Goal: Information Seeking & Learning: Compare options

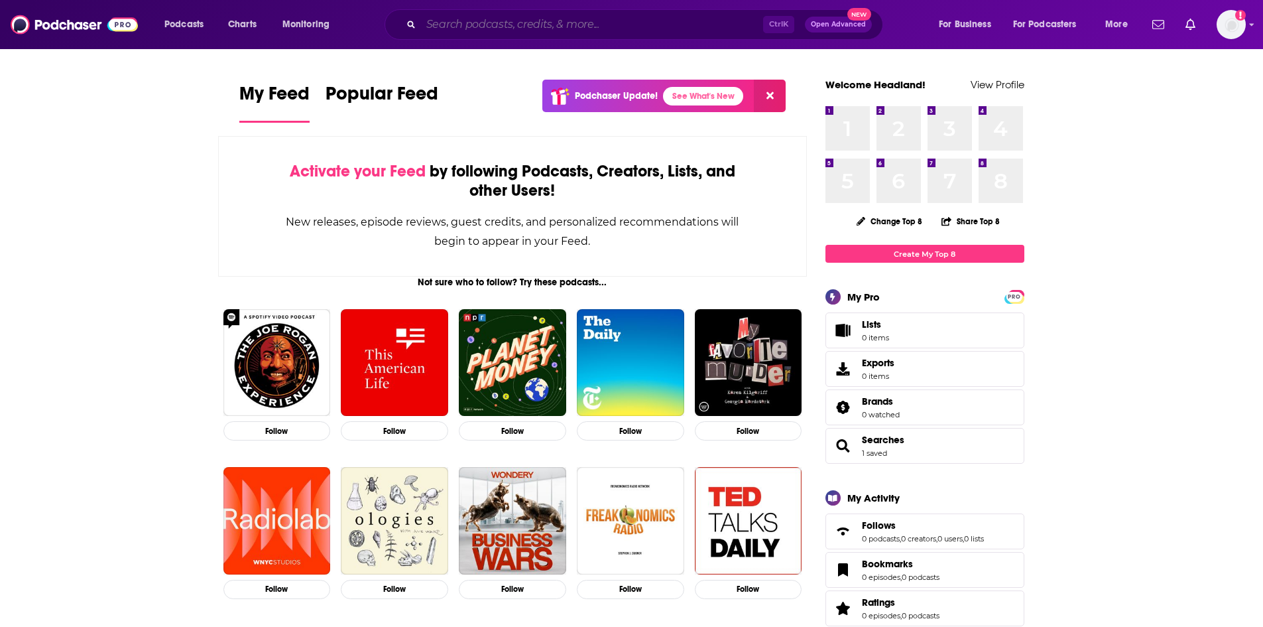
click at [563, 23] on input "Search podcasts, credits, & more..." at bounding box center [592, 24] width 342 height 21
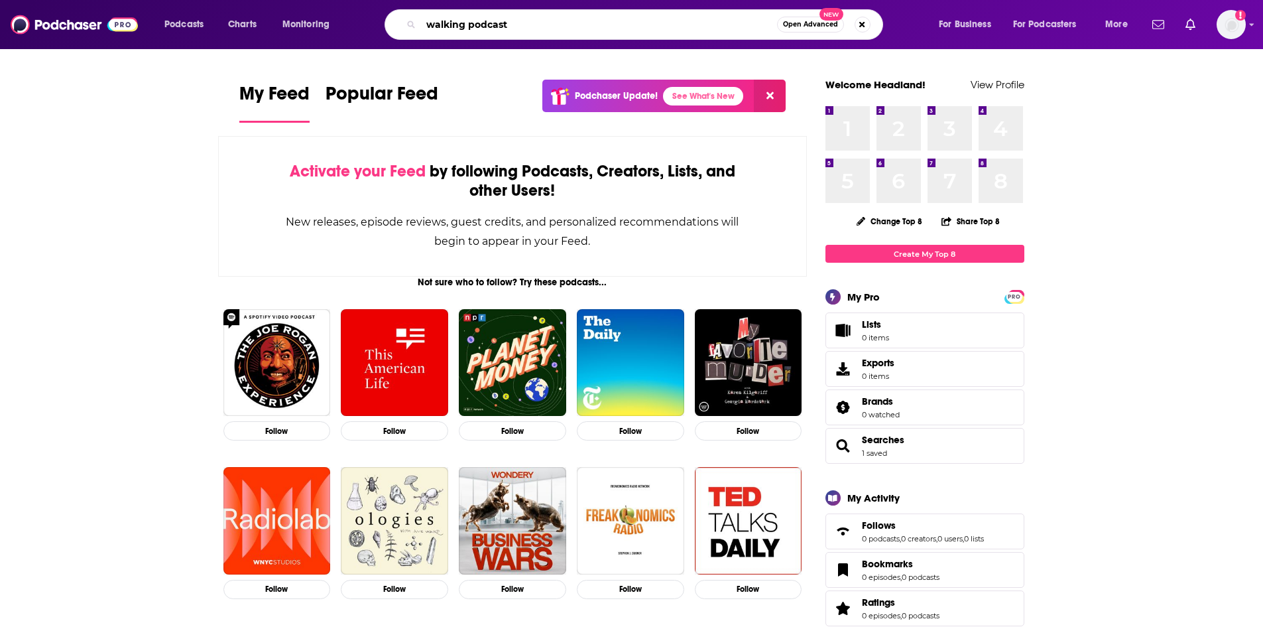
type input "walking podcast"
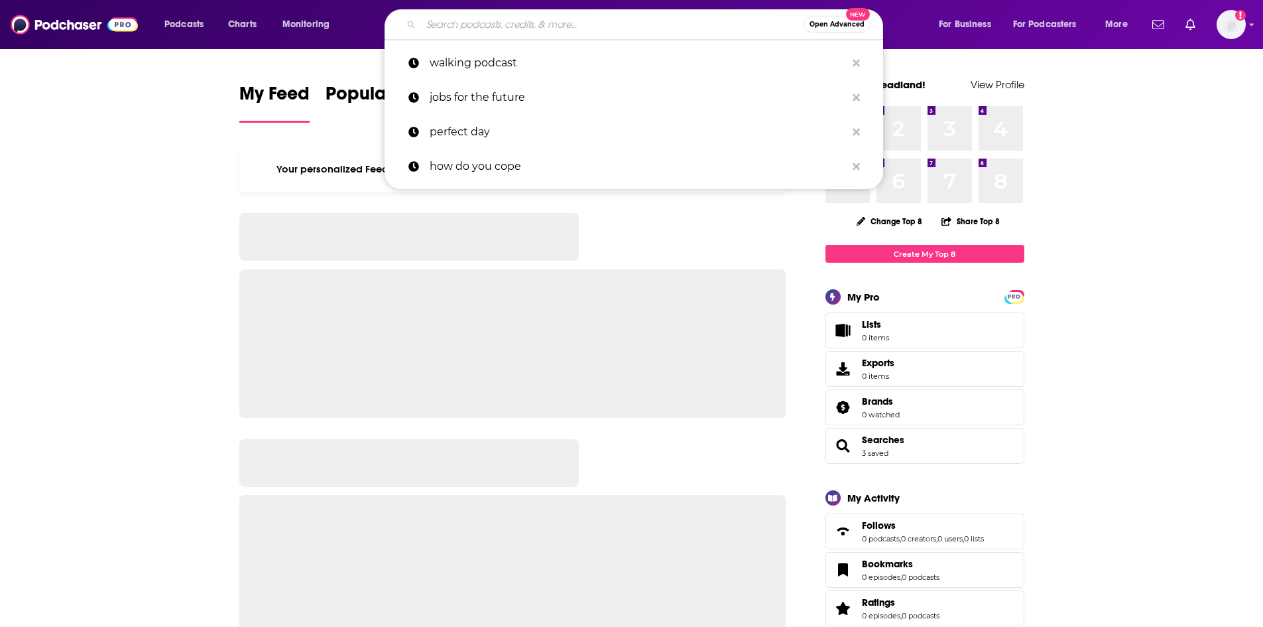
click at [617, 27] on input "Search podcasts, credits, & more..." at bounding box center [612, 24] width 383 height 21
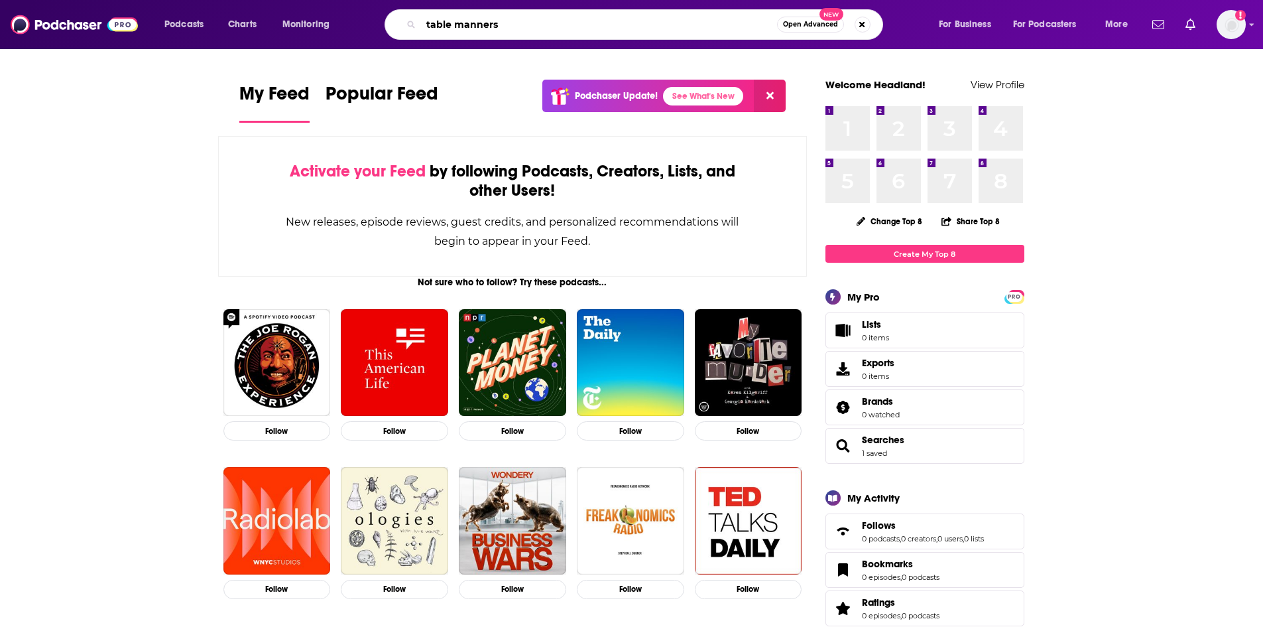
type input "table manners"
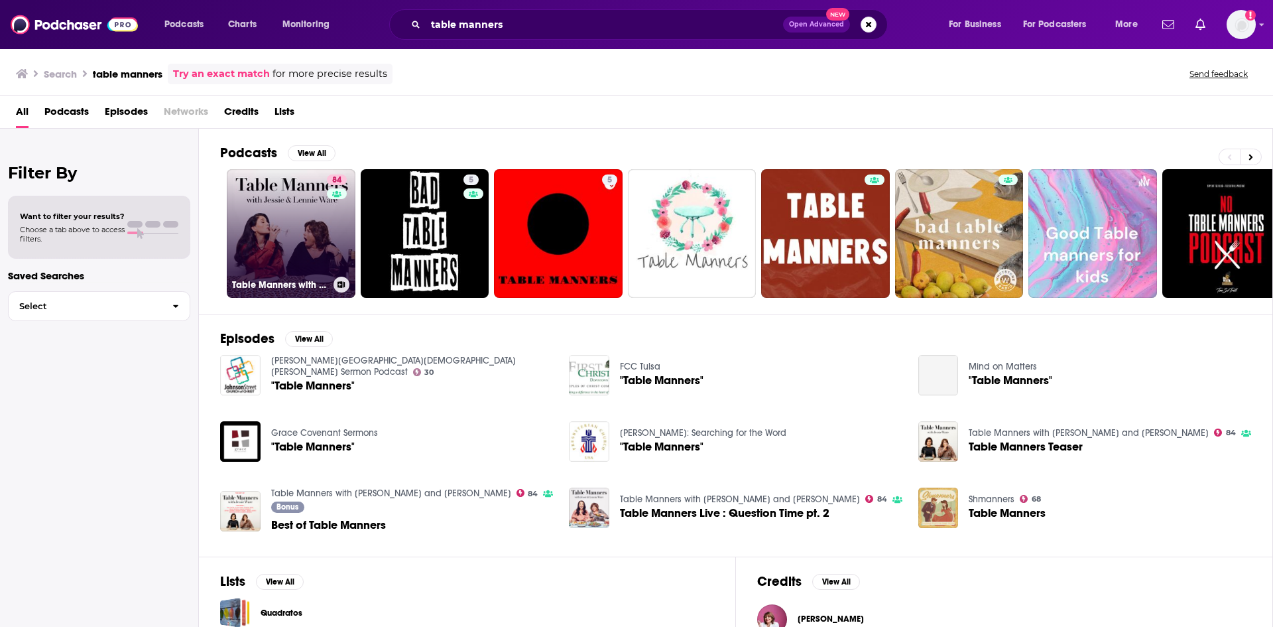
click at [269, 244] on link "84 Table Manners with [PERSON_NAME] and [PERSON_NAME]" at bounding box center [291, 233] width 129 height 129
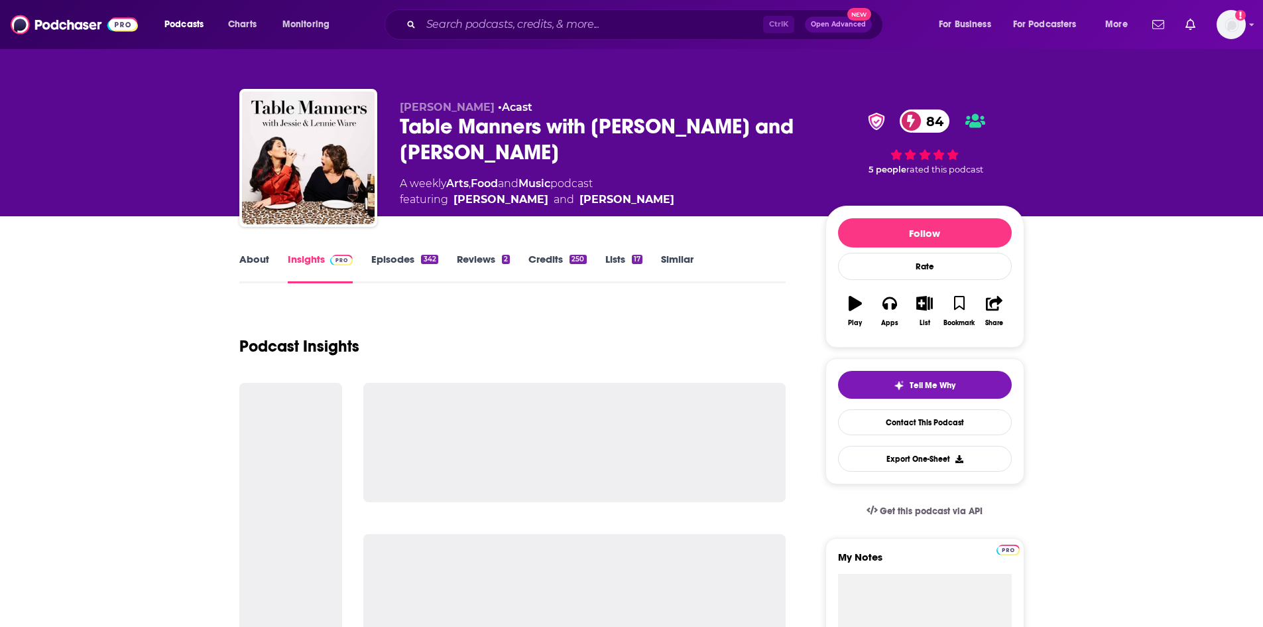
click at [688, 255] on link "Similar" at bounding box center [677, 268] width 32 height 31
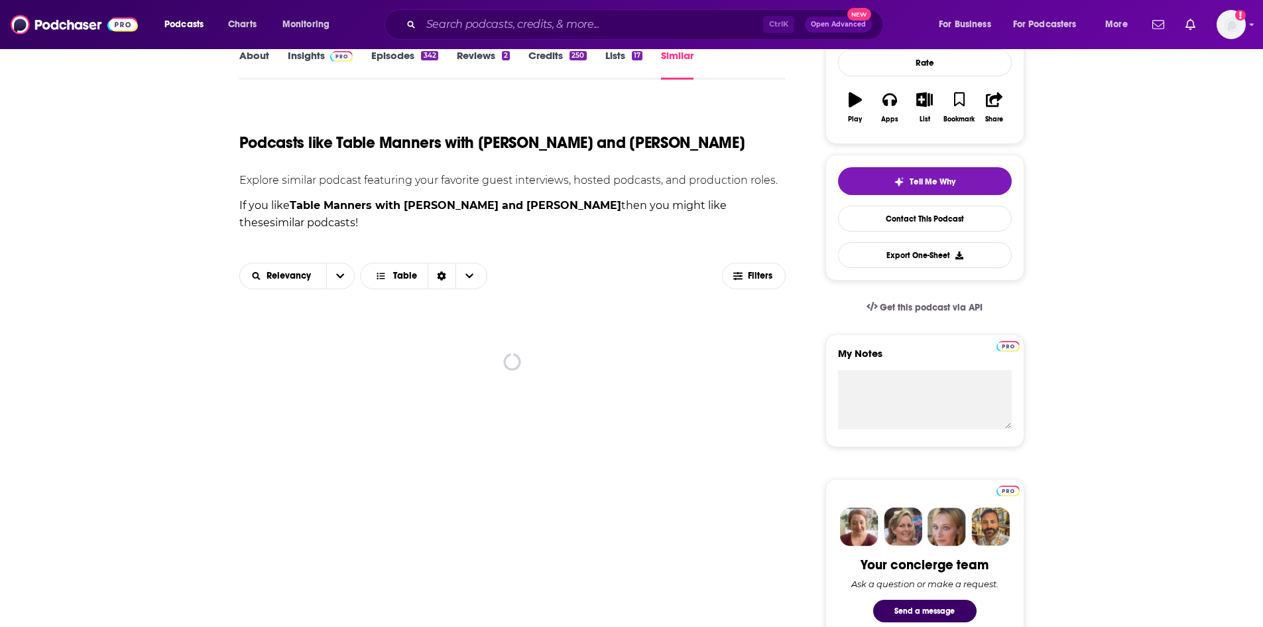
scroll to position [133, 0]
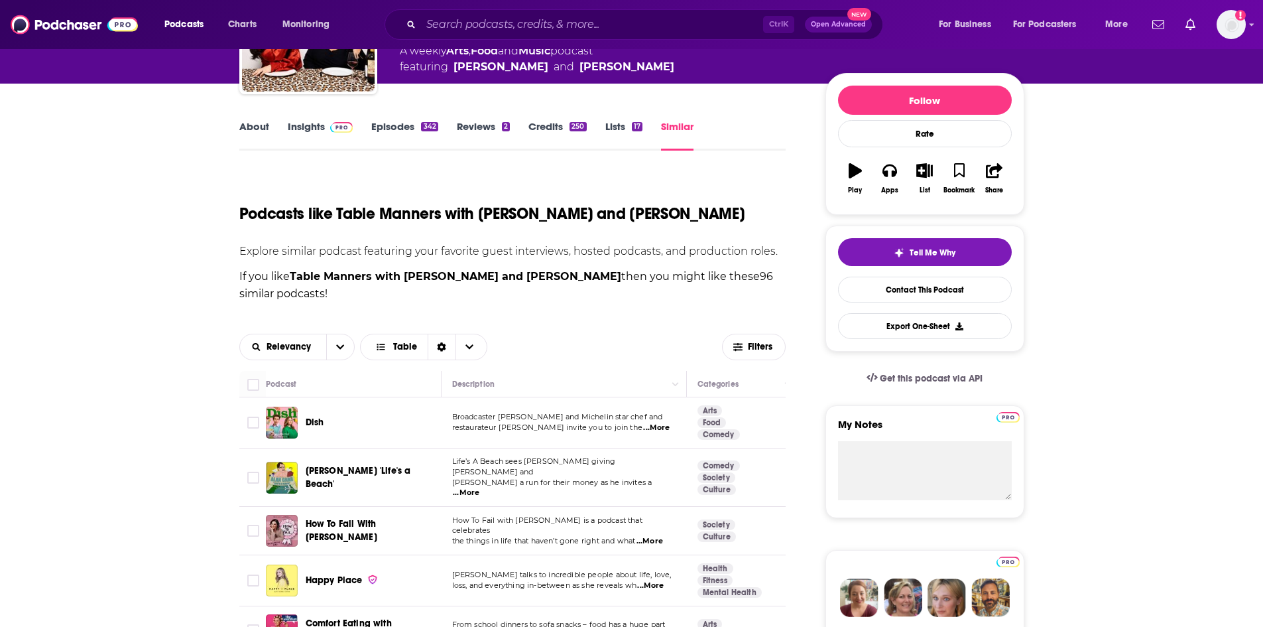
click at [656, 422] on span "...More" at bounding box center [656, 427] width 27 height 11
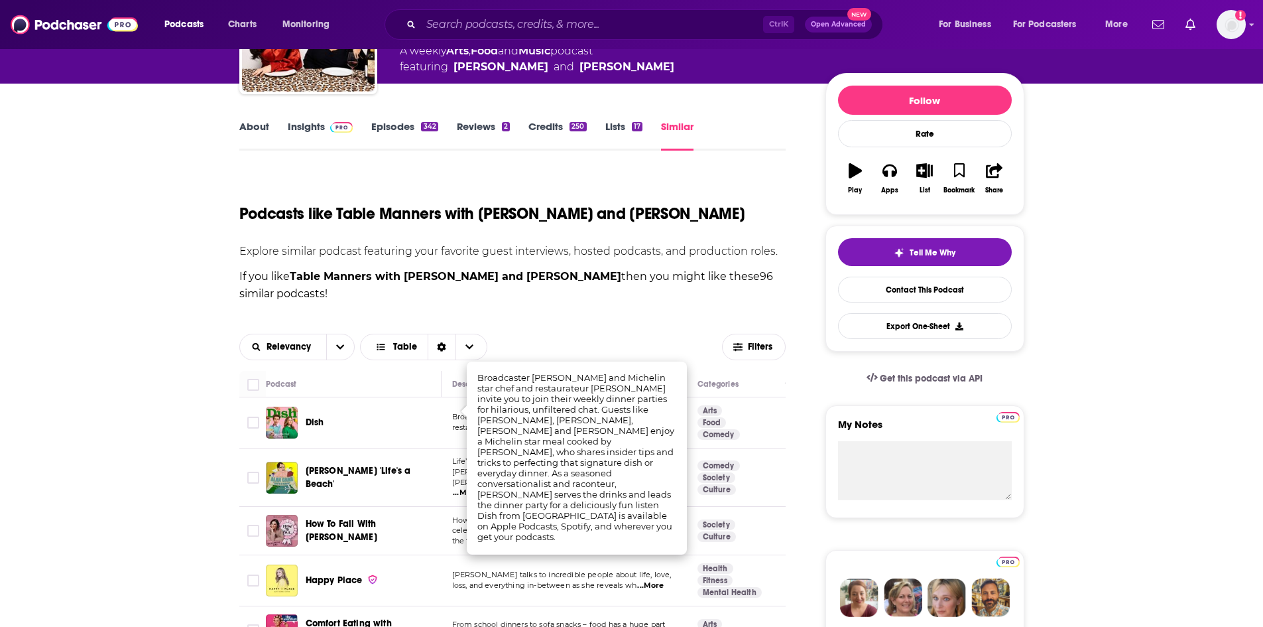
click at [528, 577] on td "[PERSON_NAME] talks to incredible people about life, love, loss, and everything…" at bounding box center [564, 580] width 245 height 51
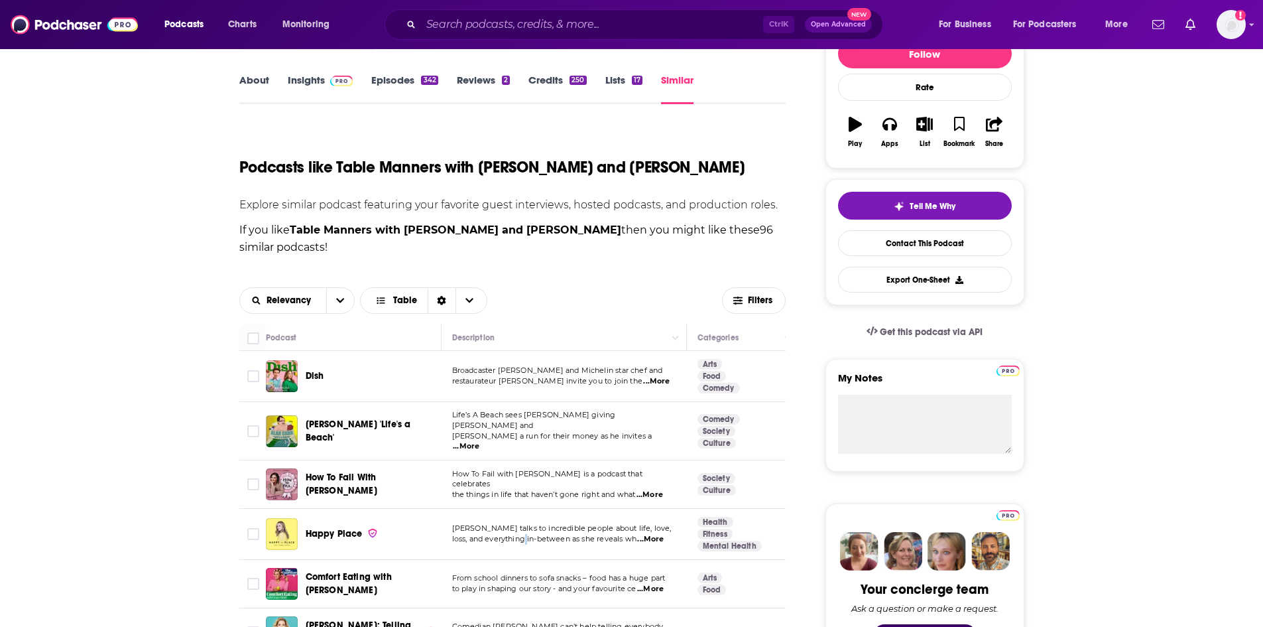
scroll to position [199, 0]
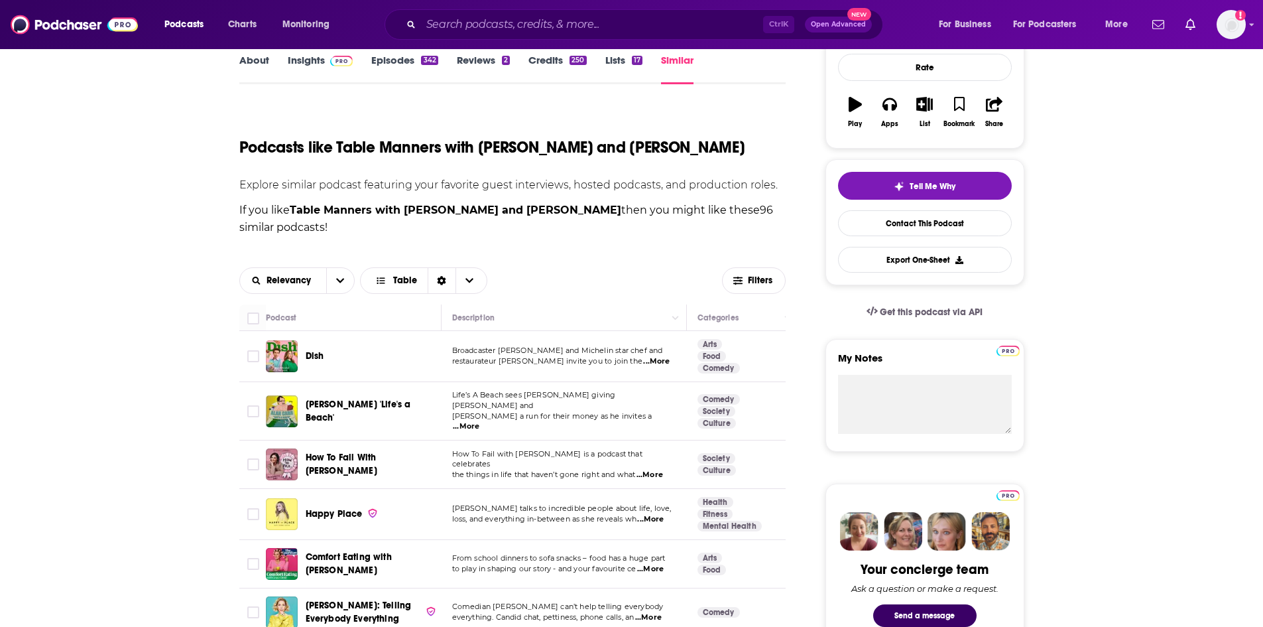
click at [655, 469] on span "...More" at bounding box center [650, 474] width 27 height 11
click at [453, 503] on span "[PERSON_NAME] talks to incredible people about life, love," at bounding box center [561, 507] width 219 height 9
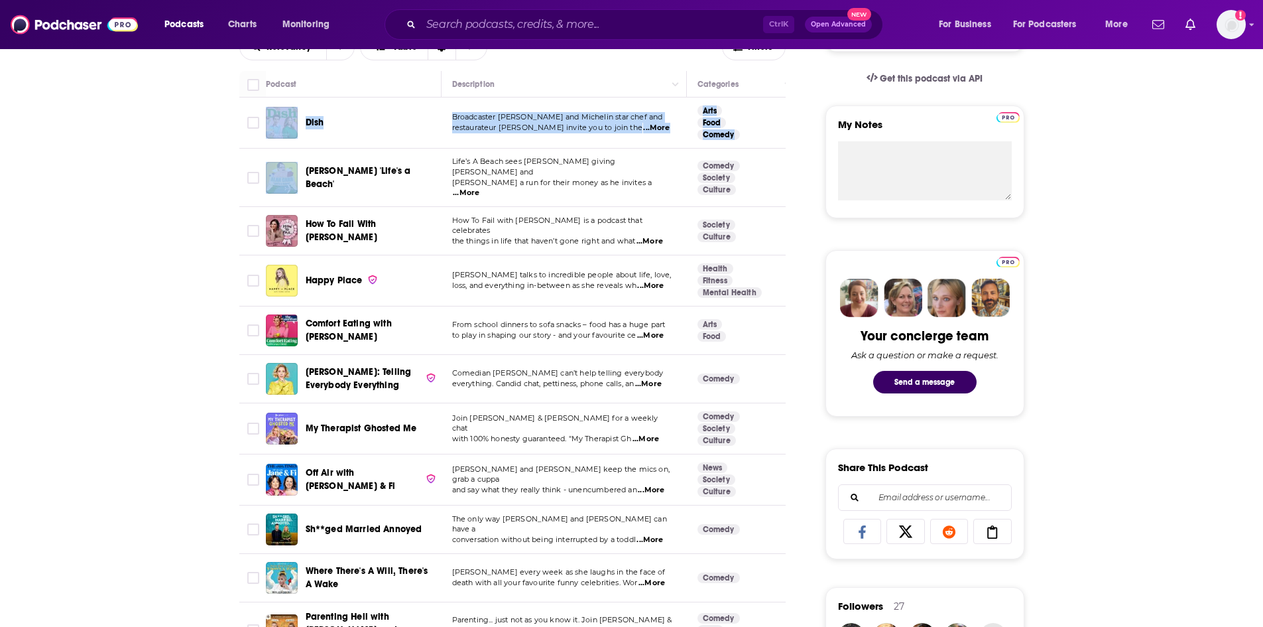
scroll to position [530, 0]
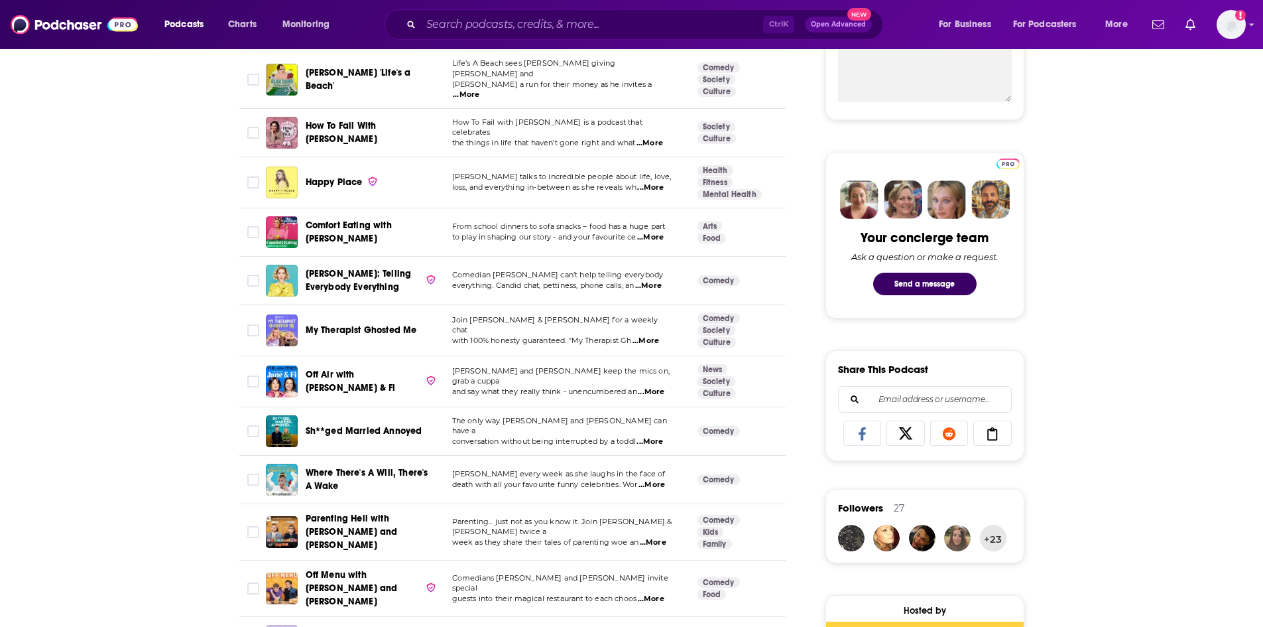
click at [654, 593] on span "...More" at bounding box center [651, 598] width 27 height 11
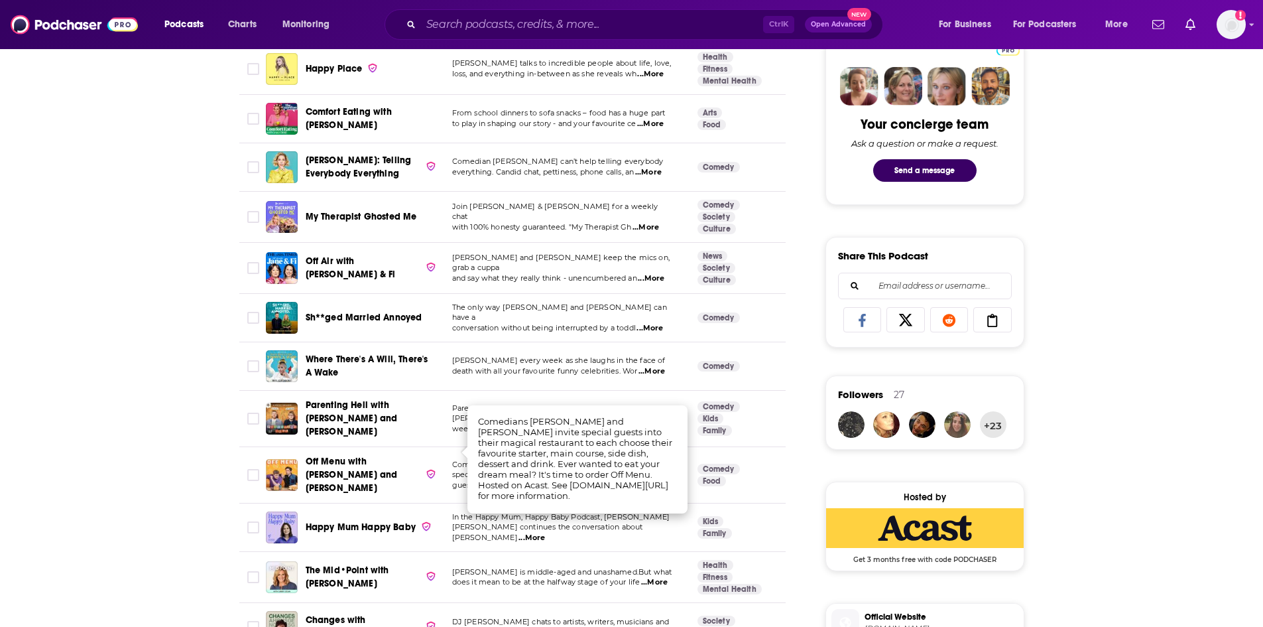
scroll to position [663, 0]
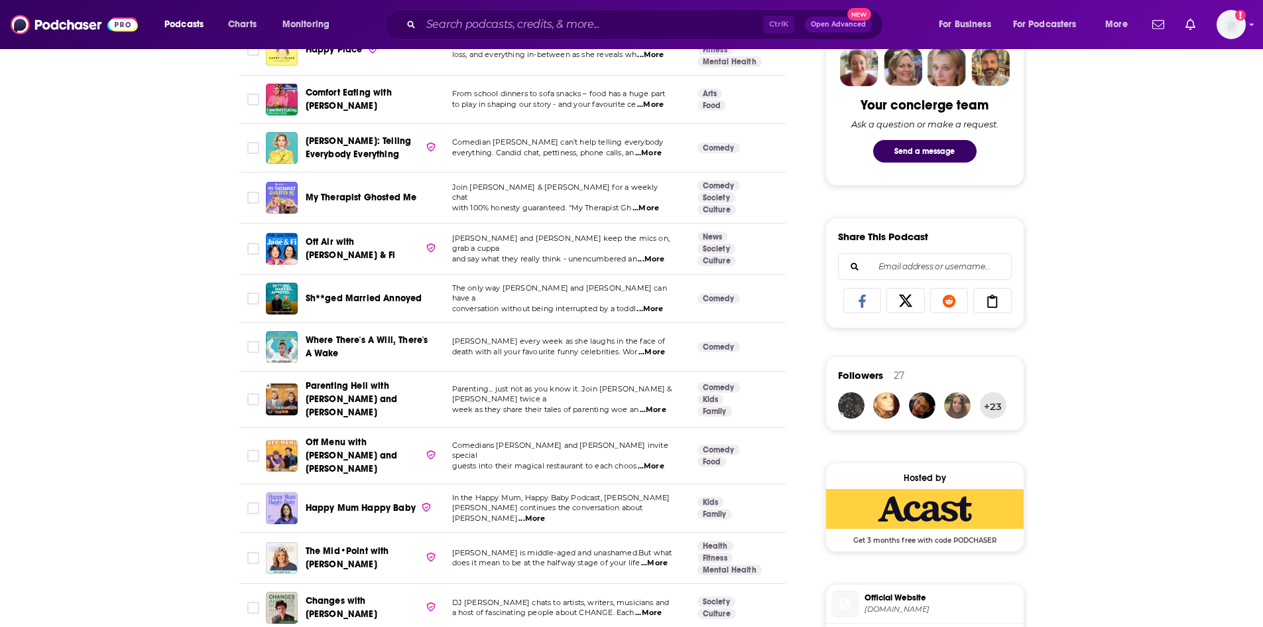
drag, startPoint x: 534, startPoint y: 540, endPoint x: 522, endPoint y: 552, distance: 16.9
click at [528, 546] on td "[PERSON_NAME] is middle-aged and unashamed.But what does it mean to be at the h…" at bounding box center [564, 557] width 245 height 51
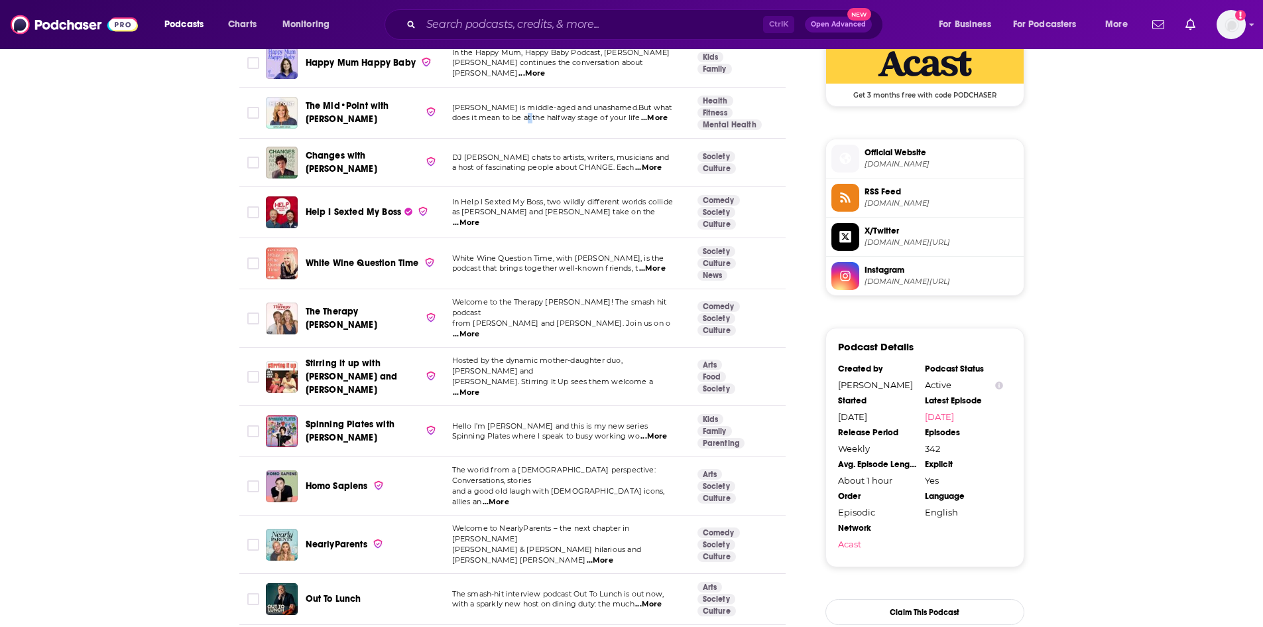
scroll to position [1260, 0]
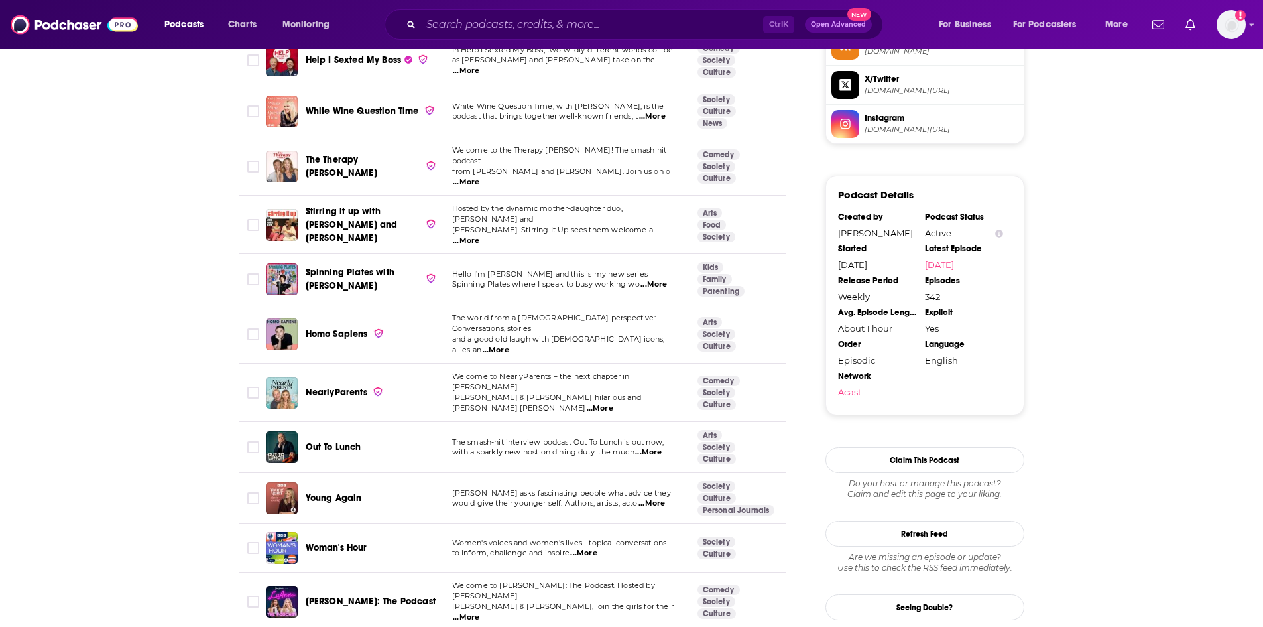
click at [656, 422] on td "The smash-hit interview podcast Out To Lunch is out now, with a sparkly new hos…" at bounding box center [564, 447] width 245 height 51
click at [659, 447] on span "...More" at bounding box center [648, 452] width 27 height 11
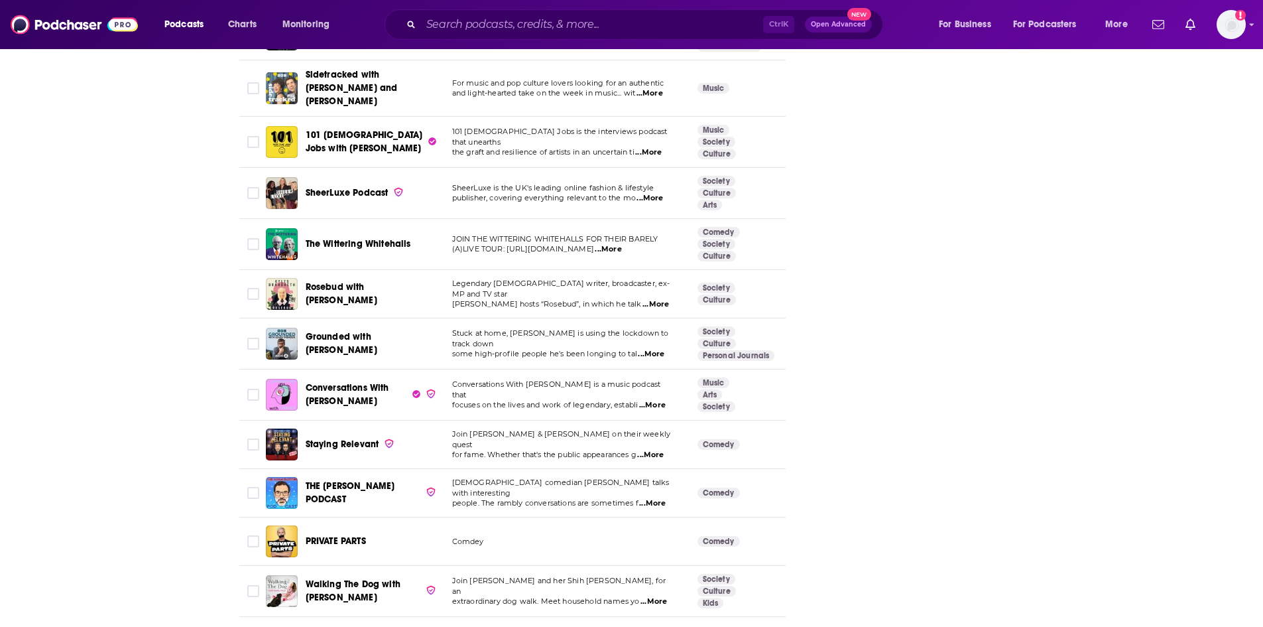
scroll to position [2321, 0]
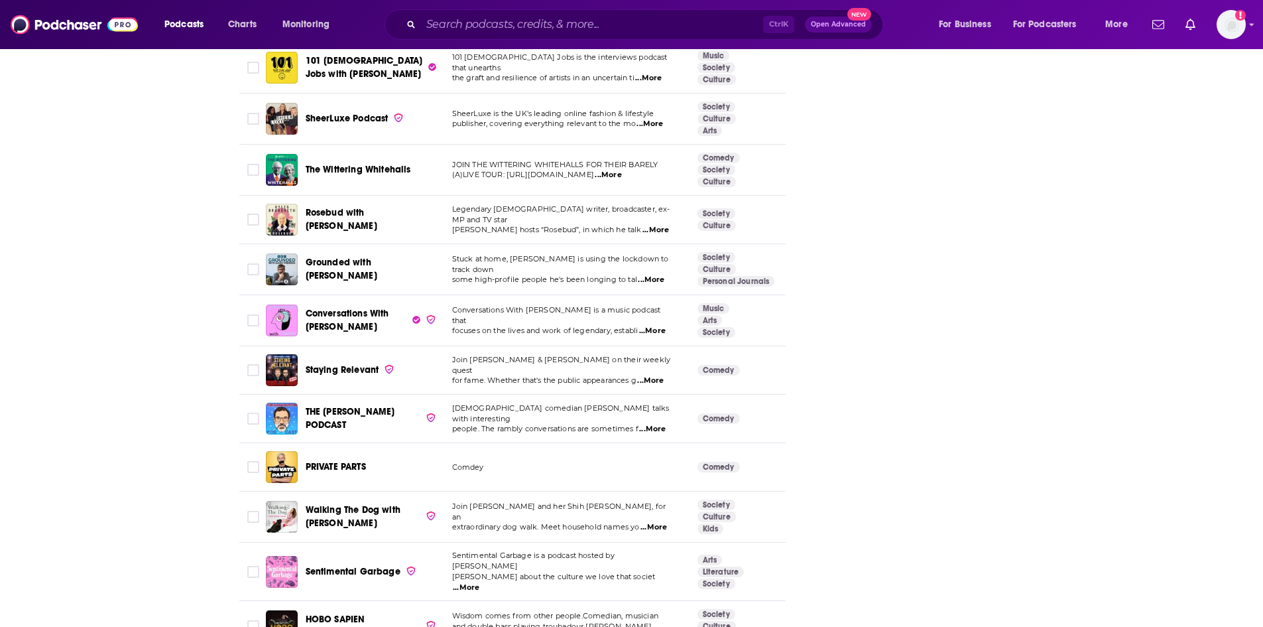
click at [644, 522] on span "...More" at bounding box center [654, 527] width 27 height 11
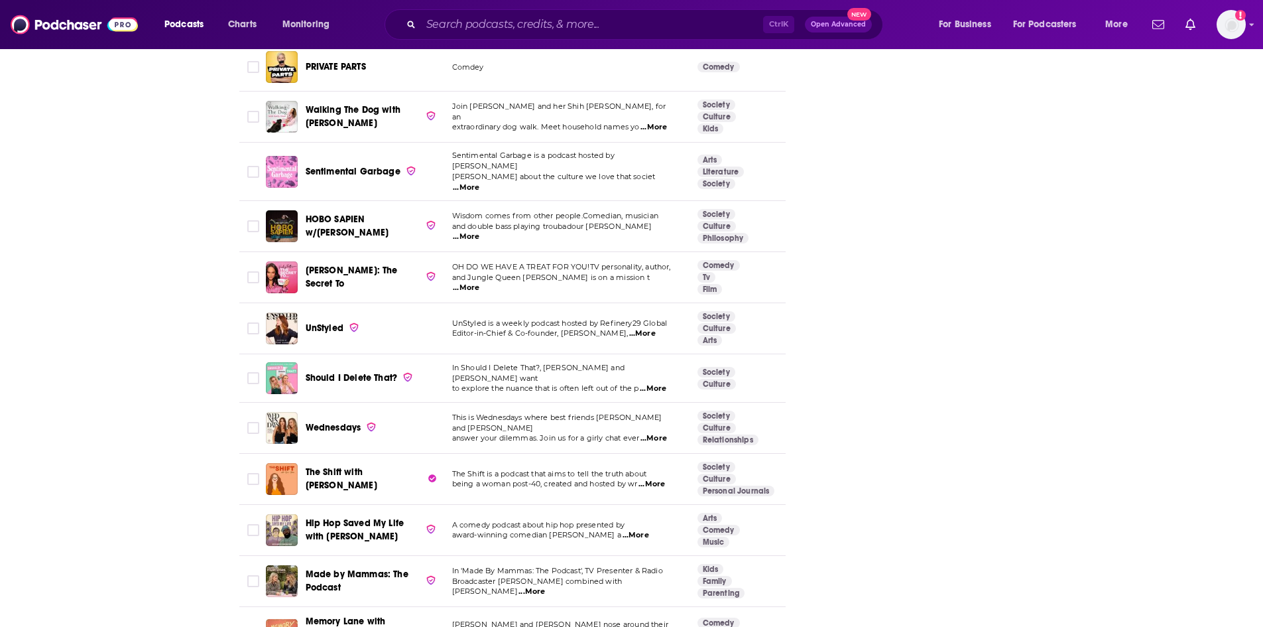
scroll to position [2785, 0]
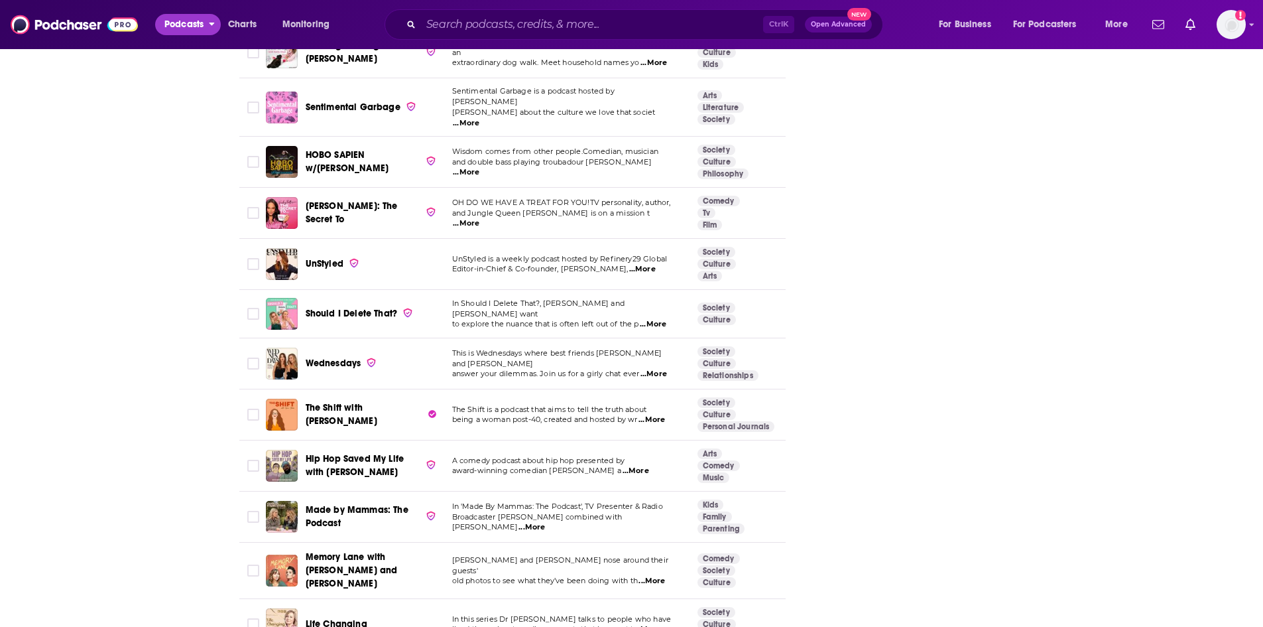
click at [196, 23] on span "Podcasts" at bounding box center [183, 24] width 39 height 19
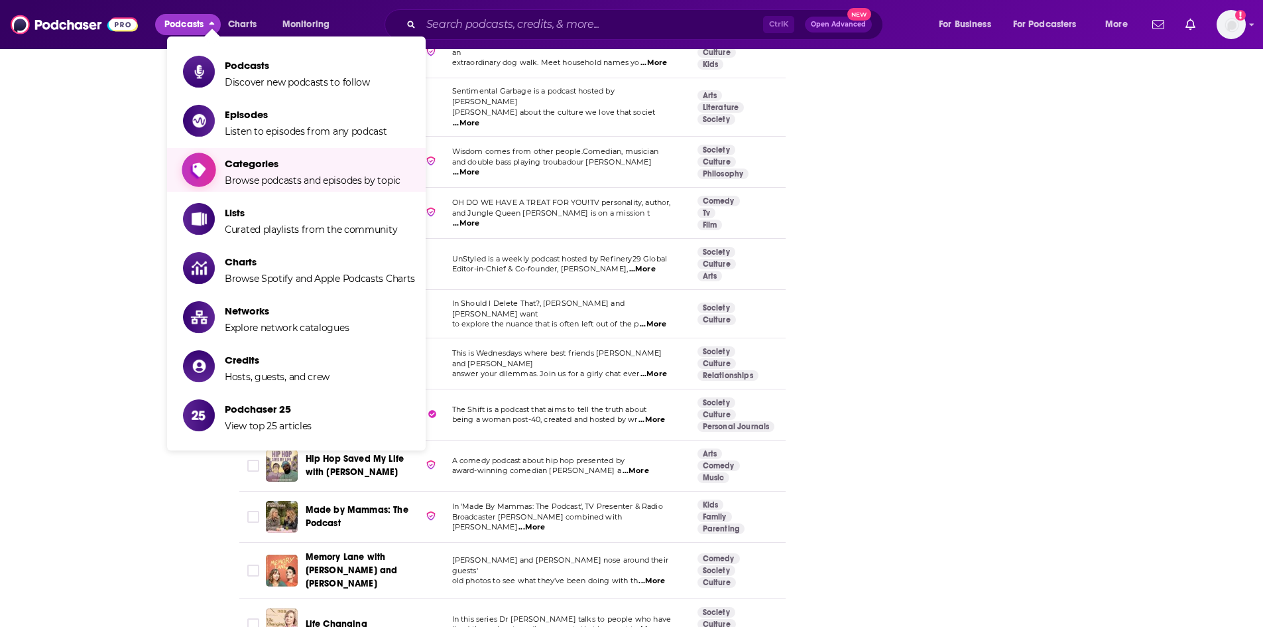
click at [349, 177] on span "Browse podcasts and episodes by topic" at bounding box center [313, 180] width 176 height 12
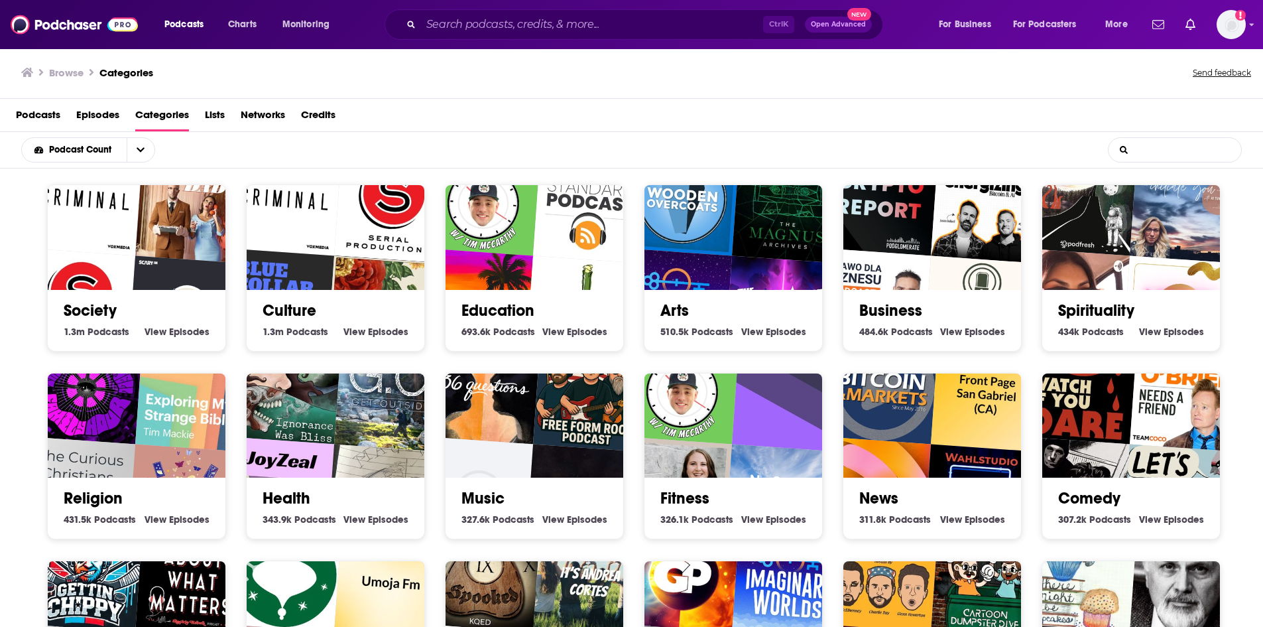
click at [1192, 151] on input "List Search Input" at bounding box center [1175, 150] width 133 height 24
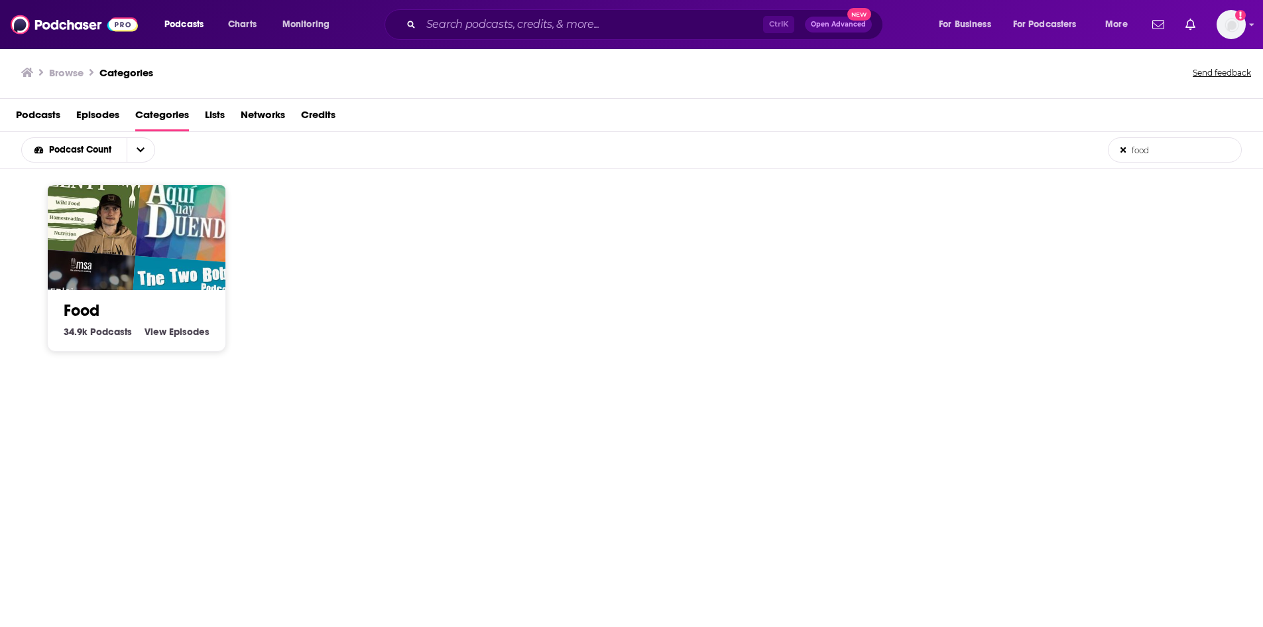
type input "food"
click at [173, 259] on img "The Two Bobs Podcast" at bounding box center [185, 313] width 114 height 114
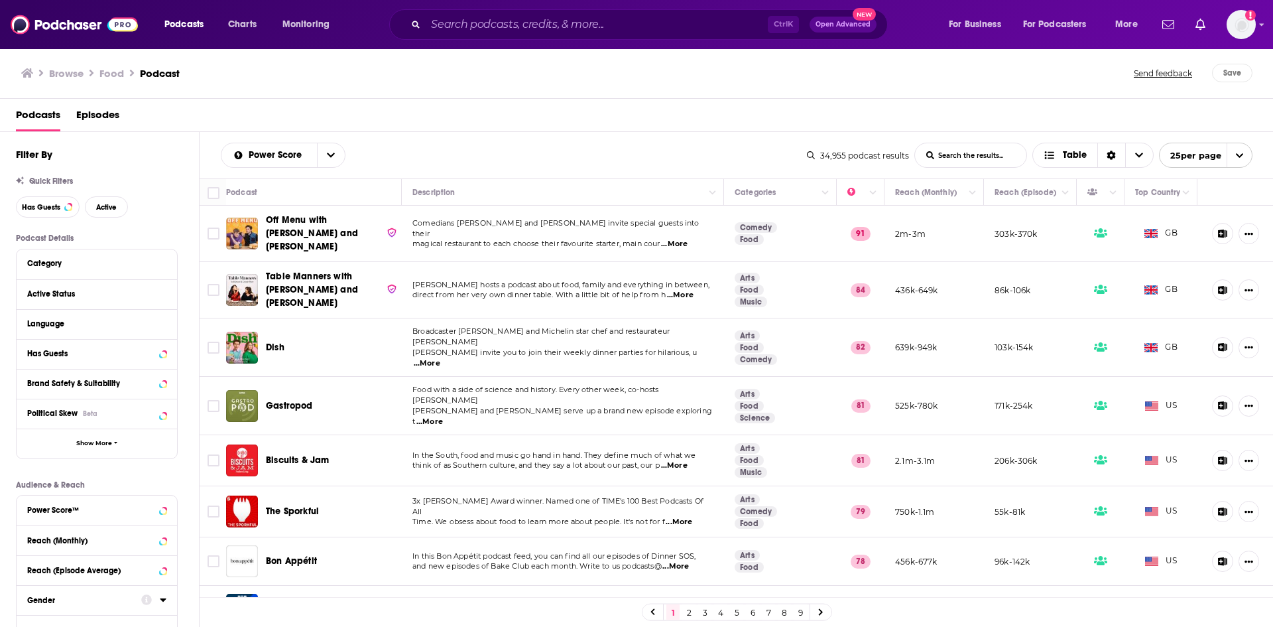
click at [684, 561] on span "...More" at bounding box center [675, 566] width 27 height 11
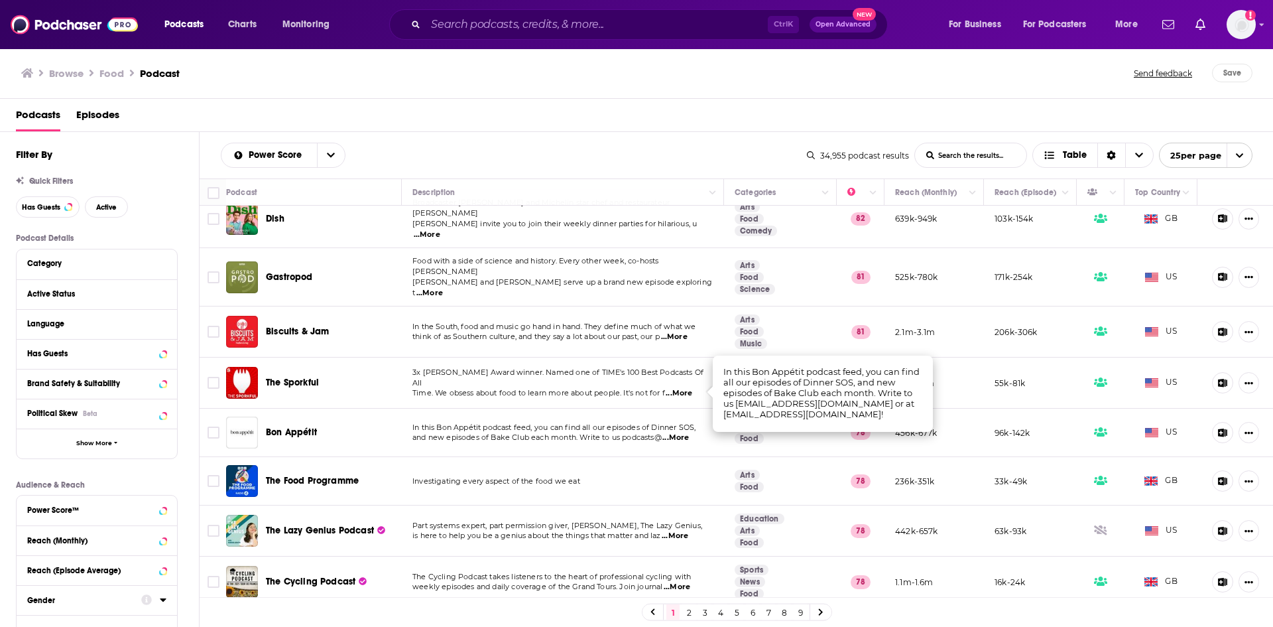
scroll to position [199, 0]
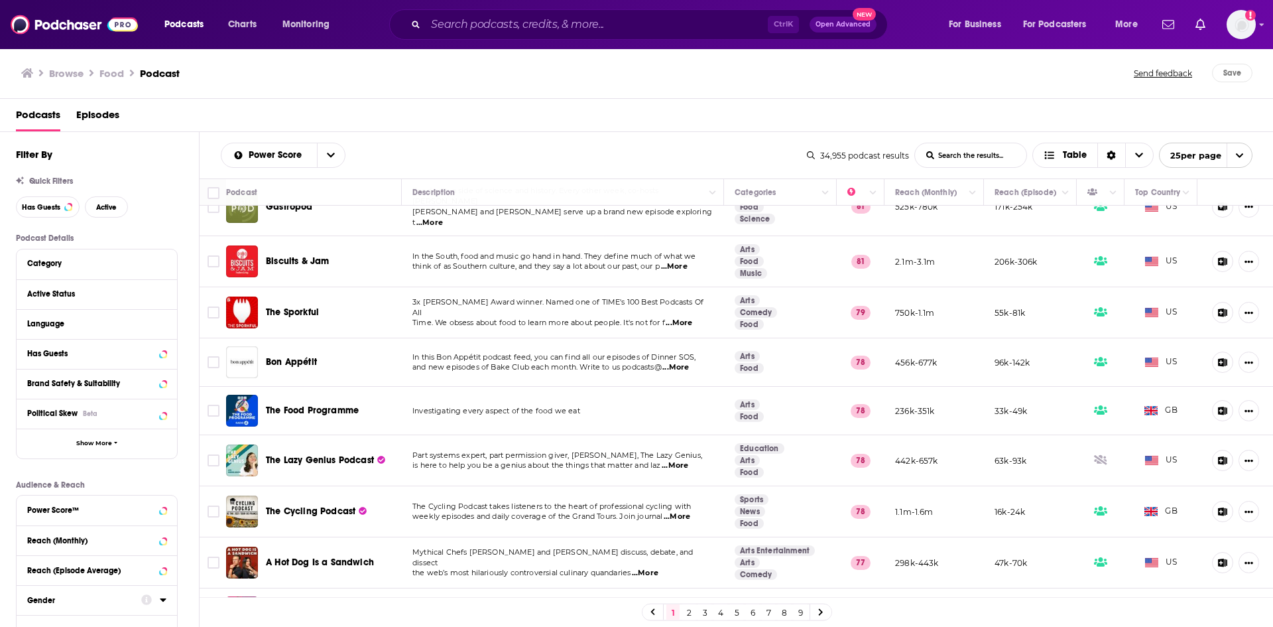
click at [684, 460] on span "...More" at bounding box center [675, 465] width 27 height 11
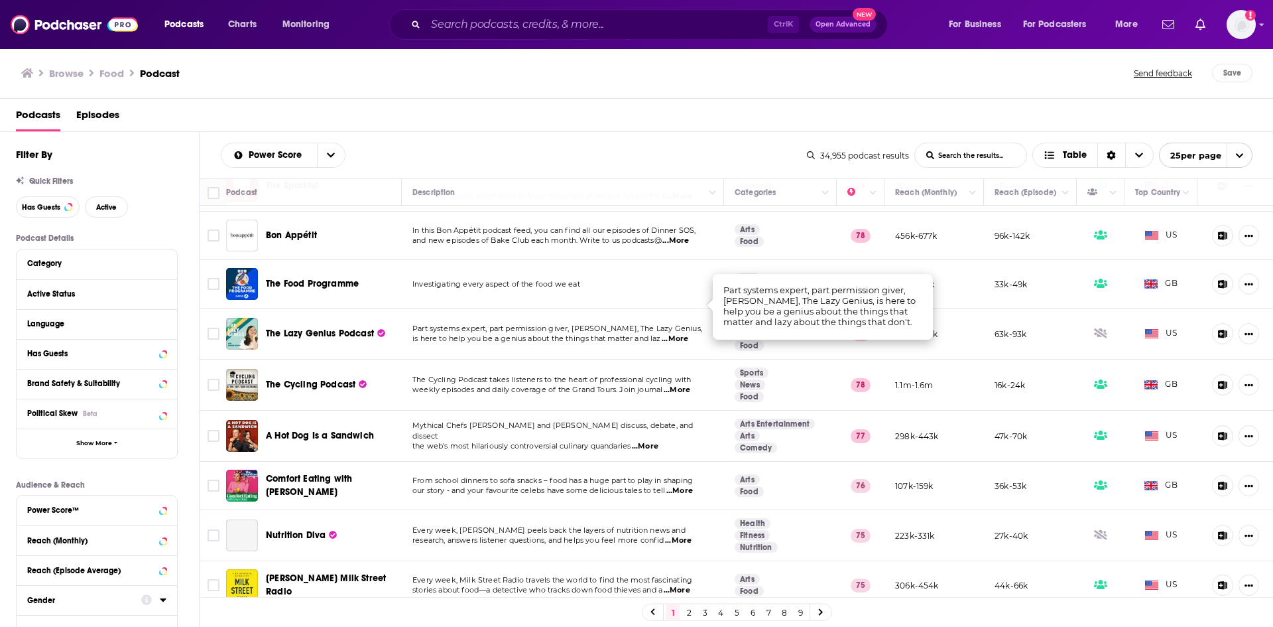
scroll to position [332, 0]
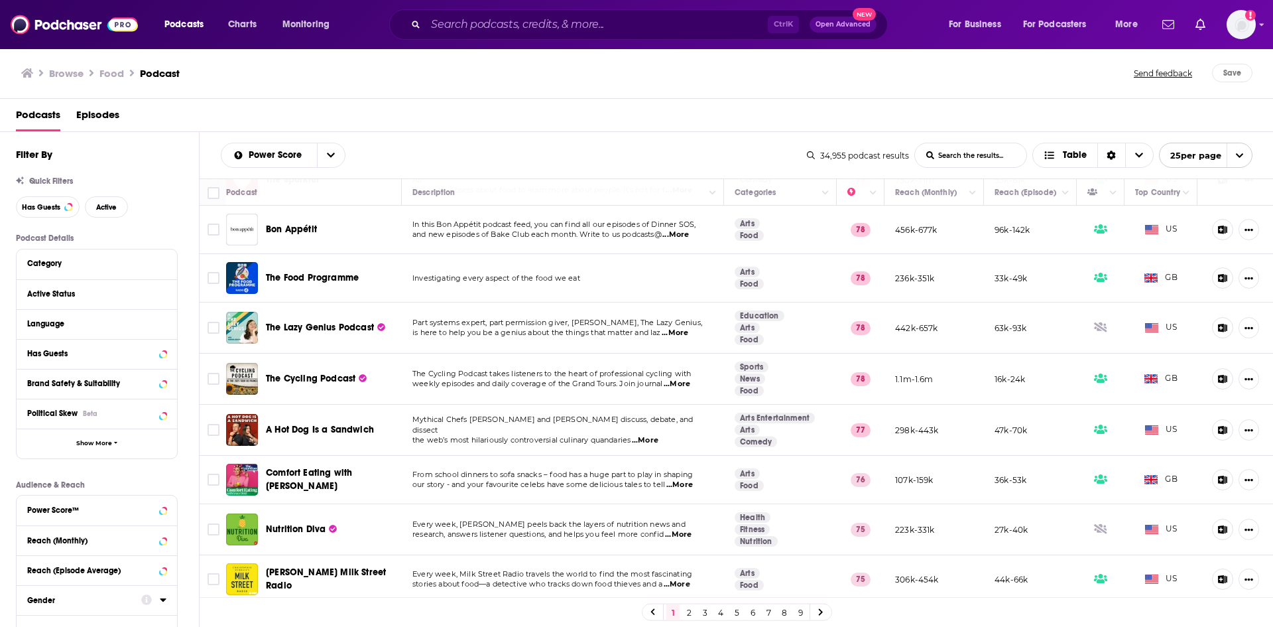
click at [658, 435] on span "...More" at bounding box center [645, 440] width 27 height 11
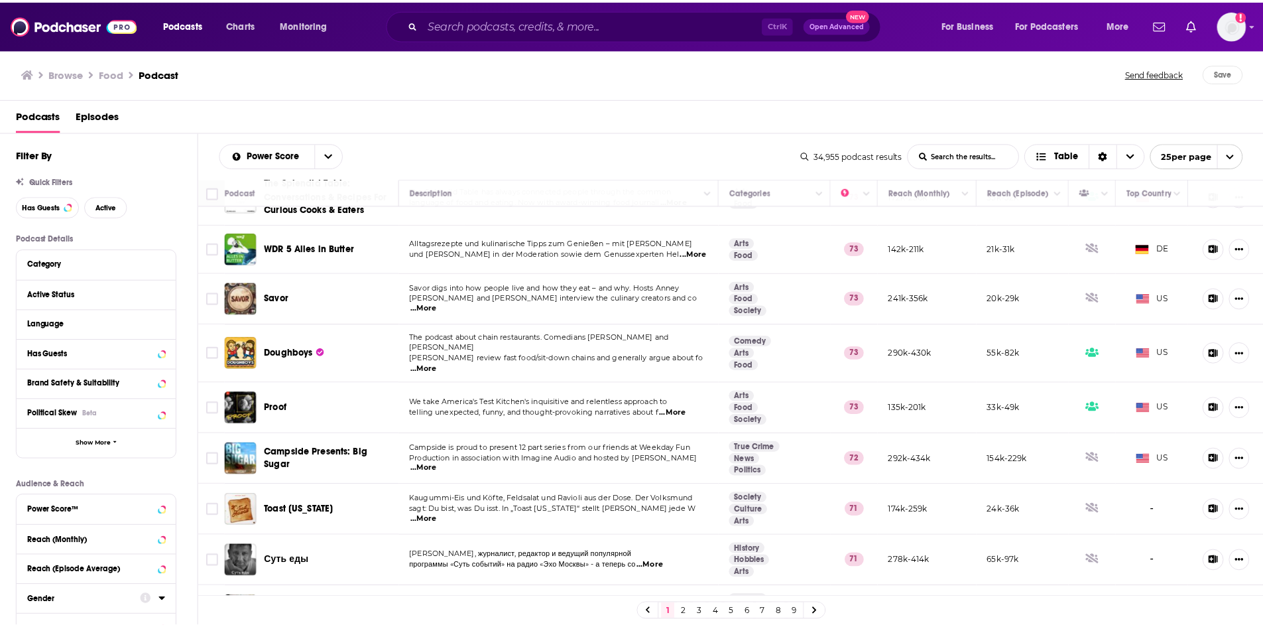
scroll to position [871, 0]
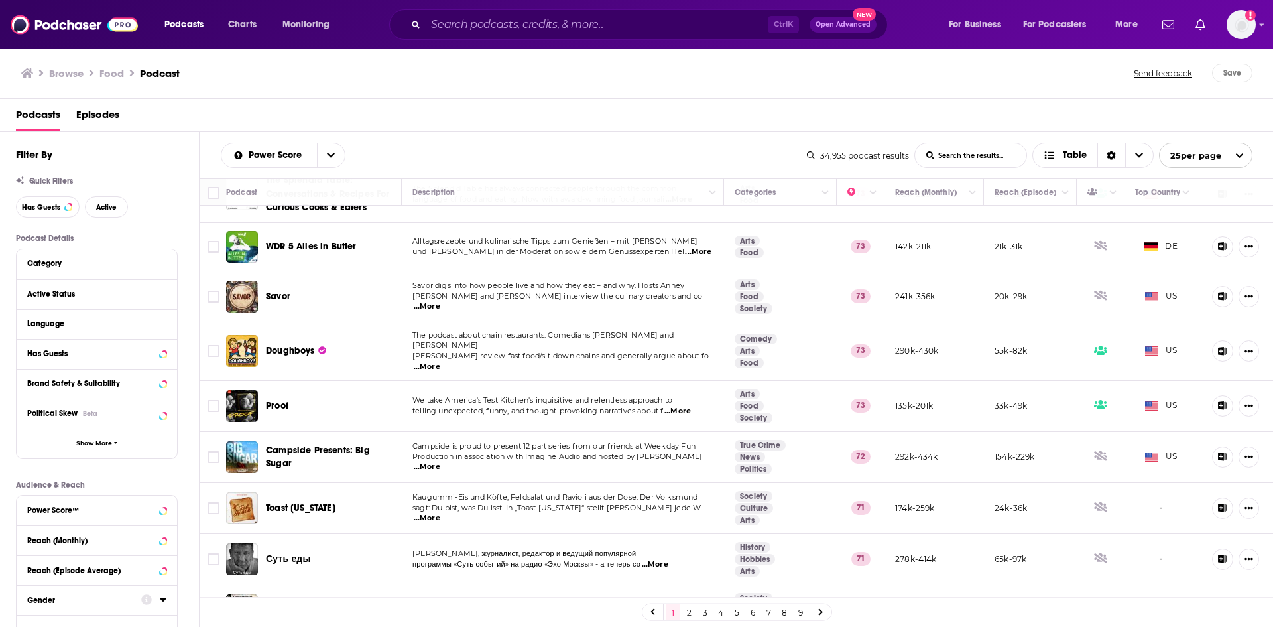
click at [100, 70] on h1 "Food" at bounding box center [111, 73] width 25 height 13
click at [116, 71] on h1 "Food" at bounding box center [111, 73] width 25 height 13
click at [92, 74] on icon at bounding box center [92, 72] width 4 height 7
click at [66, 75] on h3 "Browse" at bounding box center [66, 73] width 34 height 13
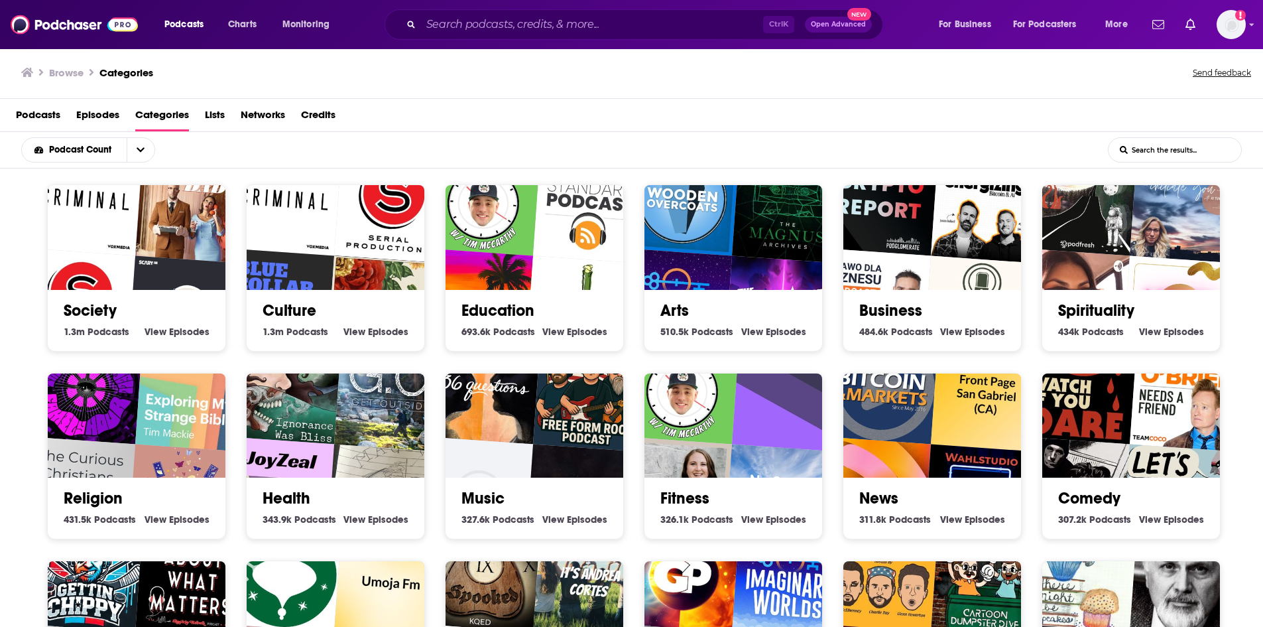
click at [1164, 127] on div "Podcasts Episodes Categories Lists Networks Credits" at bounding box center [631, 115] width 1263 height 33
click at [1205, 153] on input "List Search Input" at bounding box center [1175, 150] width 133 height 24
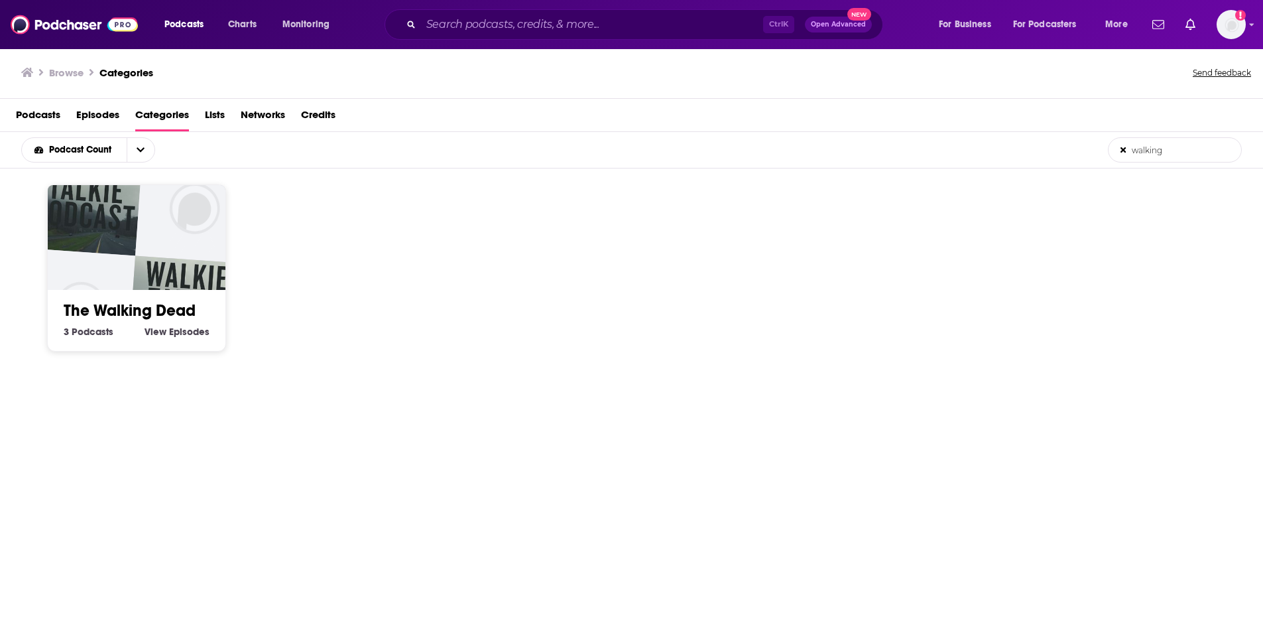
type input "walking"
click at [227, 113] on div "Podcasts Episodes Categories Lists Networks Credits" at bounding box center [634, 117] width 1237 height 27
click at [80, 115] on span "Episodes" at bounding box center [97, 117] width 43 height 27
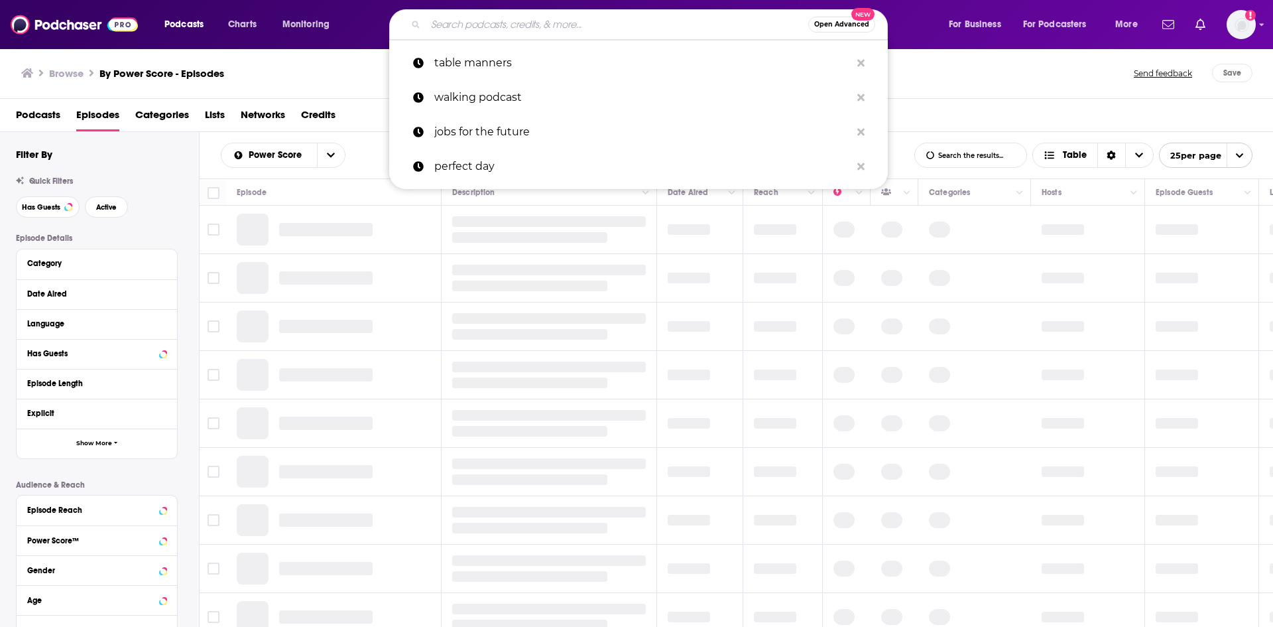
drag, startPoint x: 624, startPoint y: 20, endPoint x: 627, endPoint y: 29, distance: 9.2
click at [625, 25] on input "Search podcasts, credits, & more..." at bounding box center [617, 24] width 383 height 21
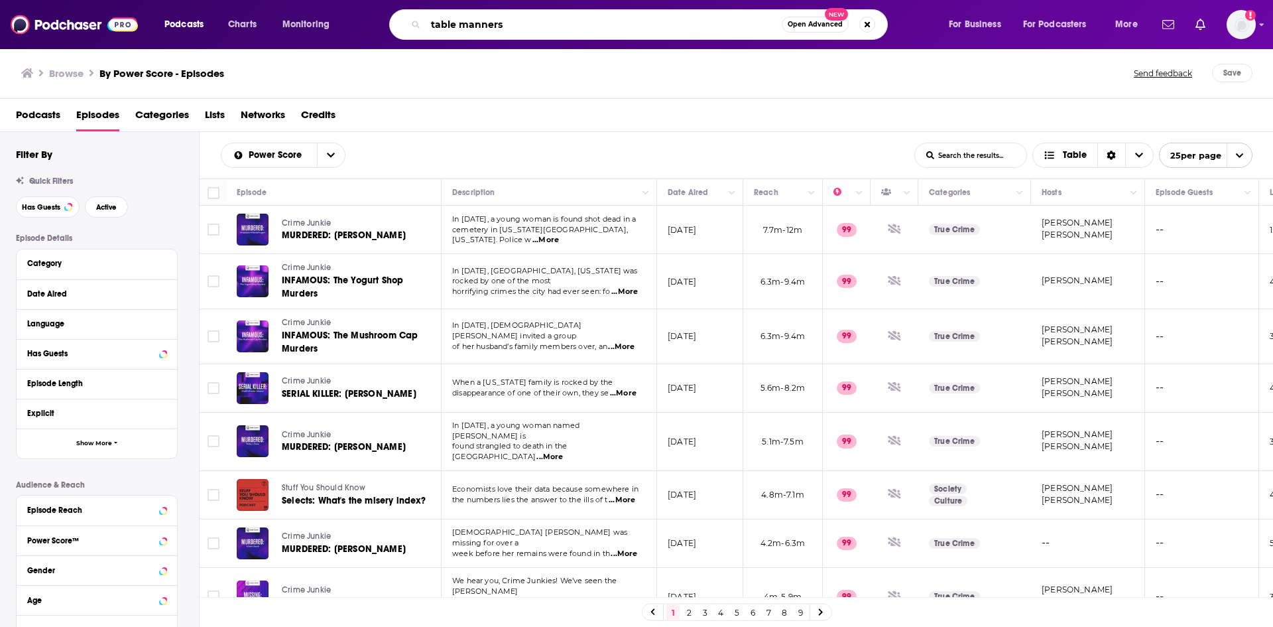
type input "table manners"
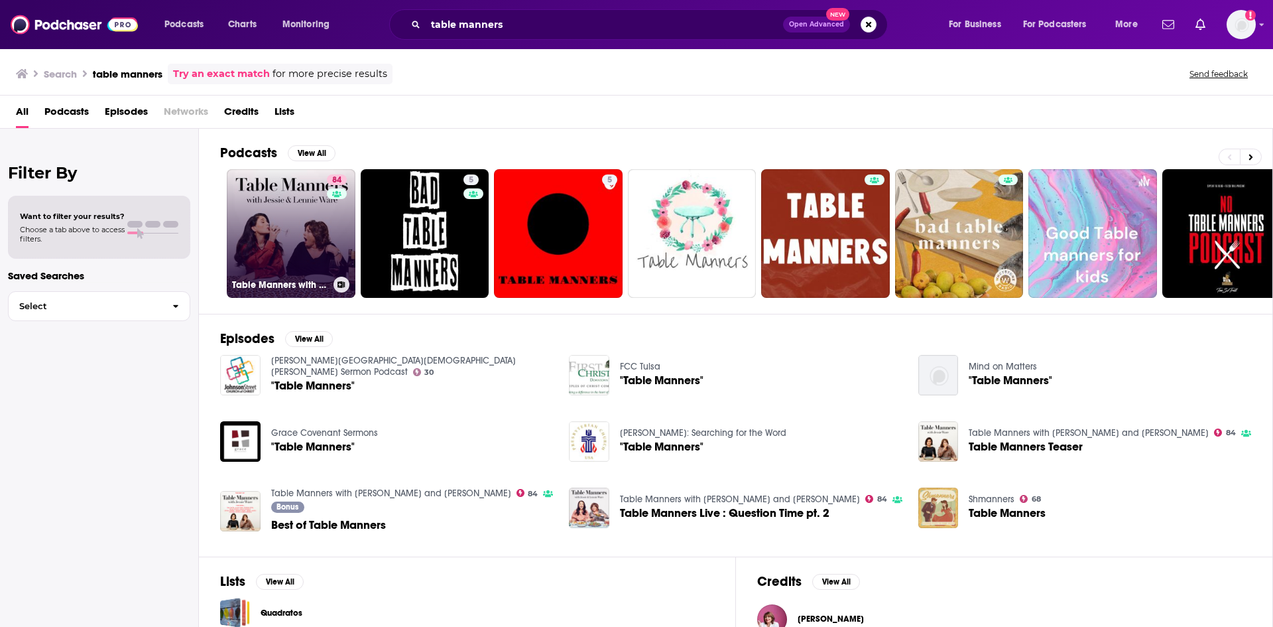
click at [278, 219] on link "84 Table Manners with [PERSON_NAME] and [PERSON_NAME]" at bounding box center [291, 233] width 129 height 129
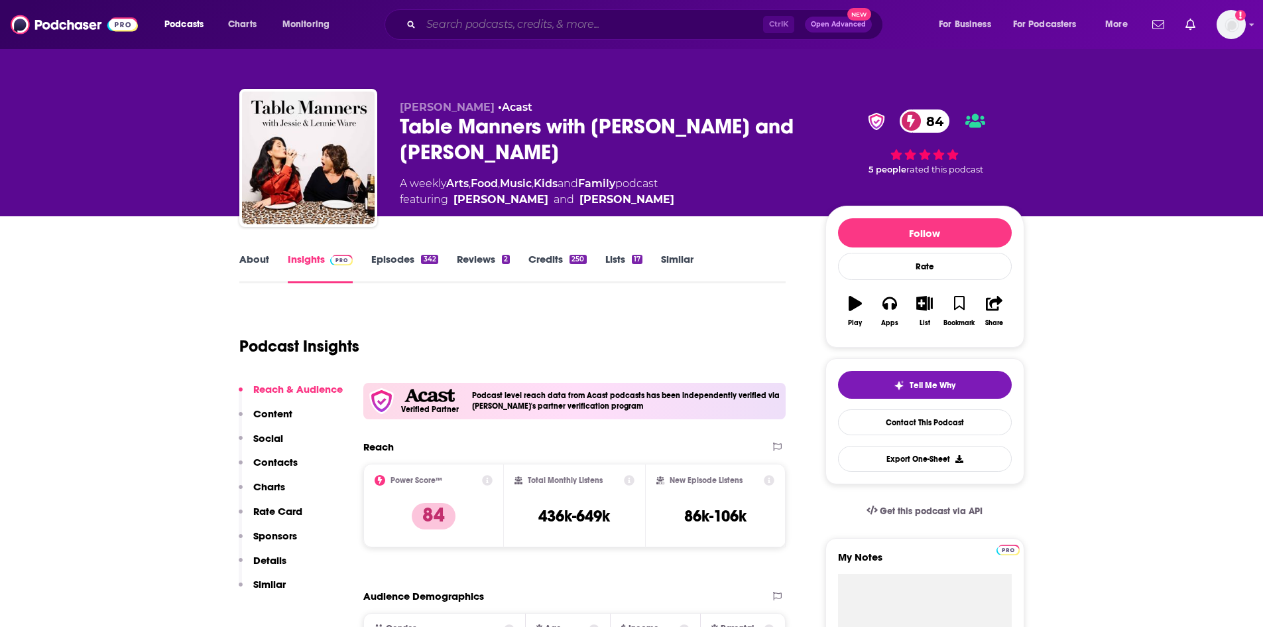
click at [532, 22] on input "Search podcasts, credits, & more..." at bounding box center [592, 24] width 342 height 21
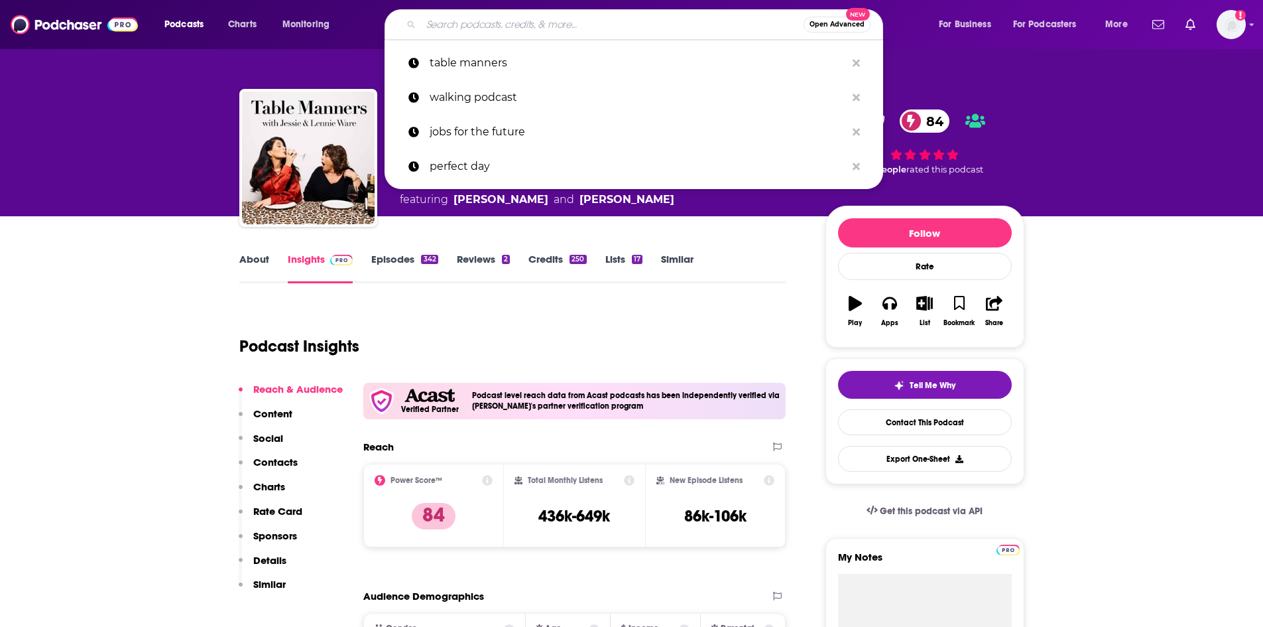
paste input "Comfort Eating with [PERSON_NAME]"
type input "Comfort Eating with [PERSON_NAME]"
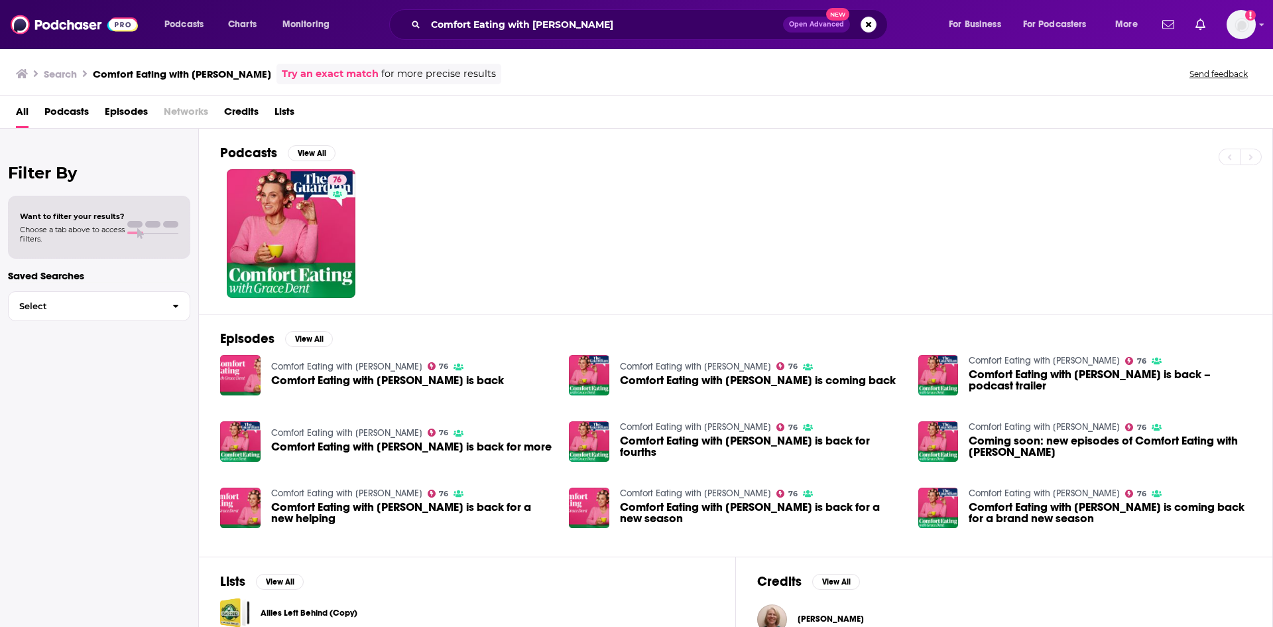
click at [385, 379] on span "Comfort Eating with [PERSON_NAME] is back" at bounding box center [387, 380] width 233 height 11
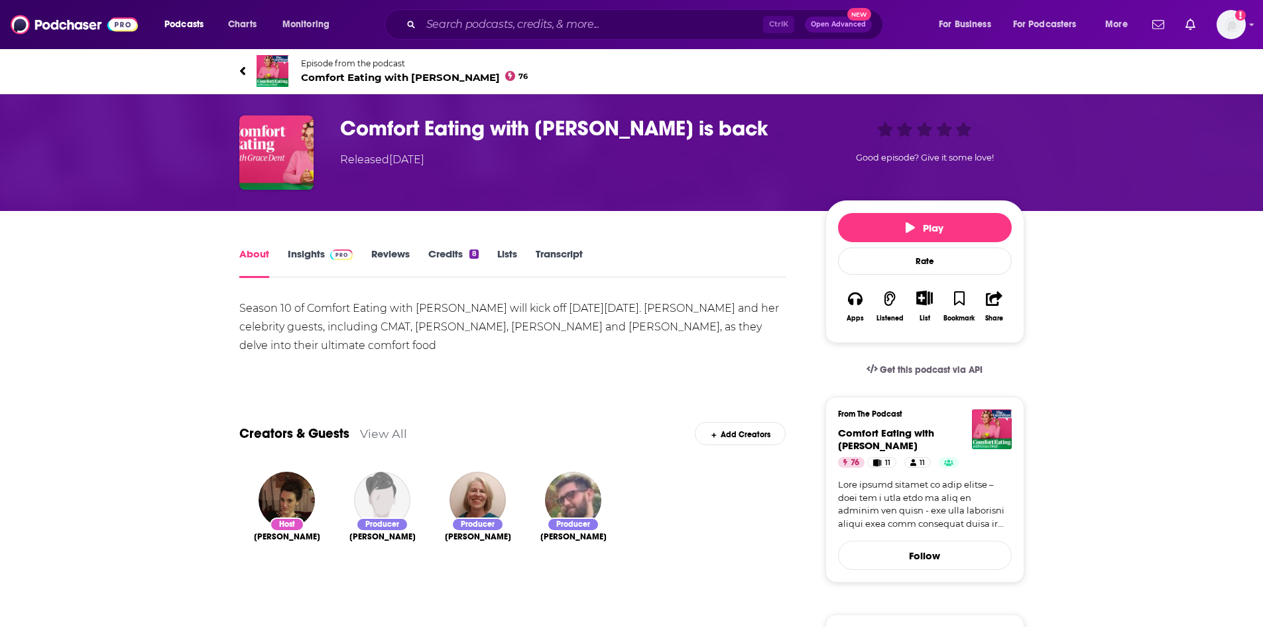
click at [310, 252] on link "Insights" at bounding box center [321, 262] width 66 height 31
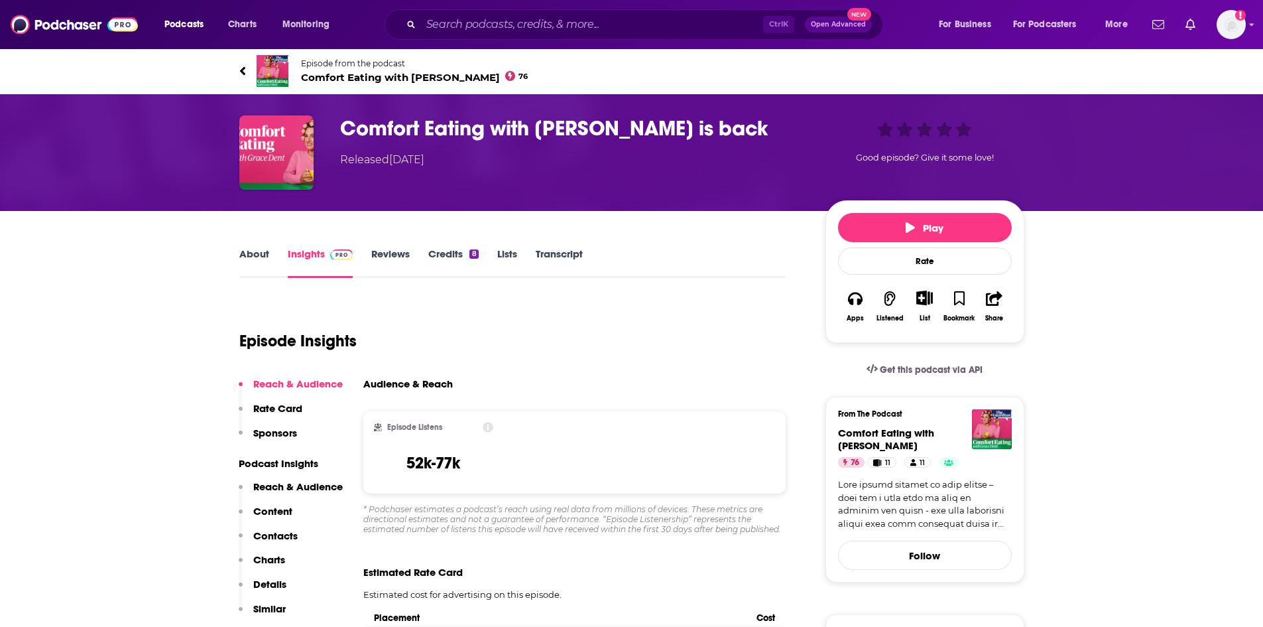
click at [258, 265] on link "About" at bounding box center [254, 262] width 30 height 31
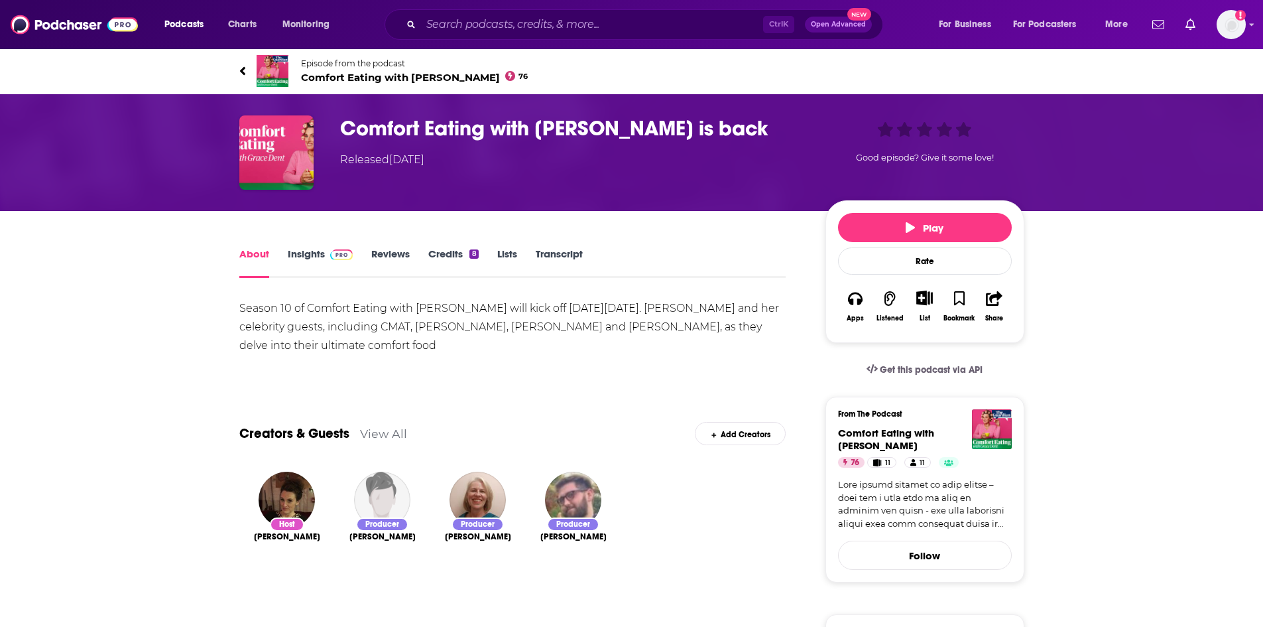
click at [312, 261] on link "Insights" at bounding box center [321, 262] width 66 height 31
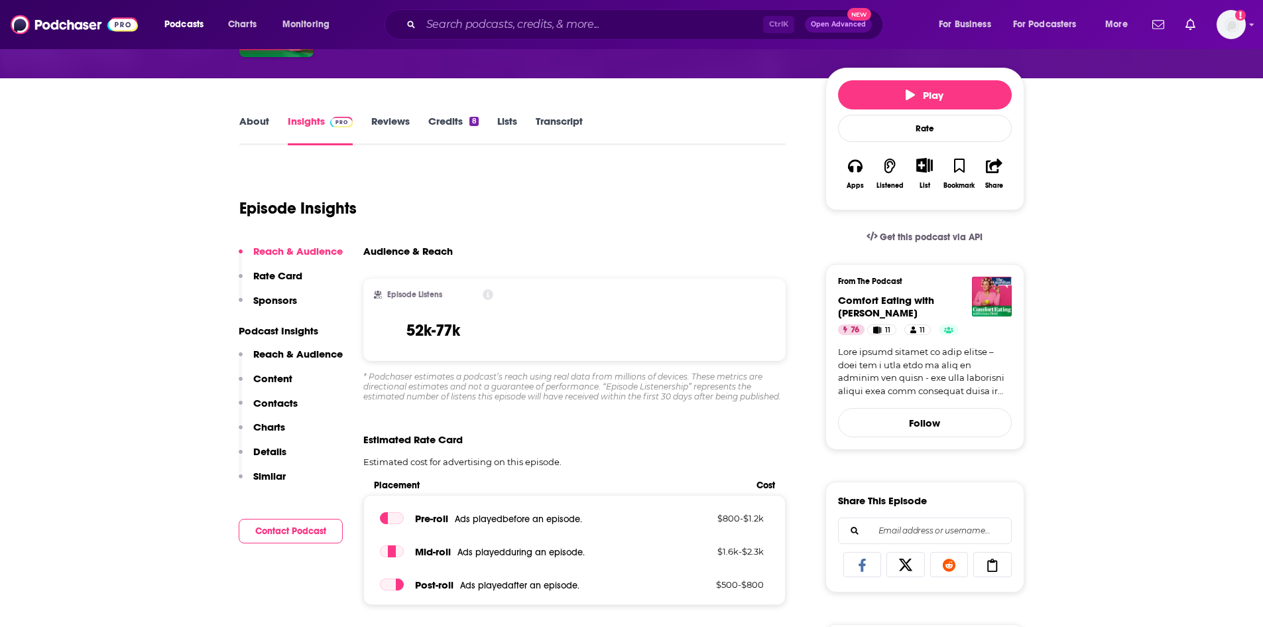
click at [302, 281] on p "Rate Card" at bounding box center [277, 275] width 49 height 13
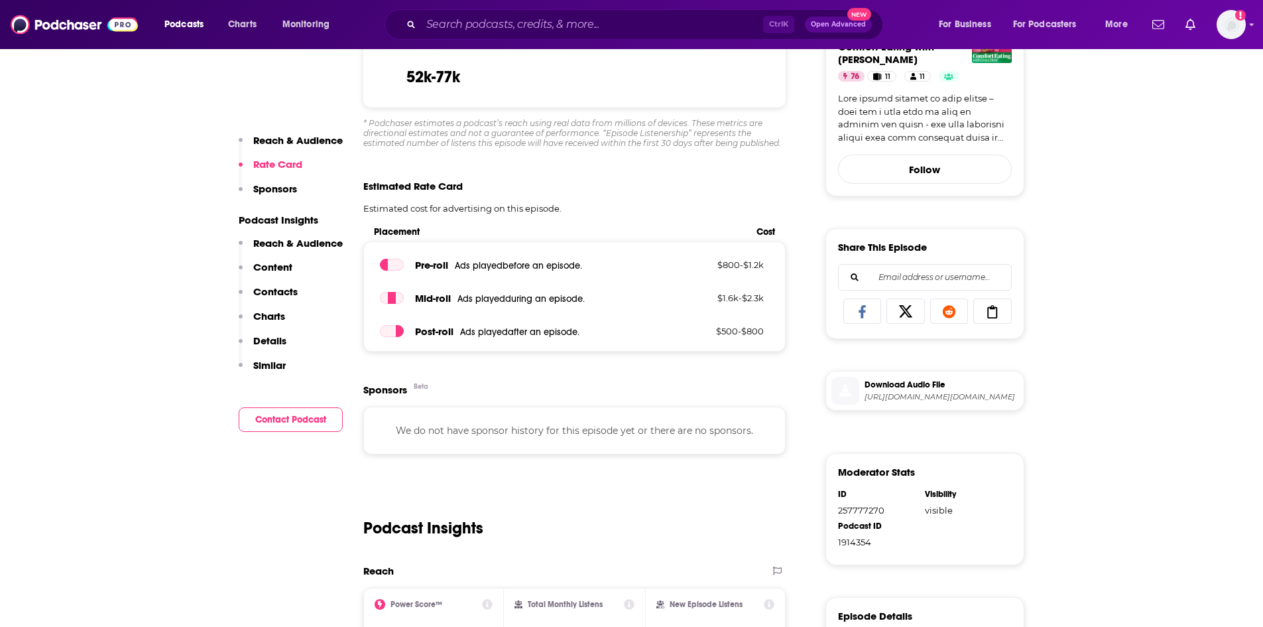
scroll to position [387, 0]
click at [304, 196] on div "Reach & Audience Rate Card Sponsors" at bounding box center [291, 170] width 104 height 73
click at [286, 184] on p "Sponsors" at bounding box center [275, 188] width 44 height 13
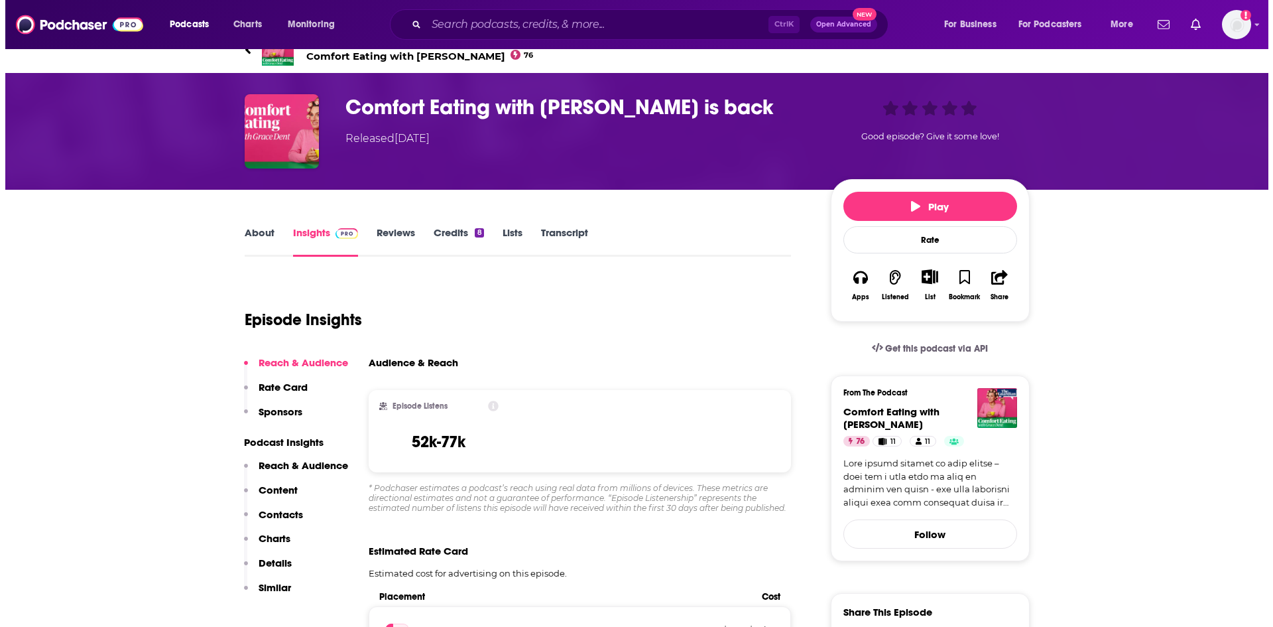
scroll to position [0, 0]
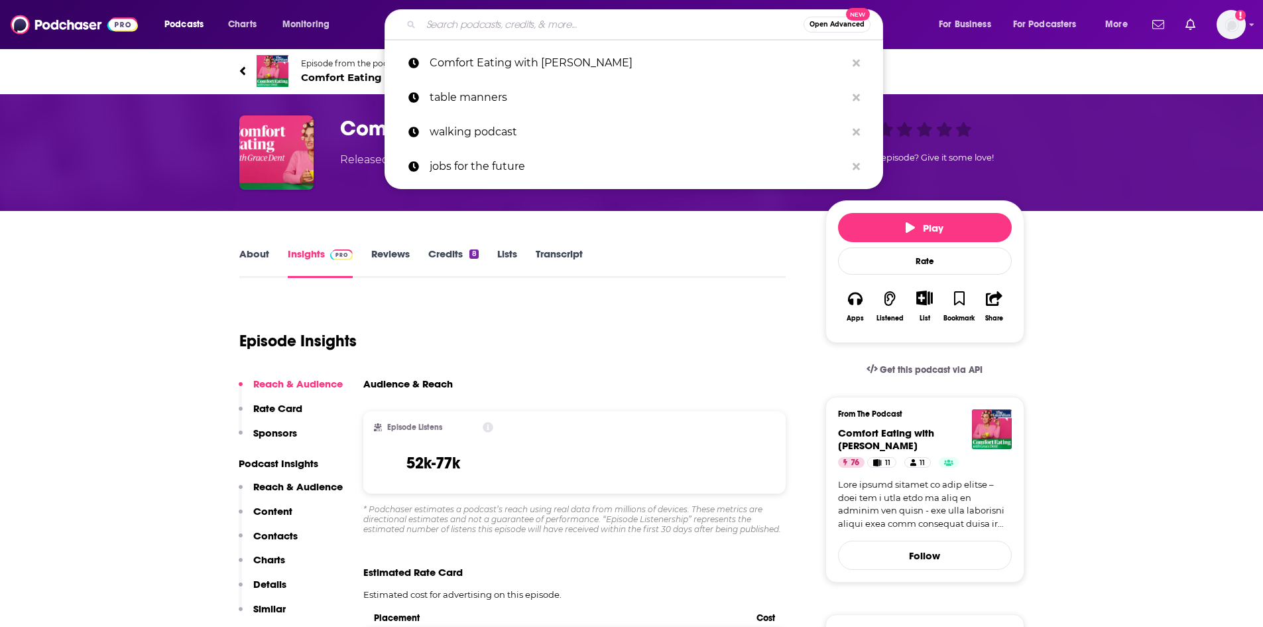
click at [625, 25] on input "Search podcasts, credits, & more..." at bounding box center [612, 24] width 383 height 21
paste input "Table Talk"
type input "Table Talk"
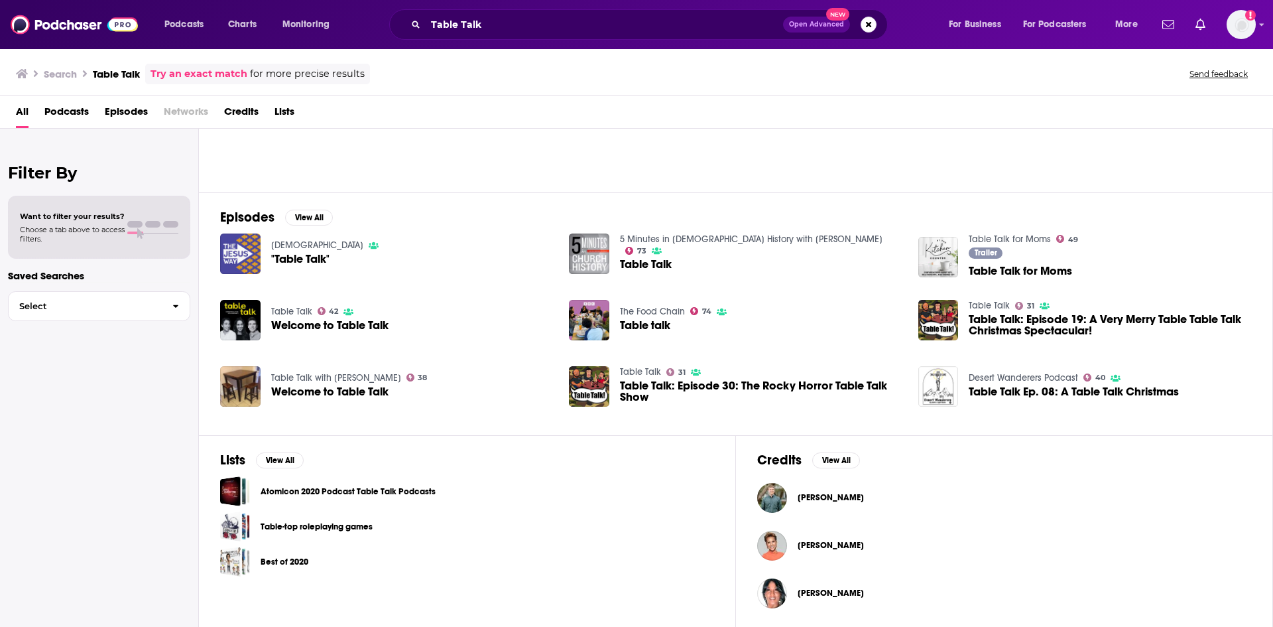
scroll to position [123, 0]
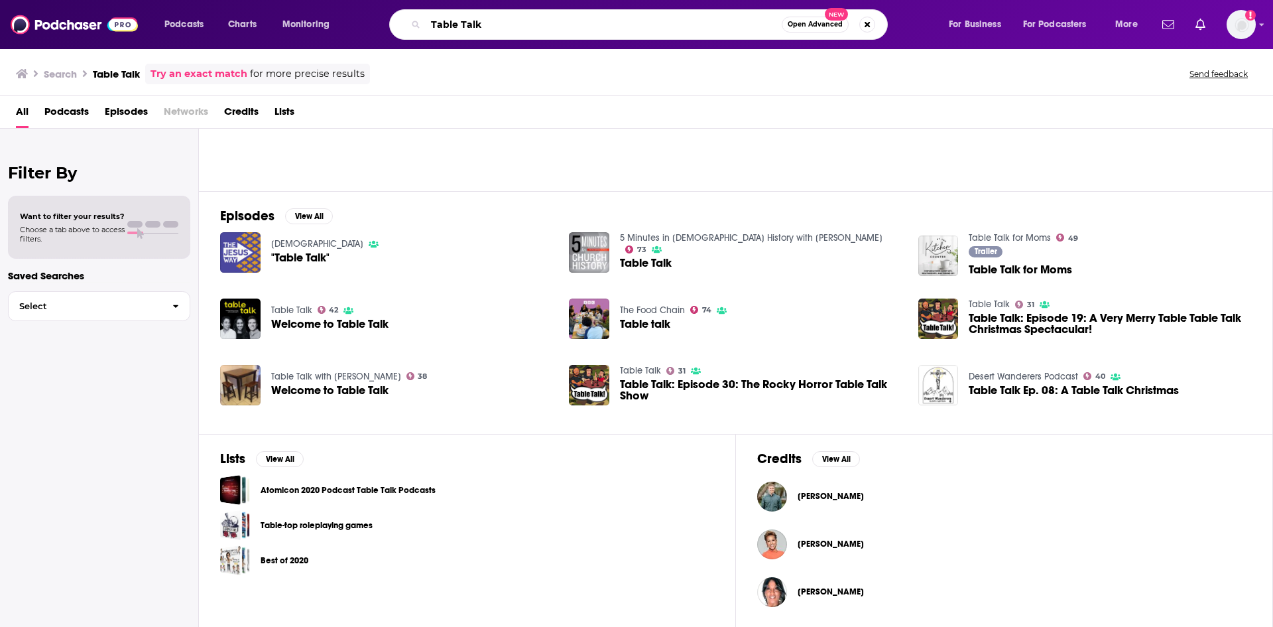
click at [471, 23] on input "Table Talk" at bounding box center [604, 24] width 356 height 21
drag, startPoint x: 507, startPoint y: 24, endPoint x: 343, endPoint y: 19, distance: 164.5
click at [343, 19] on div "Podcasts Charts Monitoring Table Talk Open Advanced New For Business For Podcas…" at bounding box center [652, 24] width 995 height 31
paste input "Bitter/Sweet"
type input "Bitter/Sweet"
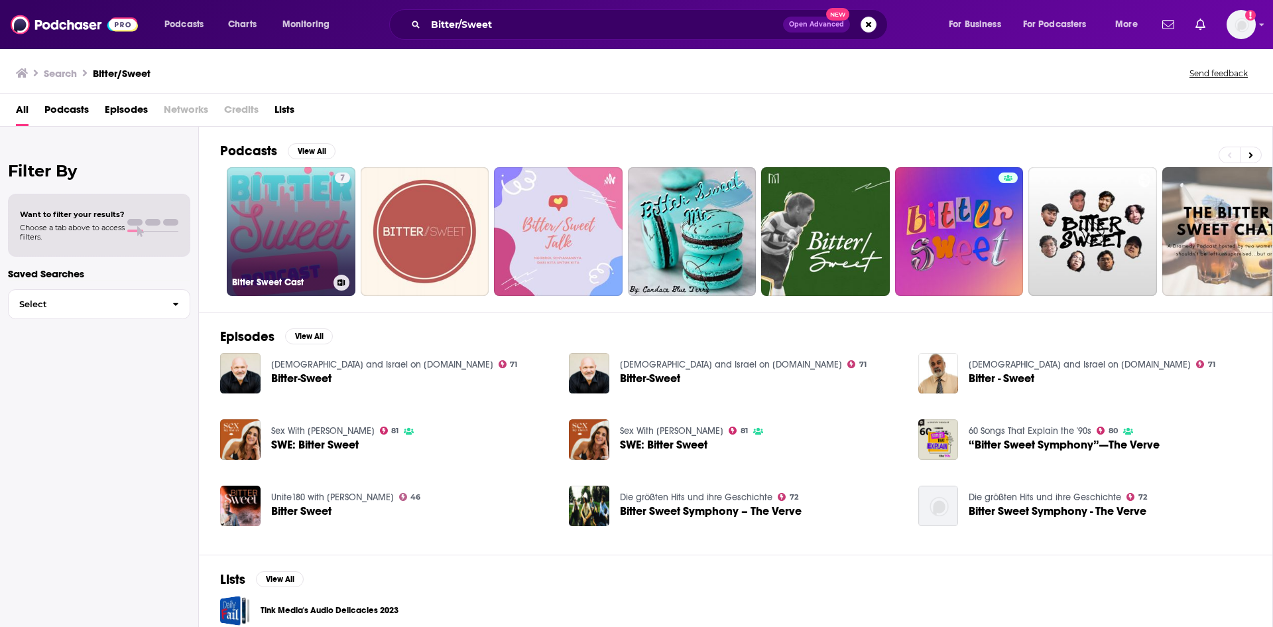
click at [253, 214] on link "7 Bitter Sweet Cast" at bounding box center [291, 231] width 129 height 129
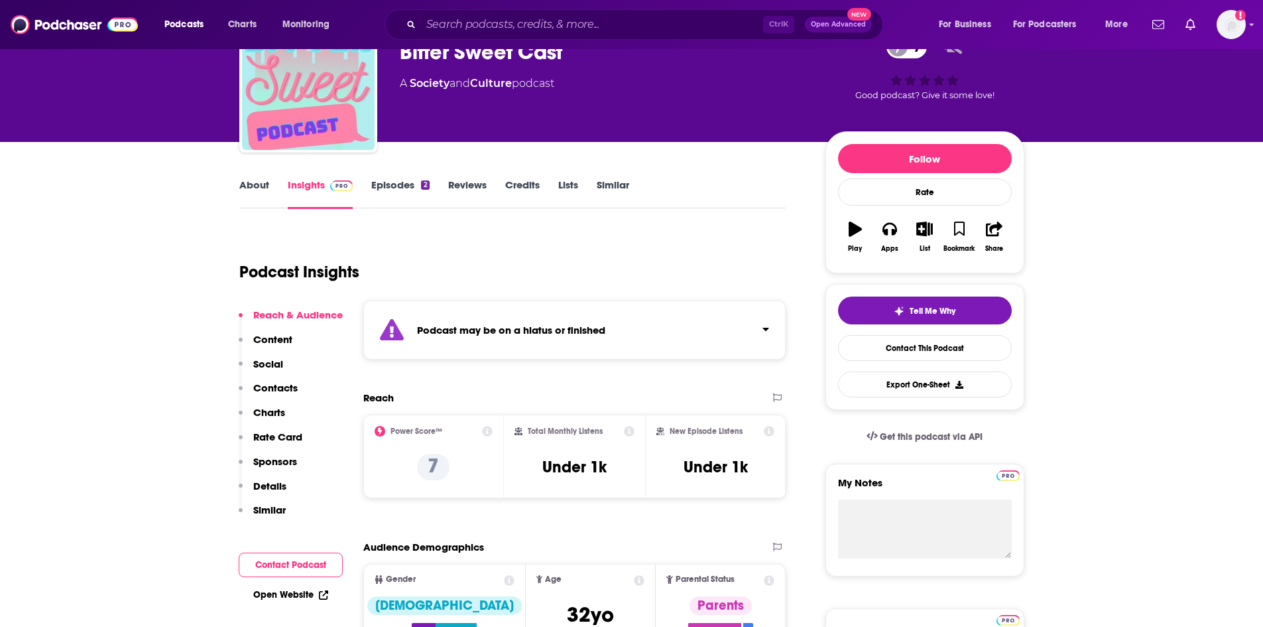
scroll to position [199, 0]
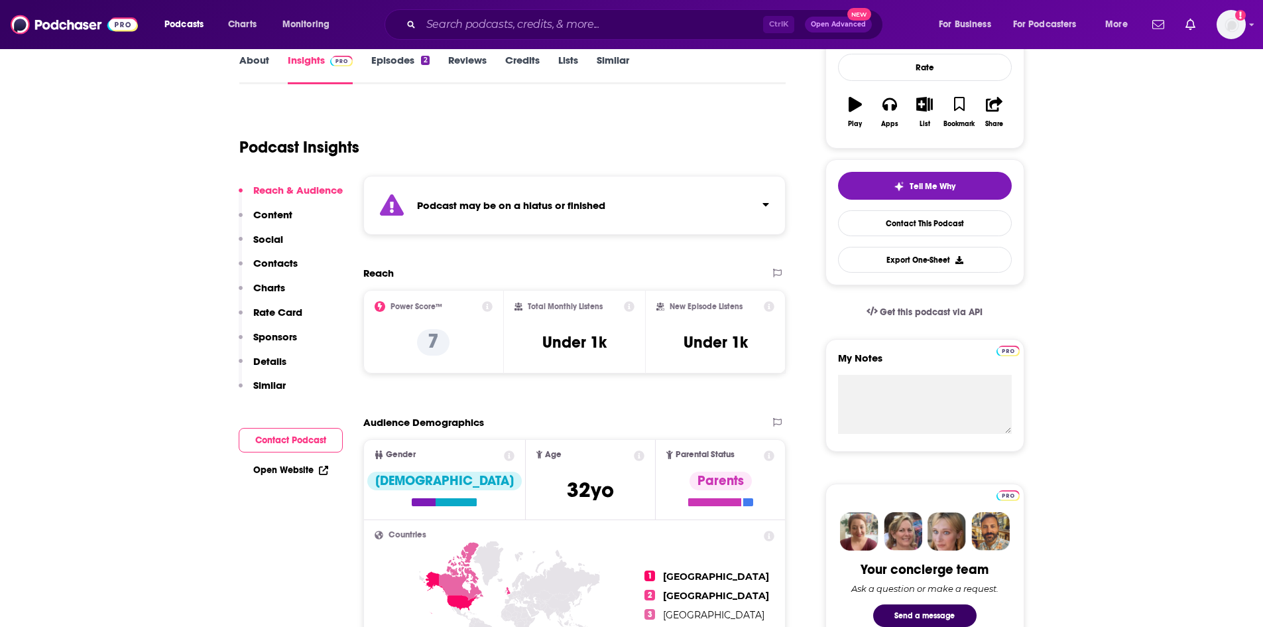
click at [273, 219] on p "Content" at bounding box center [272, 214] width 39 height 13
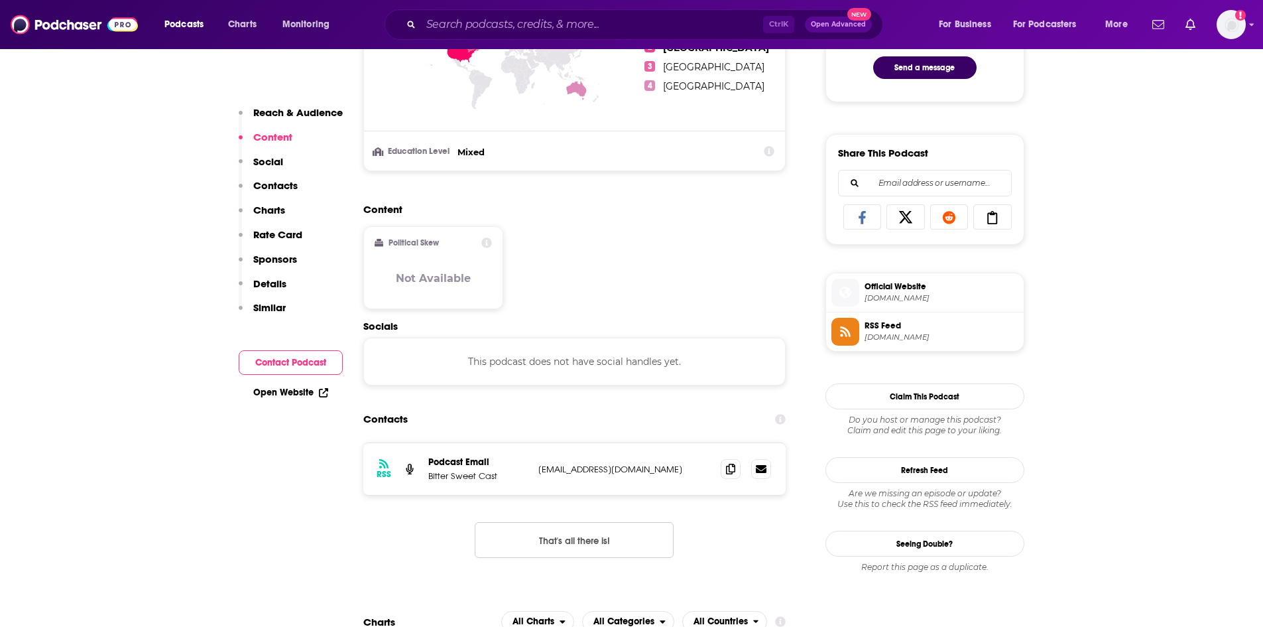
scroll to position [765, 0]
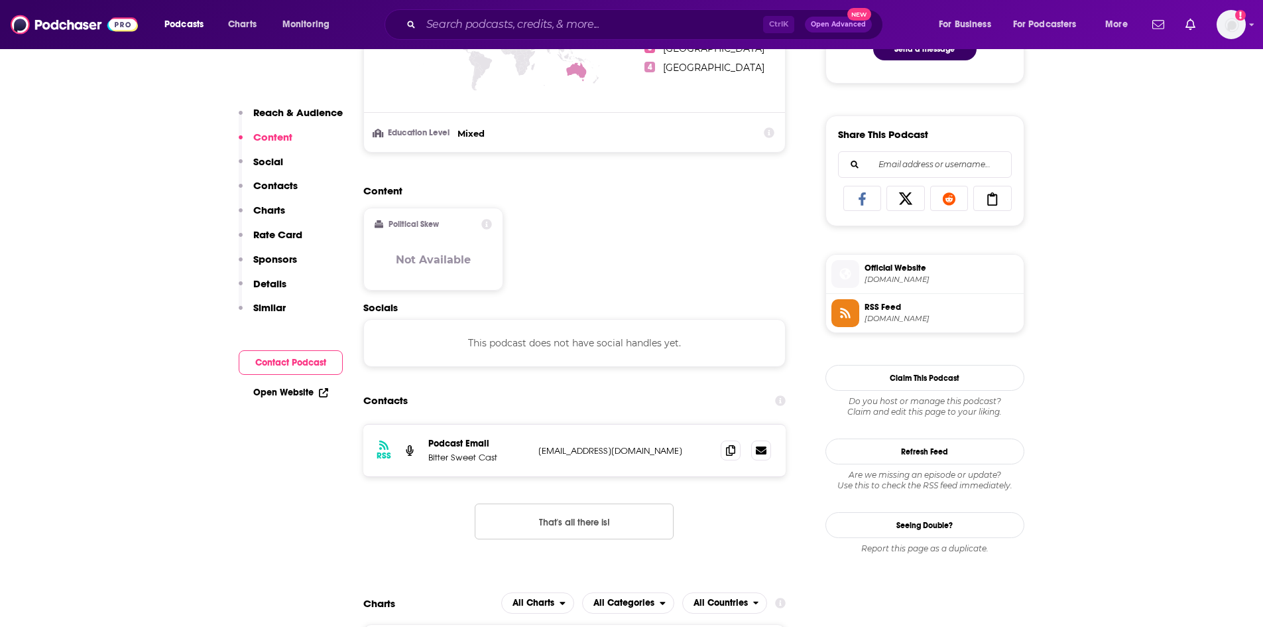
click at [282, 161] on p "Social" at bounding box center [268, 161] width 30 height 13
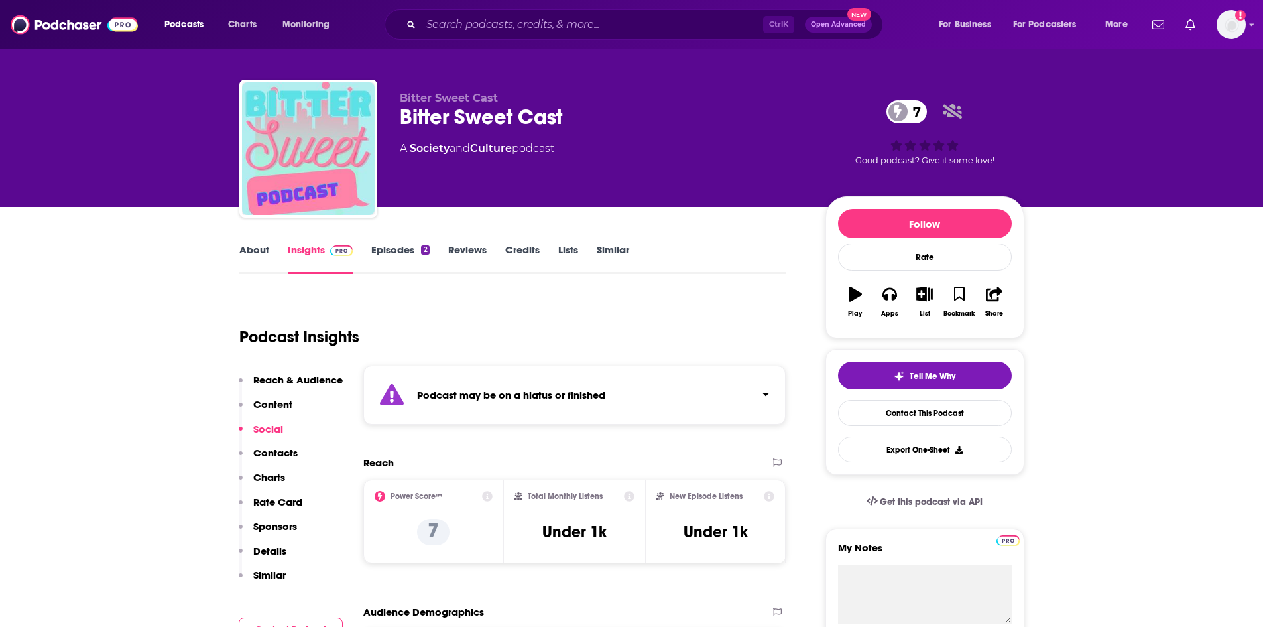
scroll to position [0, 0]
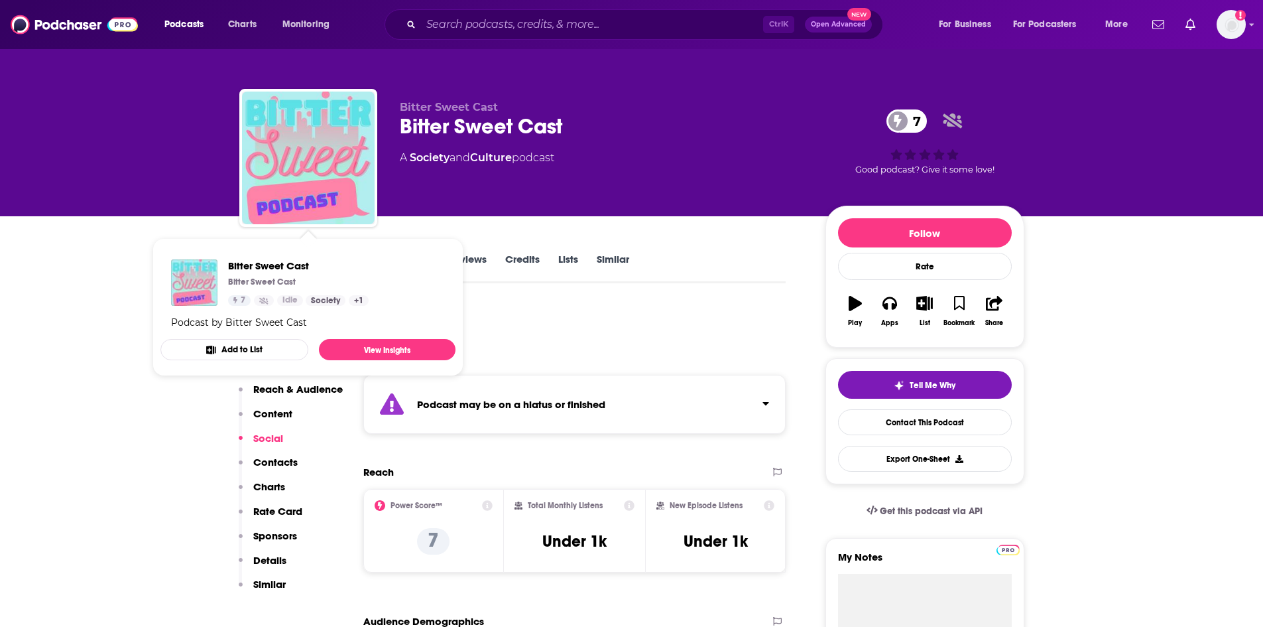
click at [541, 308] on div "Podcast Insights" at bounding box center [507, 338] width 536 height 68
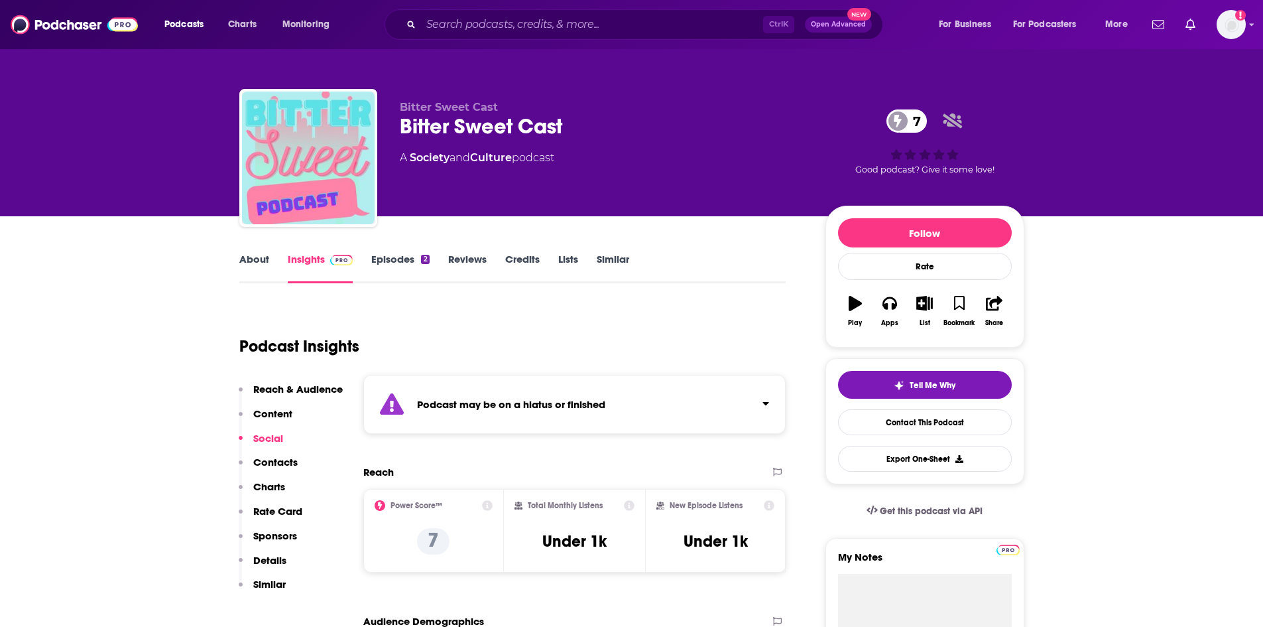
click at [379, 253] on link "Episodes 2" at bounding box center [400, 268] width 58 height 31
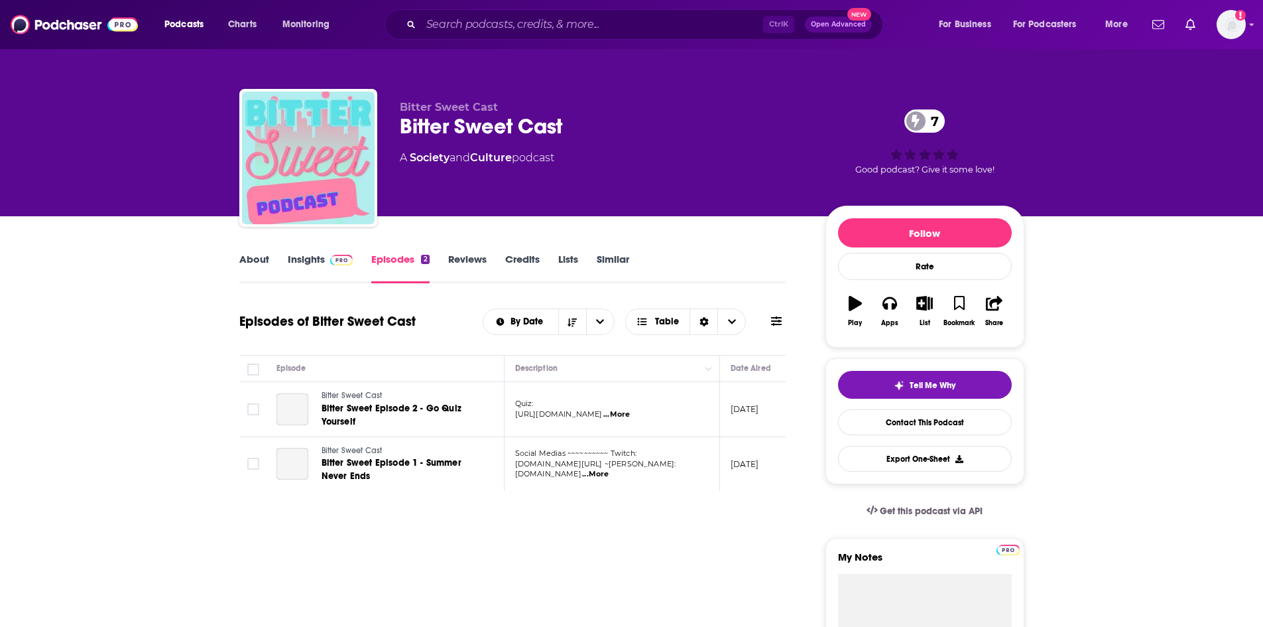
click at [461, 253] on link "Reviews" at bounding box center [467, 268] width 38 height 31
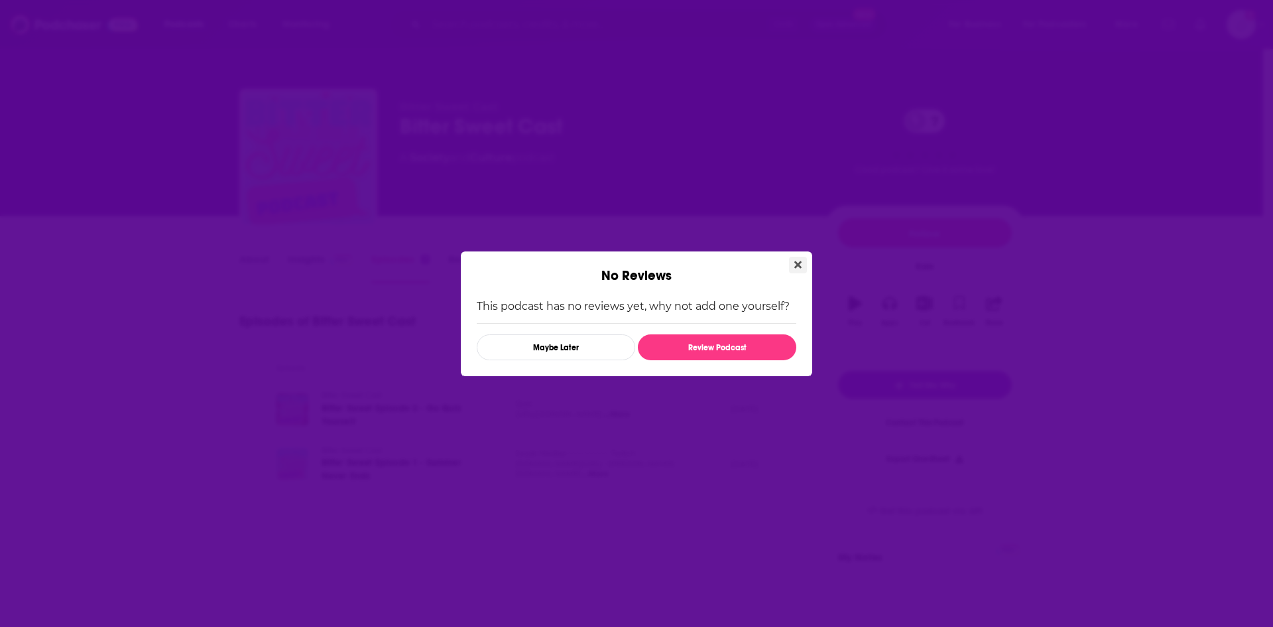
click at [796, 263] on icon "Close" at bounding box center [797, 264] width 7 height 7
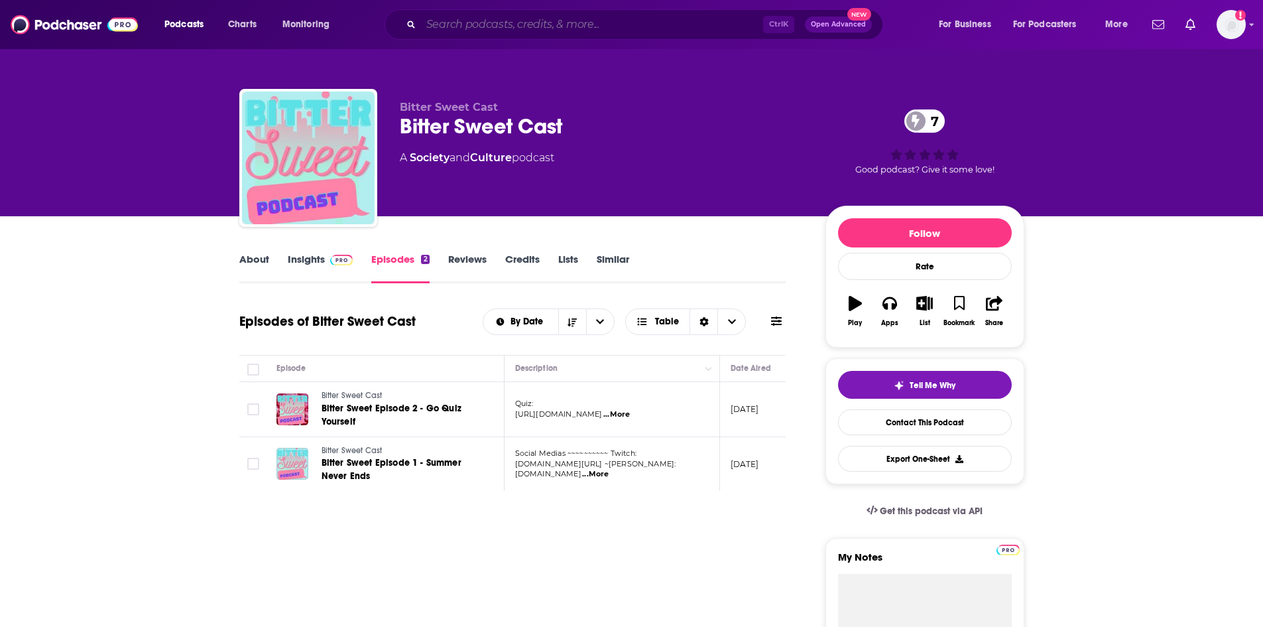
click at [641, 21] on input "Search podcasts, credits, & more..." at bounding box center [592, 24] width 342 height 21
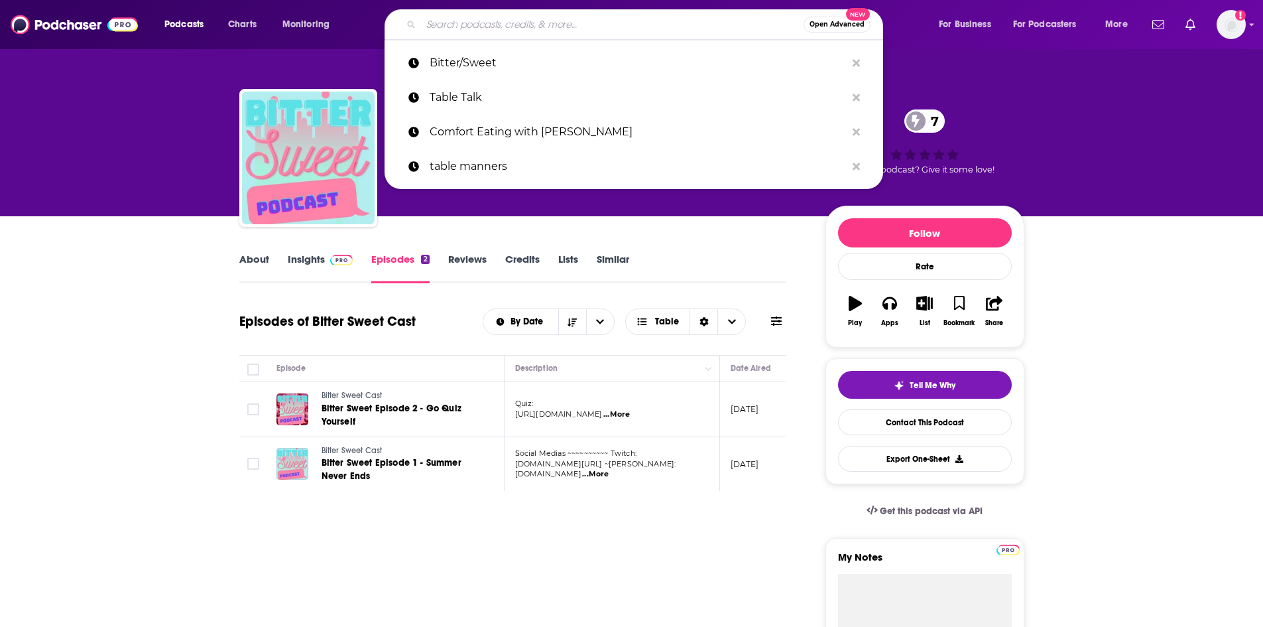
paste input "Only A Pavement Away"
type input "Only A Pavement Away"
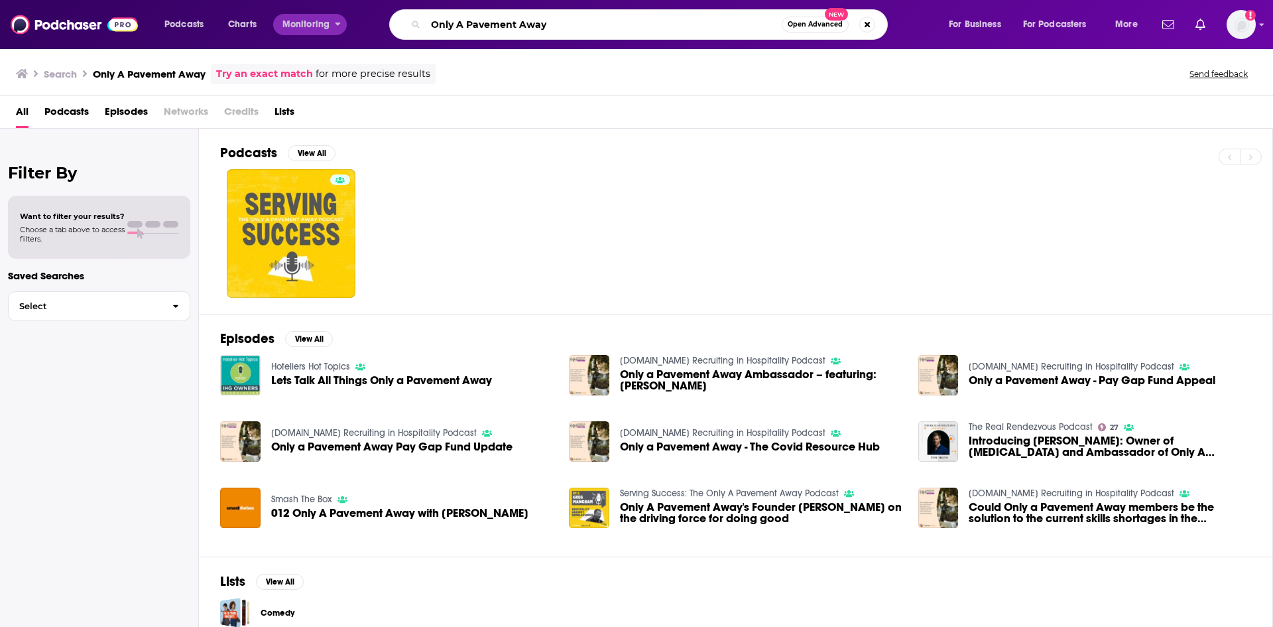
drag, startPoint x: 591, startPoint y: 23, endPoint x: 360, endPoint y: 42, distance: 231.5
click at [288, 21] on div "Podcasts Charts Monitoring Only A Pavement Away Open Advanced New For Business …" at bounding box center [652, 24] width 995 height 31
paste input "This Morning Walk"
type input "This Morning Walk"
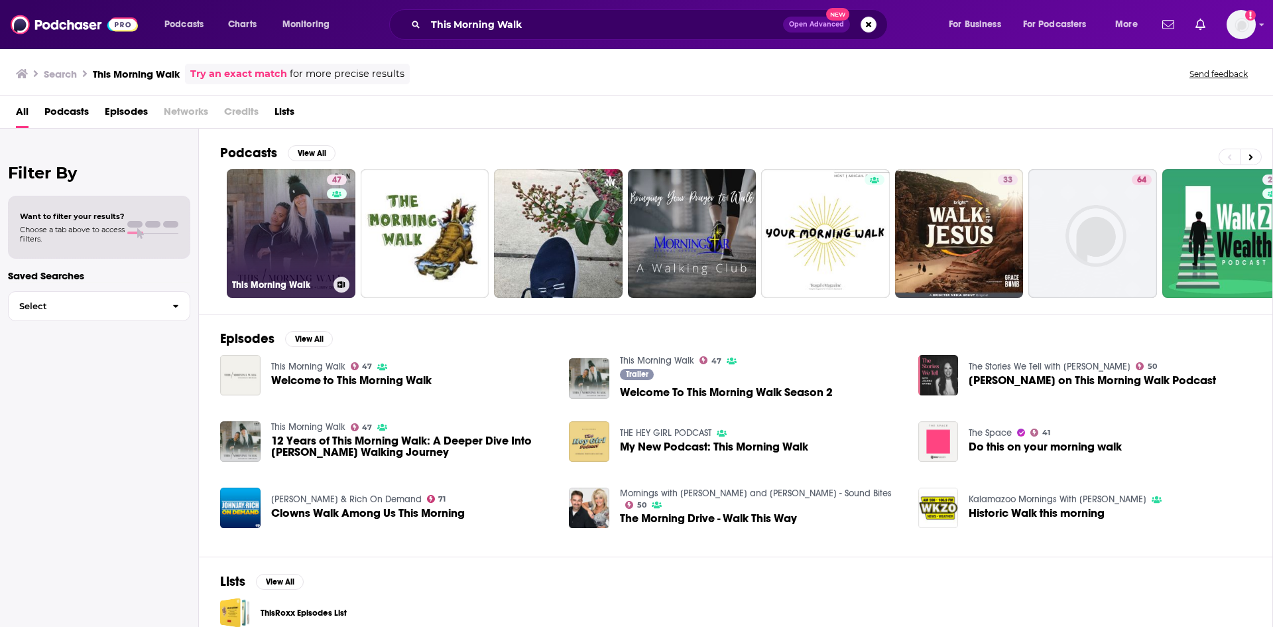
click at [292, 227] on link "47 This Morning Walk" at bounding box center [291, 233] width 129 height 129
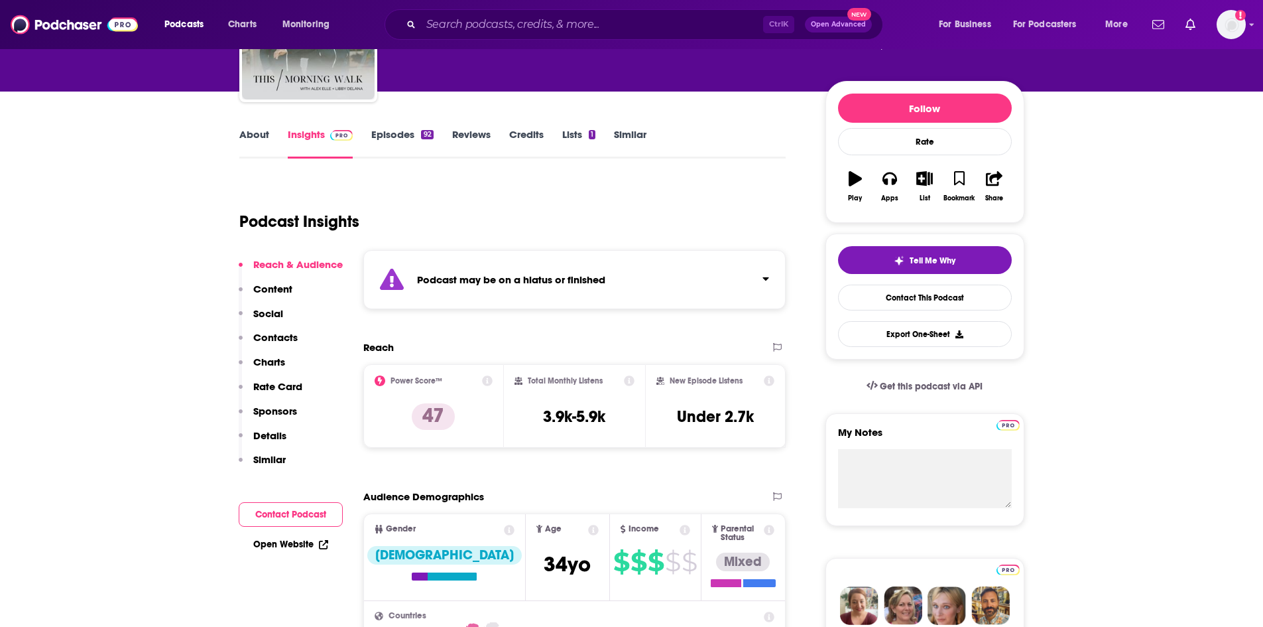
scroll to position [133, 0]
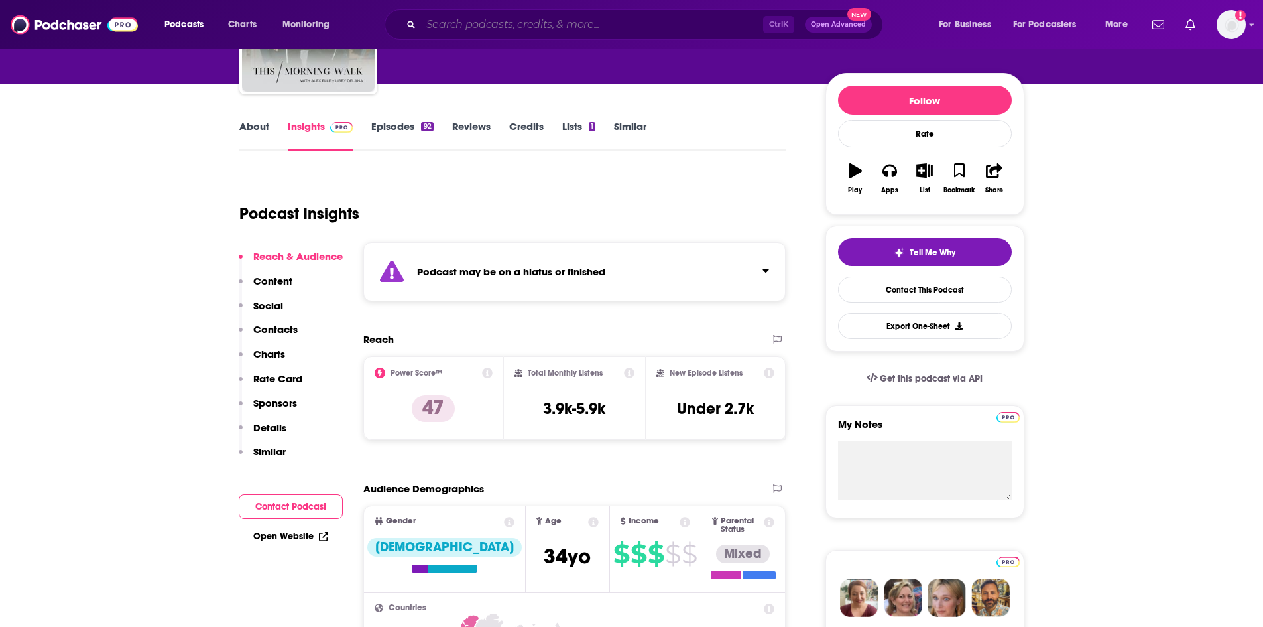
click at [493, 31] on input "Search podcasts, credits, & more..." at bounding box center [592, 24] width 342 height 21
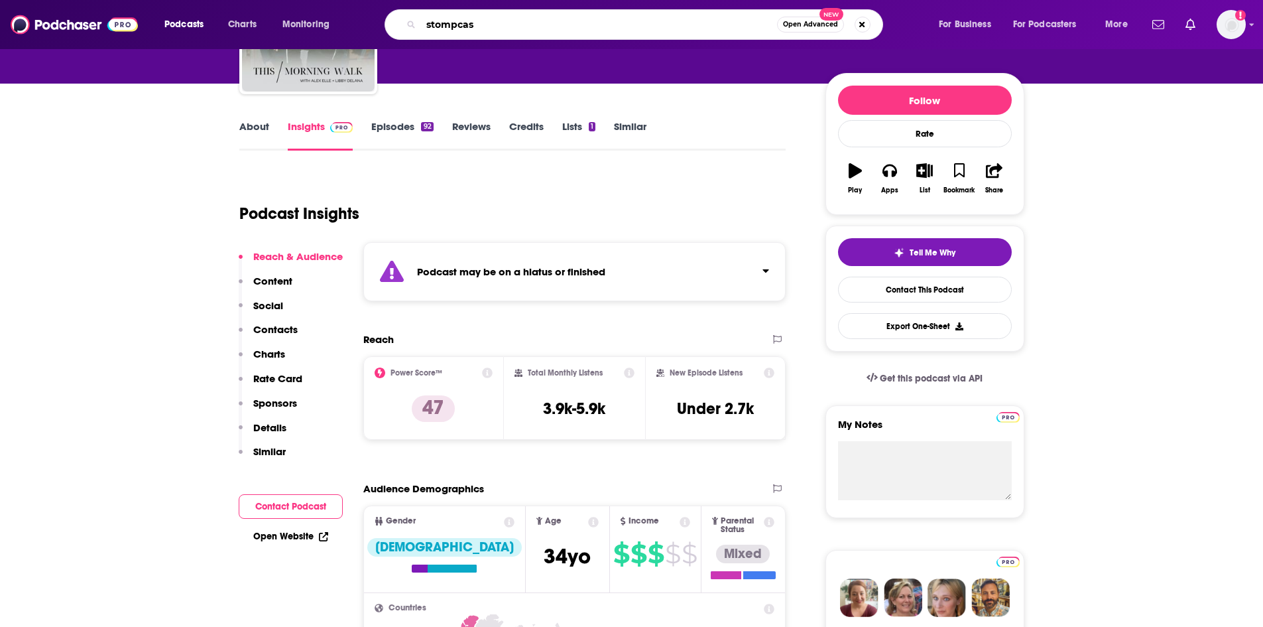
type input "stompcast"
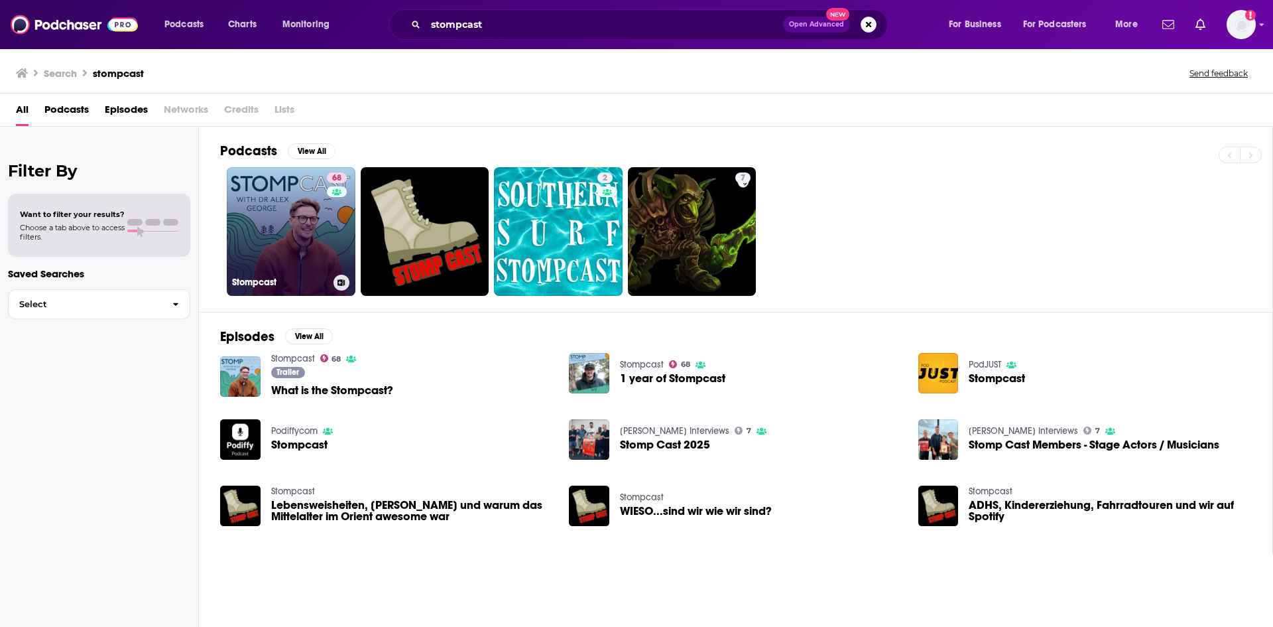
click at [304, 204] on link "68 Stompcast" at bounding box center [291, 231] width 129 height 129
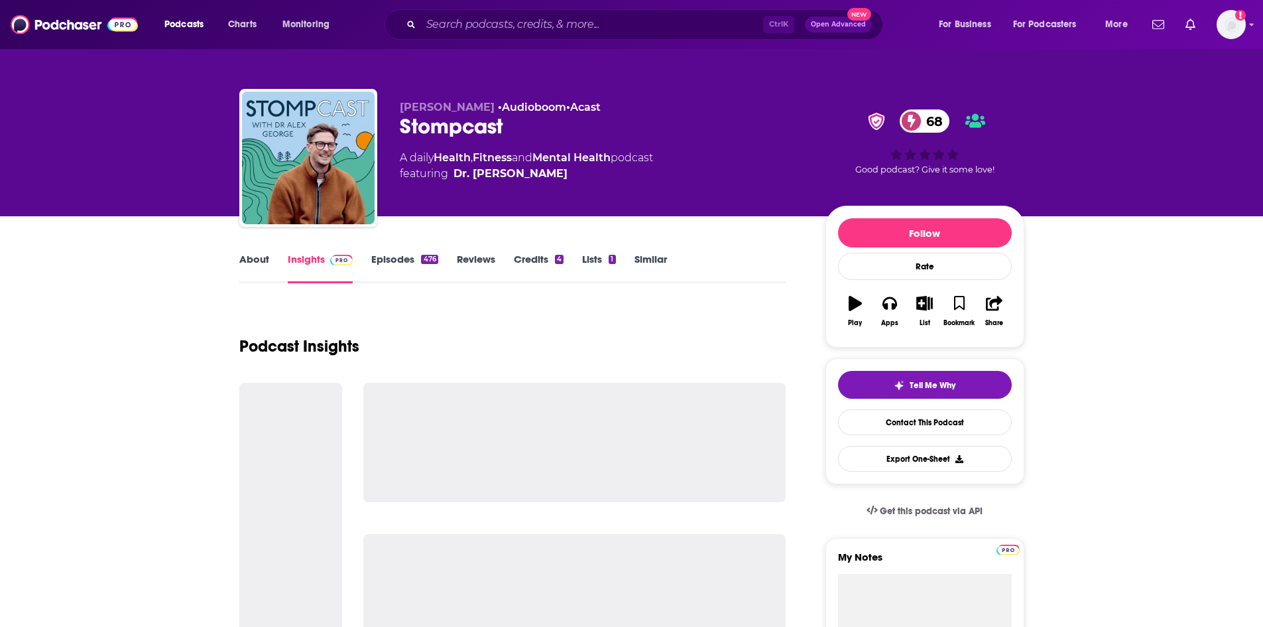
click at [652, 260] on link "Similar" at bounding box center [651, 268] width 32 height 31
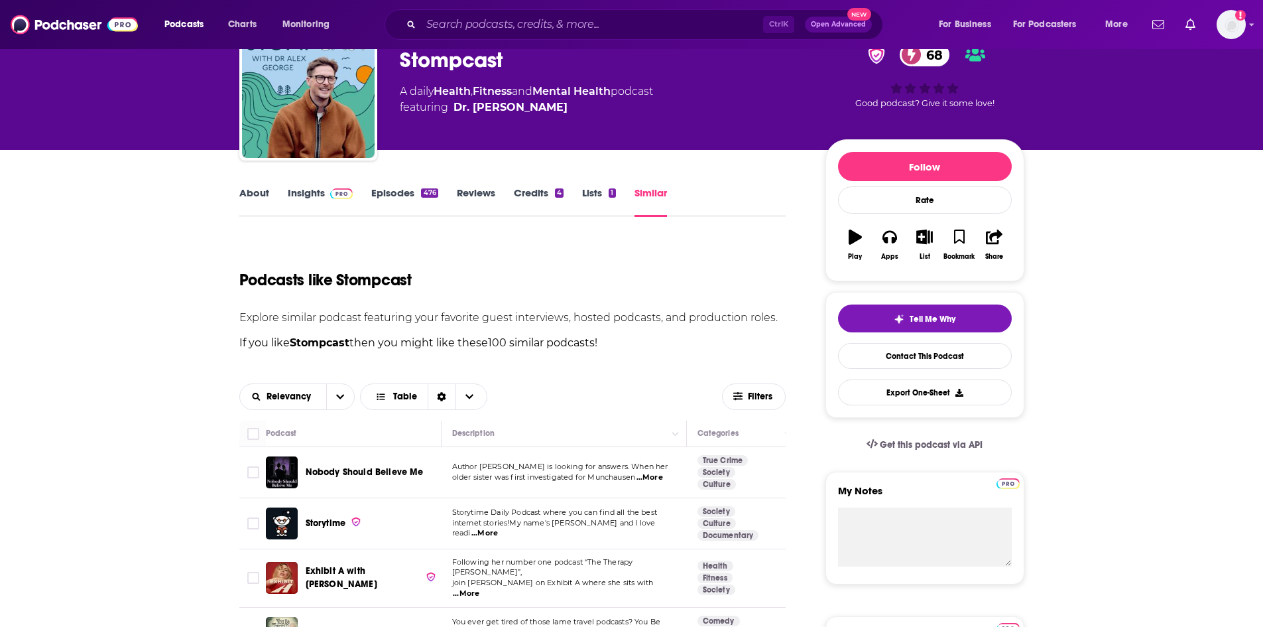
scroll to position [265, 0]
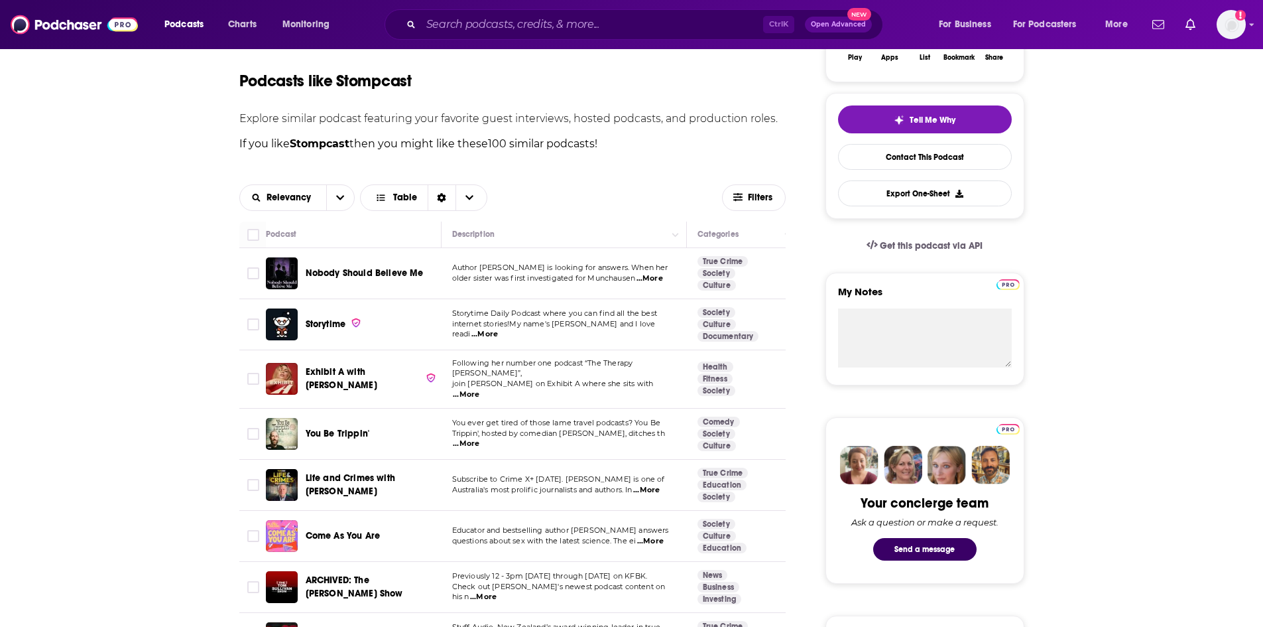
click at [498, 333] on span "...More" at bounding box center [484, 334] width 27 height 11
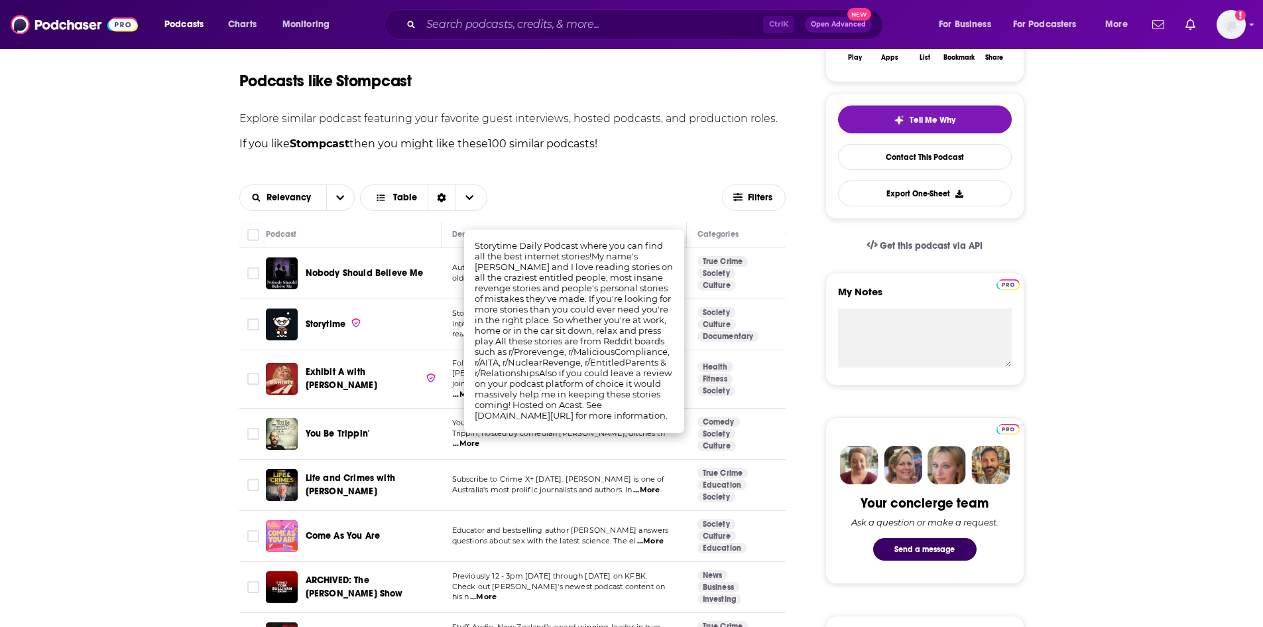
click at [597, 496] on td "Subscribe to Crime X+ [DATE]. [PERSON_NAME] is one of [DEMOGRAPHIC_DATA]'s most…" at bounding box center [564, 484] width 245 height 51
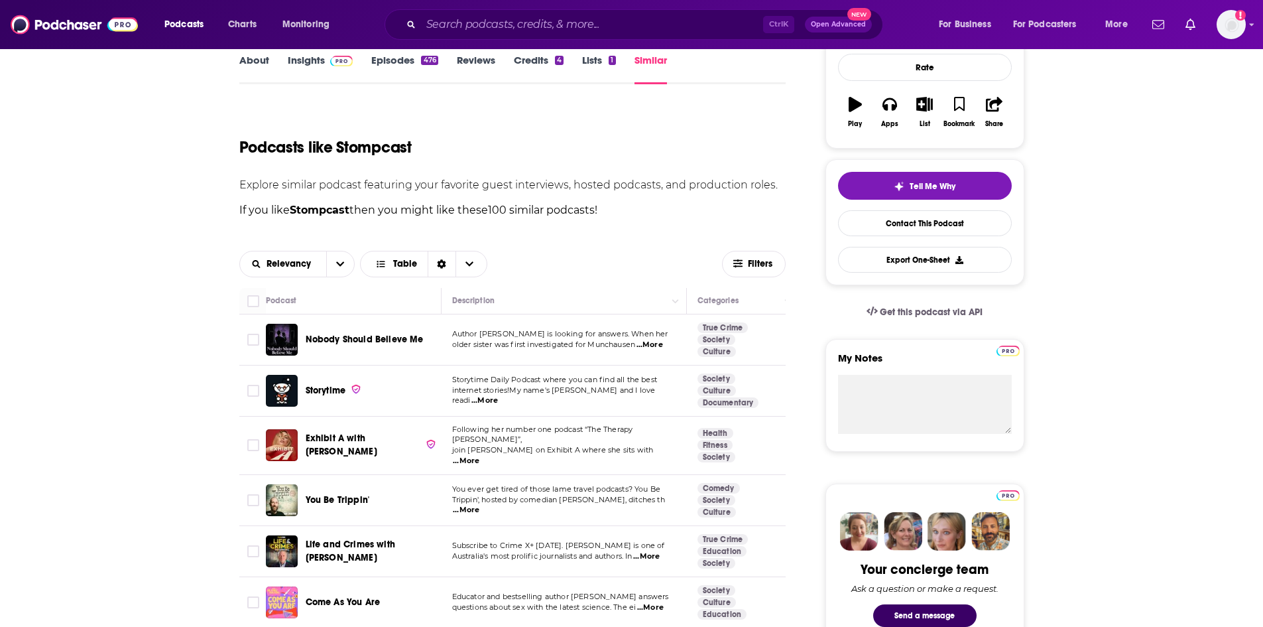
scroll to position [66, 0]
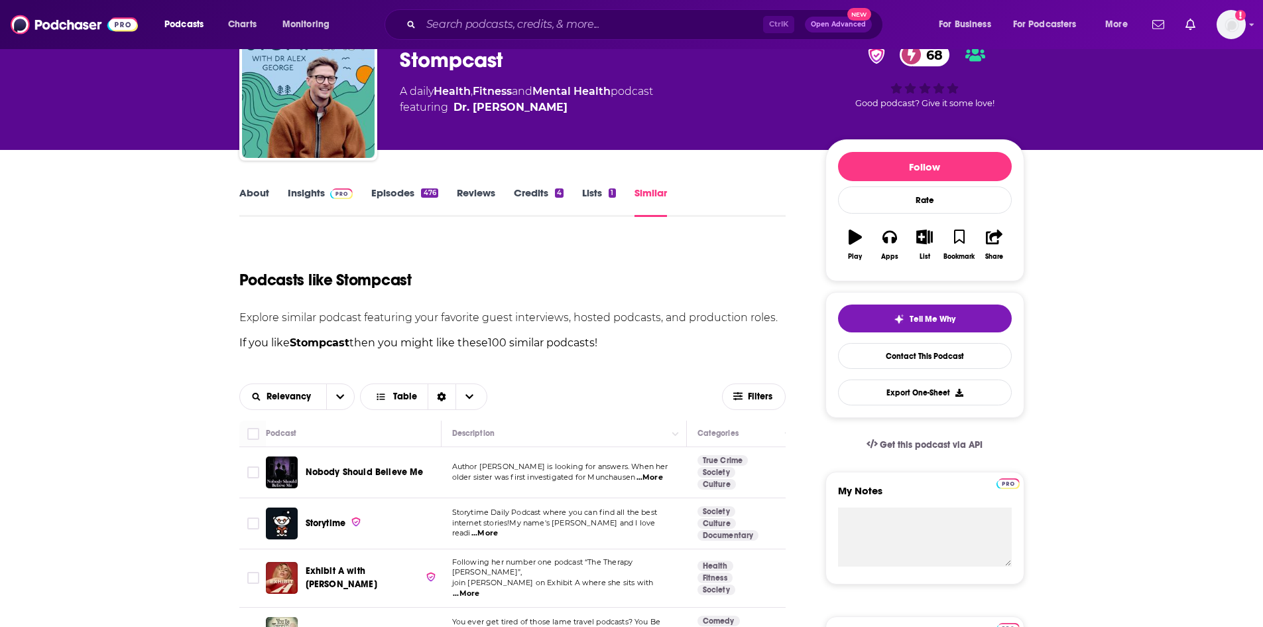
click at [592, 192] on link "Lists 1" at bounding box center [598, 201] width 33 height 31
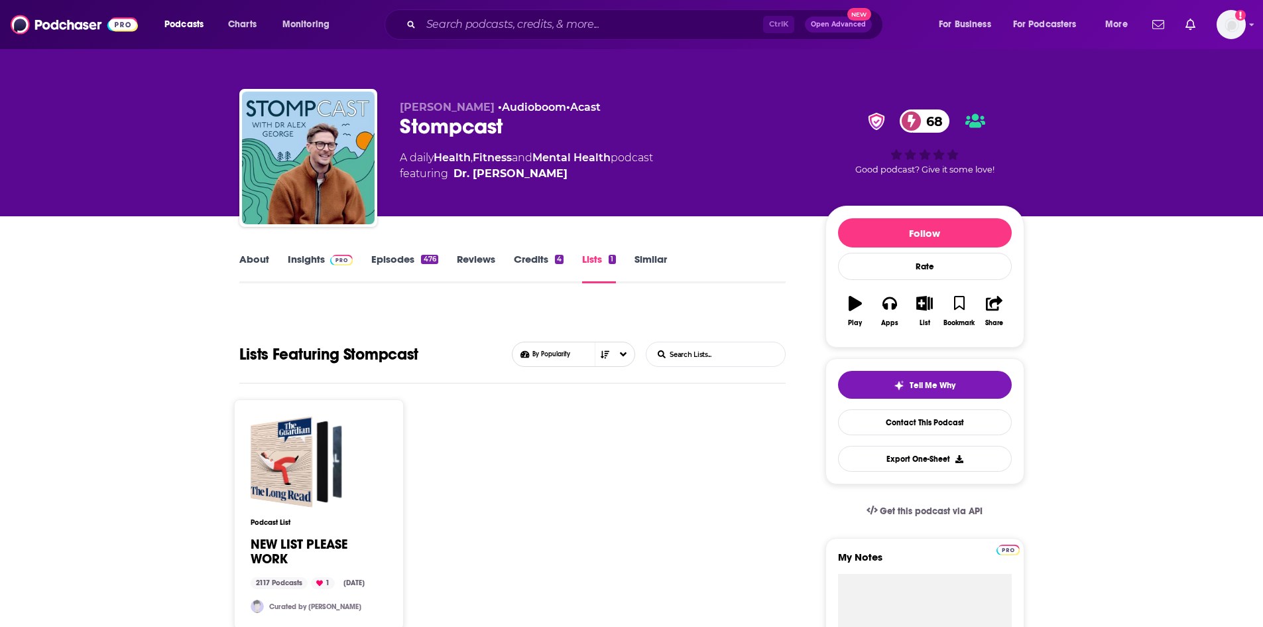
click at [678, 12] on div "Ctrl K Open Advanced New" at bounding box center [634, 24] width 499 height 31
click at [669, 20] on input "Search podcasts, credits, & more..." at bounding box center [592, 24] width 342 height 21
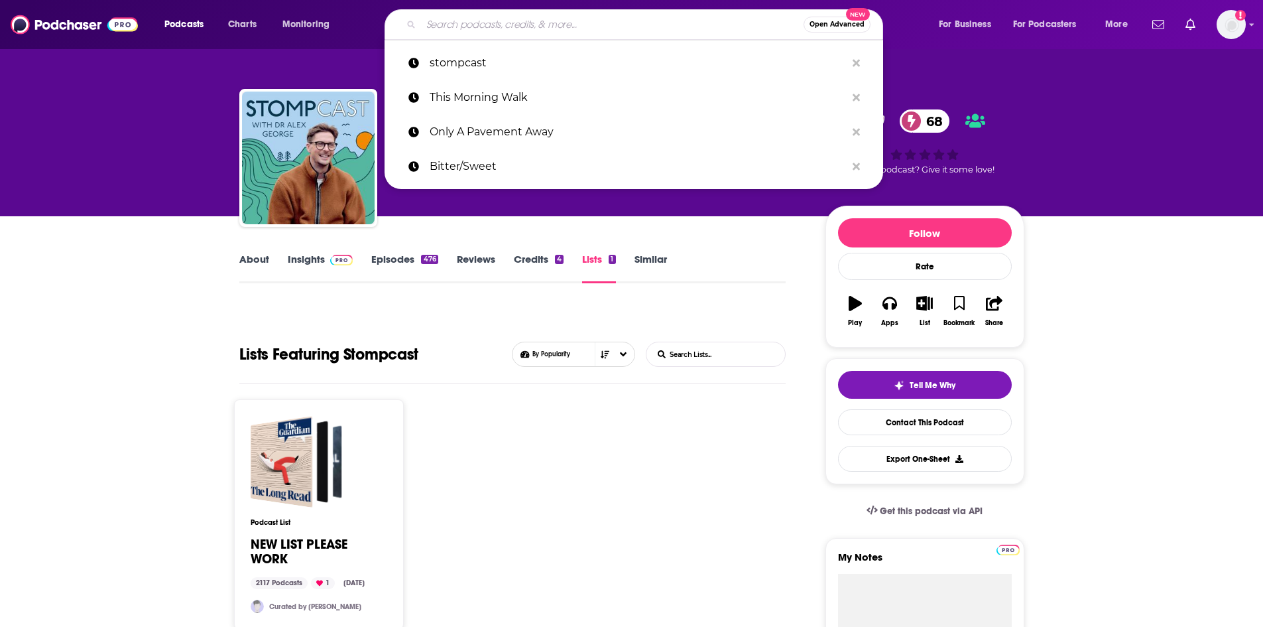
click at [579, 30] on input "Search podcasts, credits, & more..." at bounding box center [612, 24] width 383 height 21
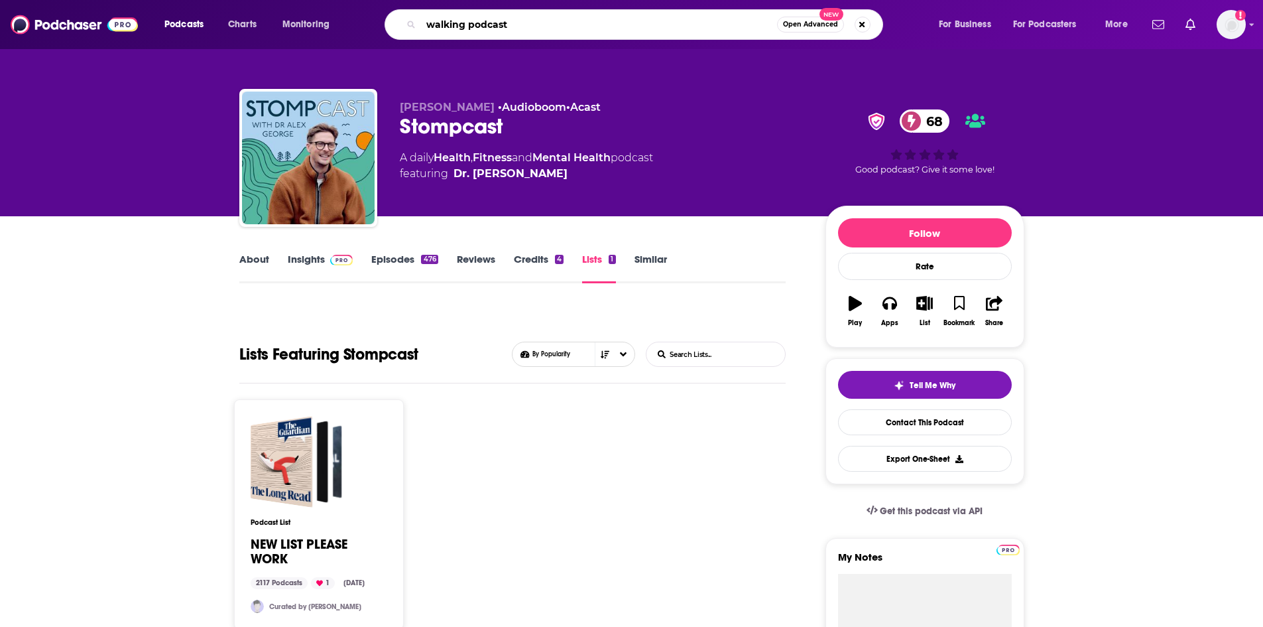
type input "walking podcasts"
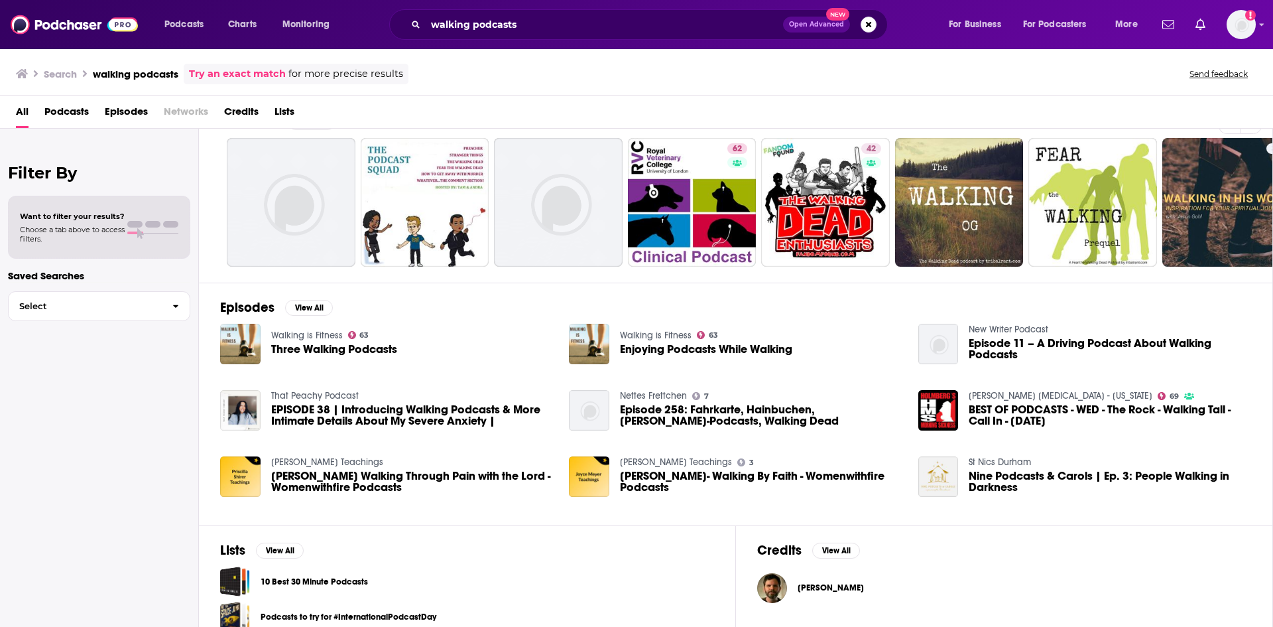
scroll to position [85, 0]
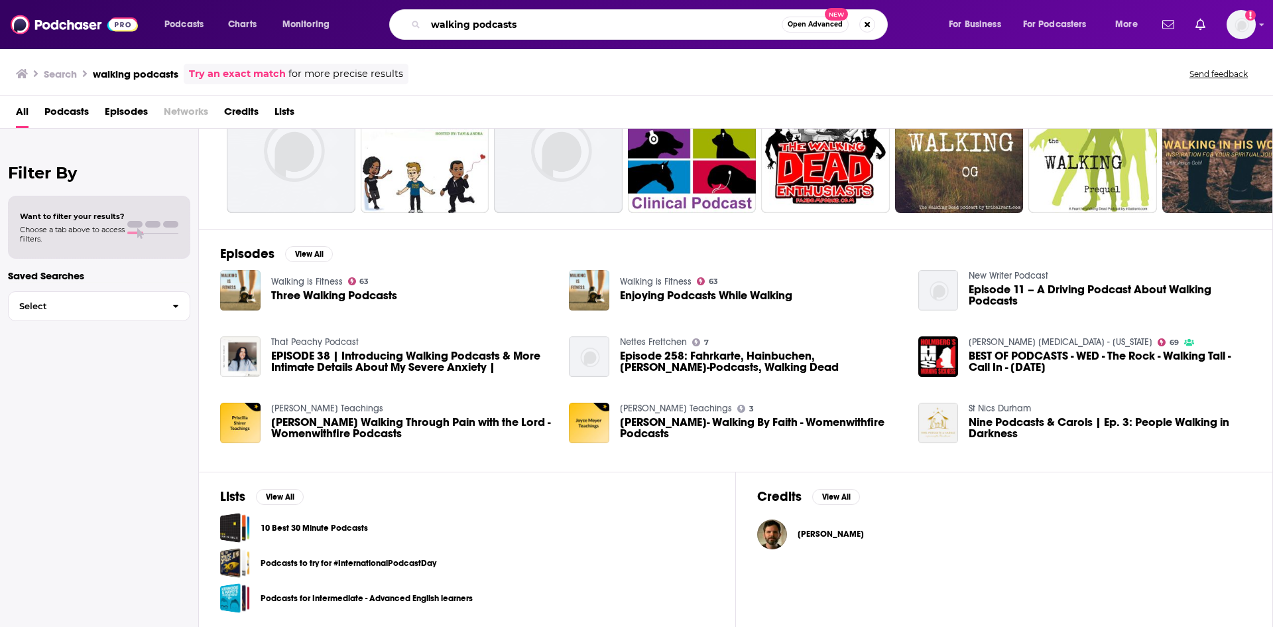
drag, startPoint x: 528, startPoint y: 17, endPoint x: 345, endPoint y: 4, distance: 184.1
click at [364, 10] on div "Podcasts Charts Monitoring walking podcasts Open Advanced New For Business For …" at bounding box center [652, 24] width 995 height 31
paste input "Ramblings with [PERSON_NAME]"
type input "Ramblings with [PERSON_NAME]"
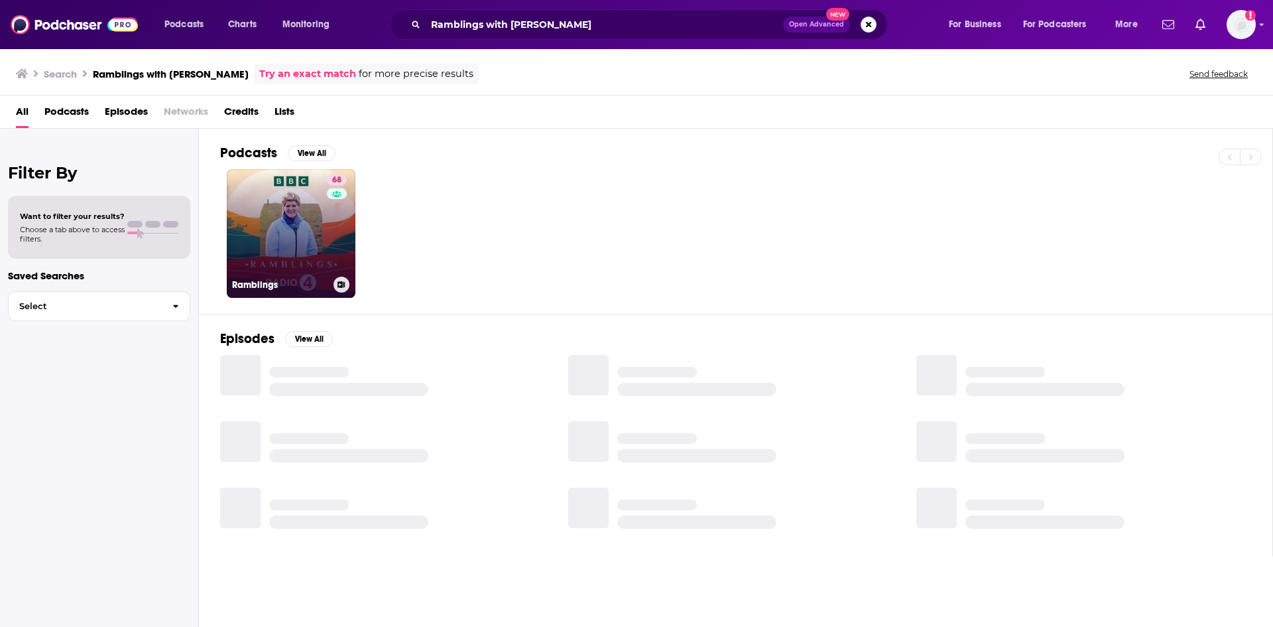
click at [322, 227] on link "68 Ramblings" at bounding box center [291, 233] width 129 height 129
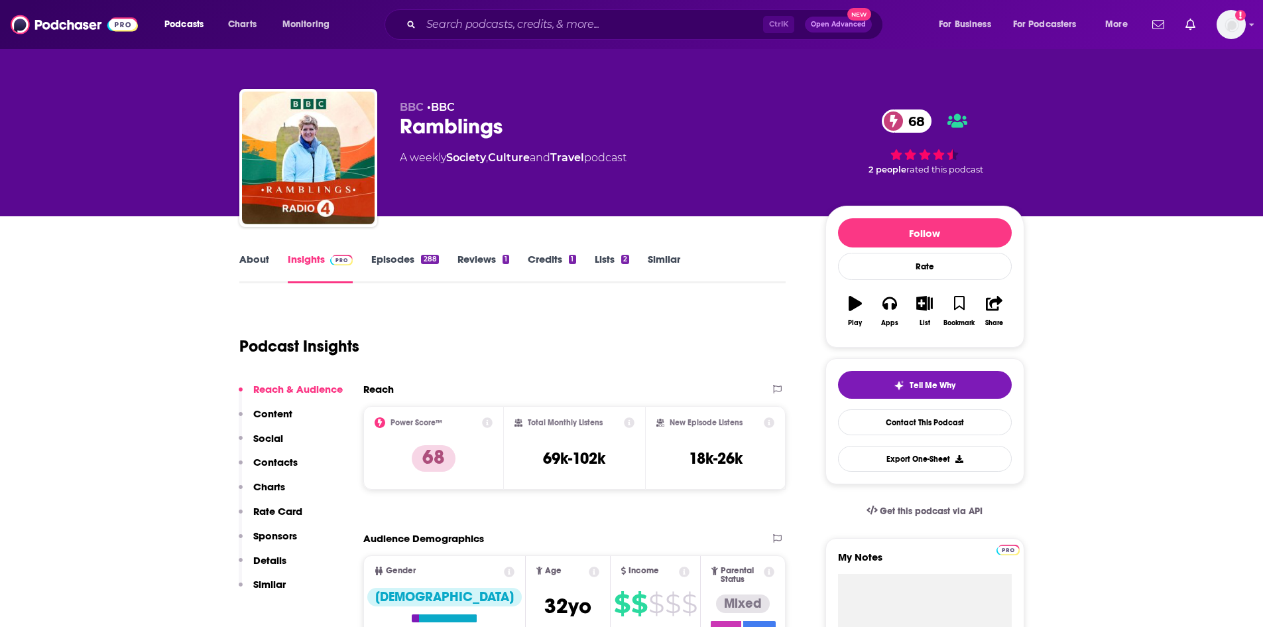
click at [263, 416] on p "Content" at bounding box center [272, 413] width 39 height 13
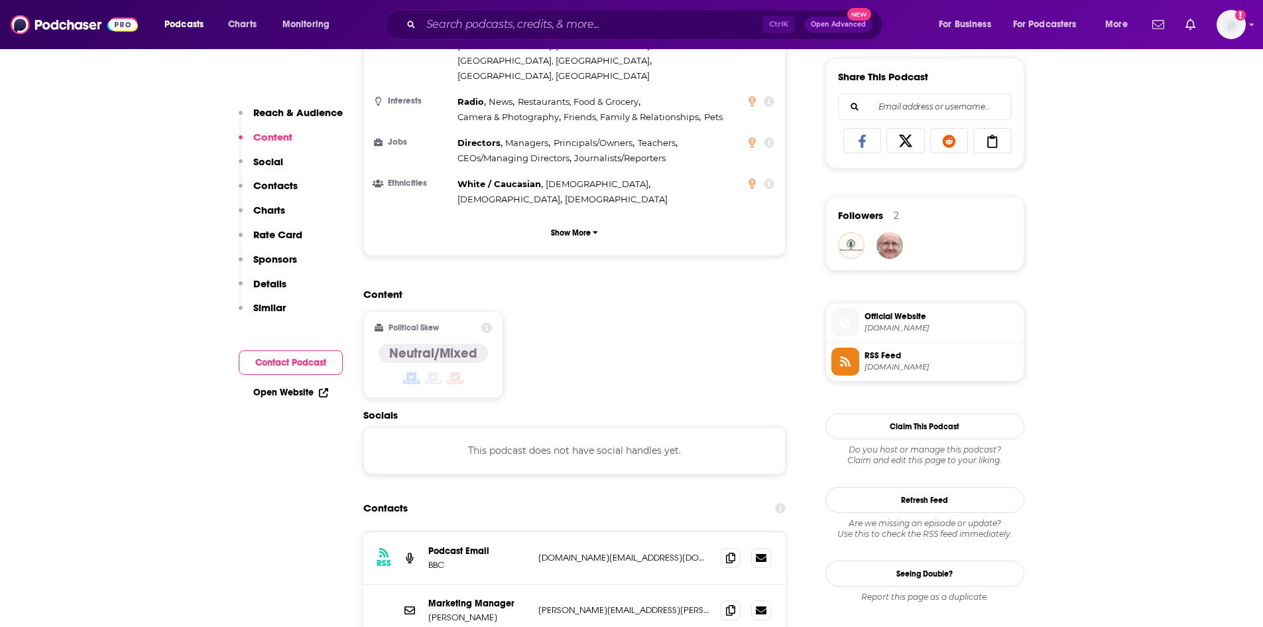
scroll to position [843, 0]
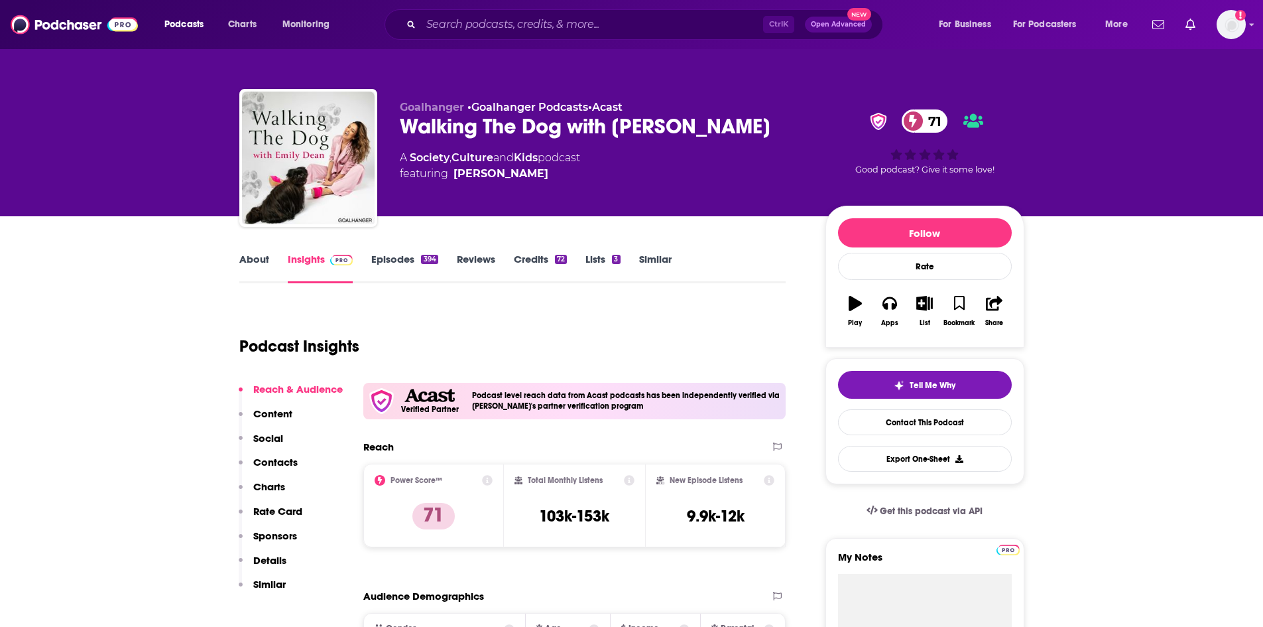
click at [731, 127] on div "Walking The Dog with Emily Dean 71" at bounding box center [602, 126] width 404 height 26
click at [264, 412] on p "Content" at bounding box center [272, 413] width 39 height 13
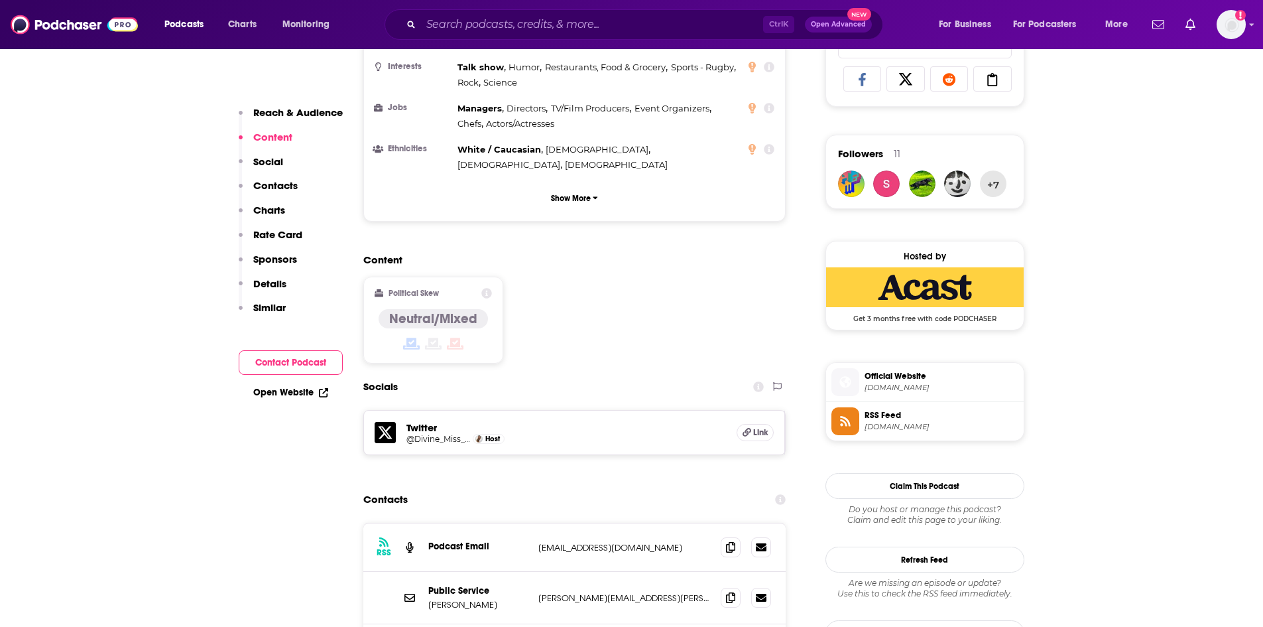
scroll to position [886, 0]
drag, startPoint x: 285, startPoint y: 497, endPoint x: 310, endPoint y: 479, distance: 30.9
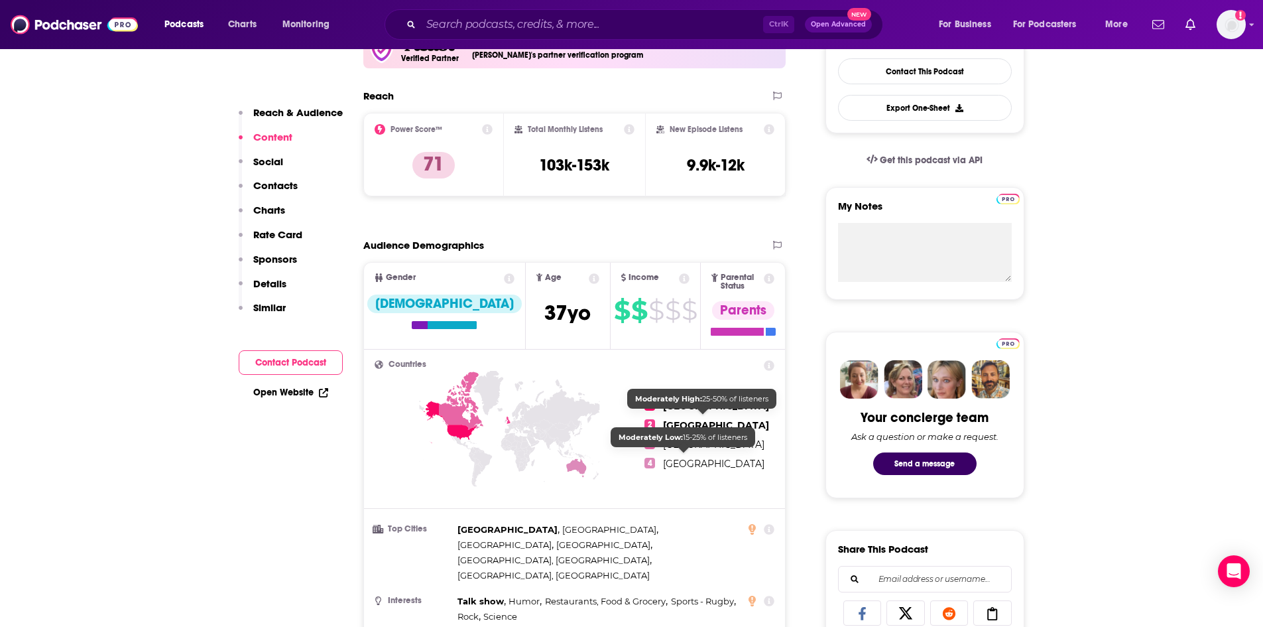
scroll to position [156, 0]
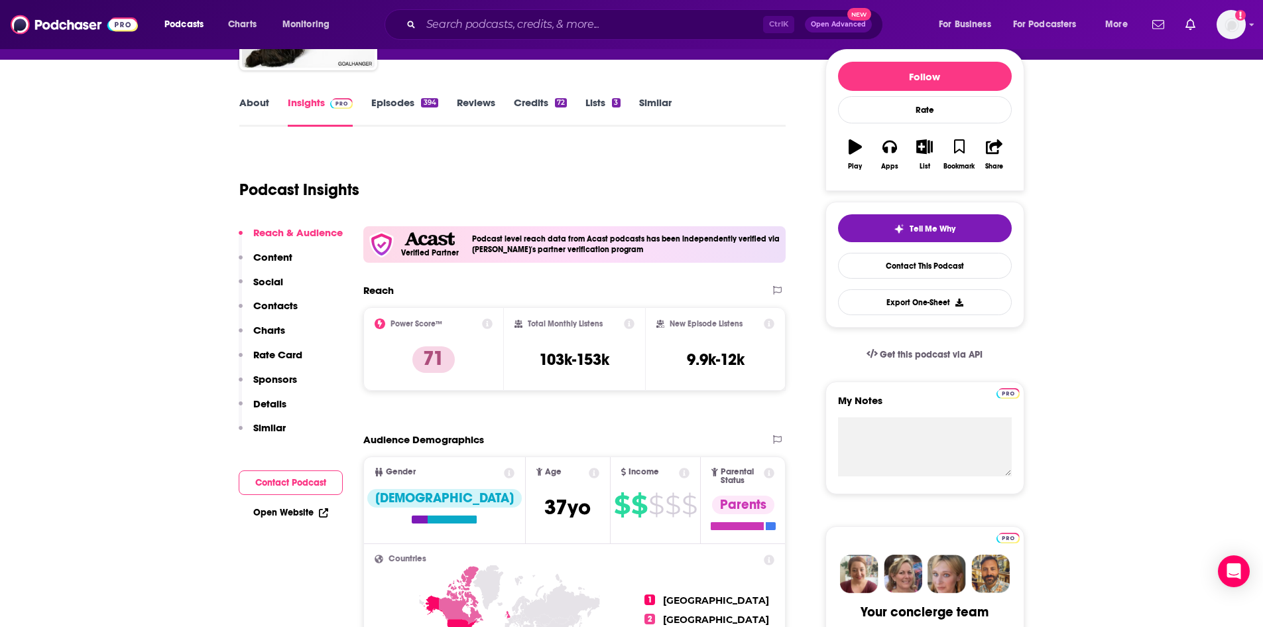
click at [282, 253] on p "Content" at bounding box center [272, 257] width 39 height 13
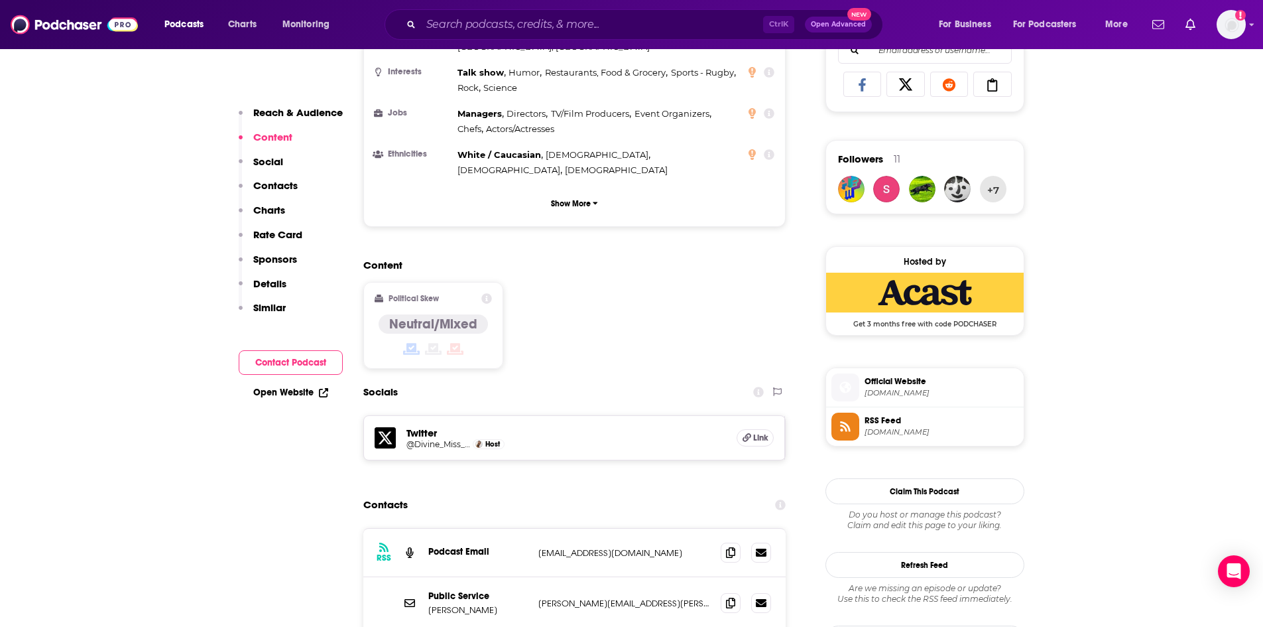
scroll to position [886, 0]
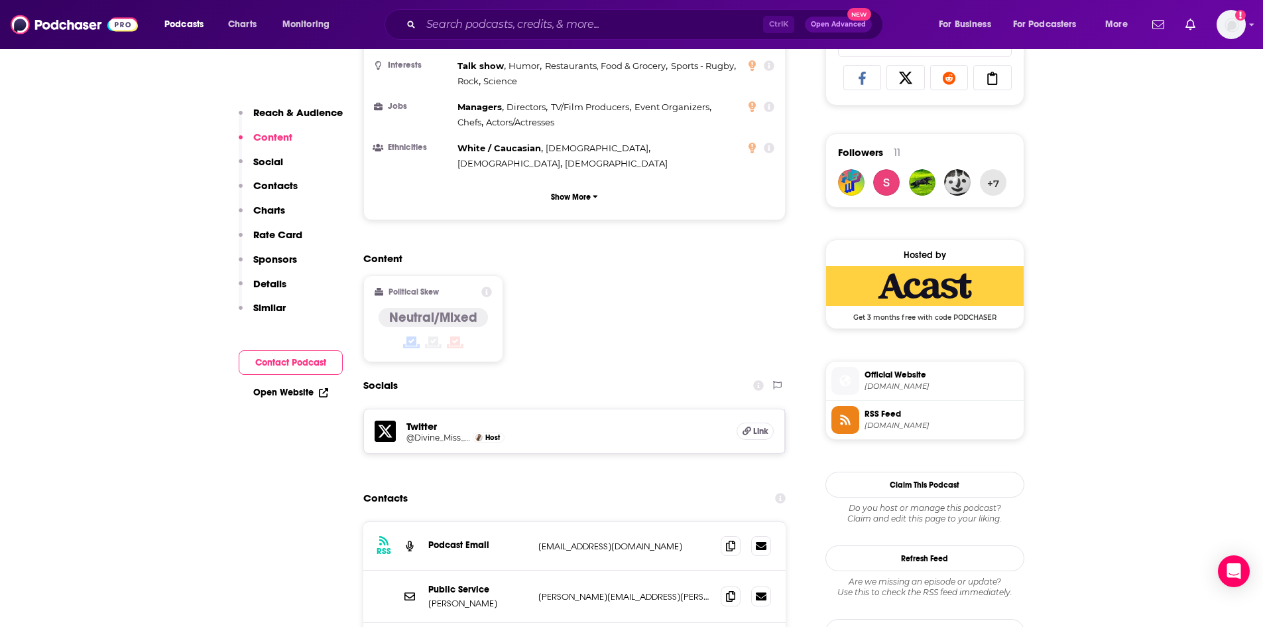
click at [292, 257] on p "Sponsors" at bounding box center [275, 259] width 44 height 13
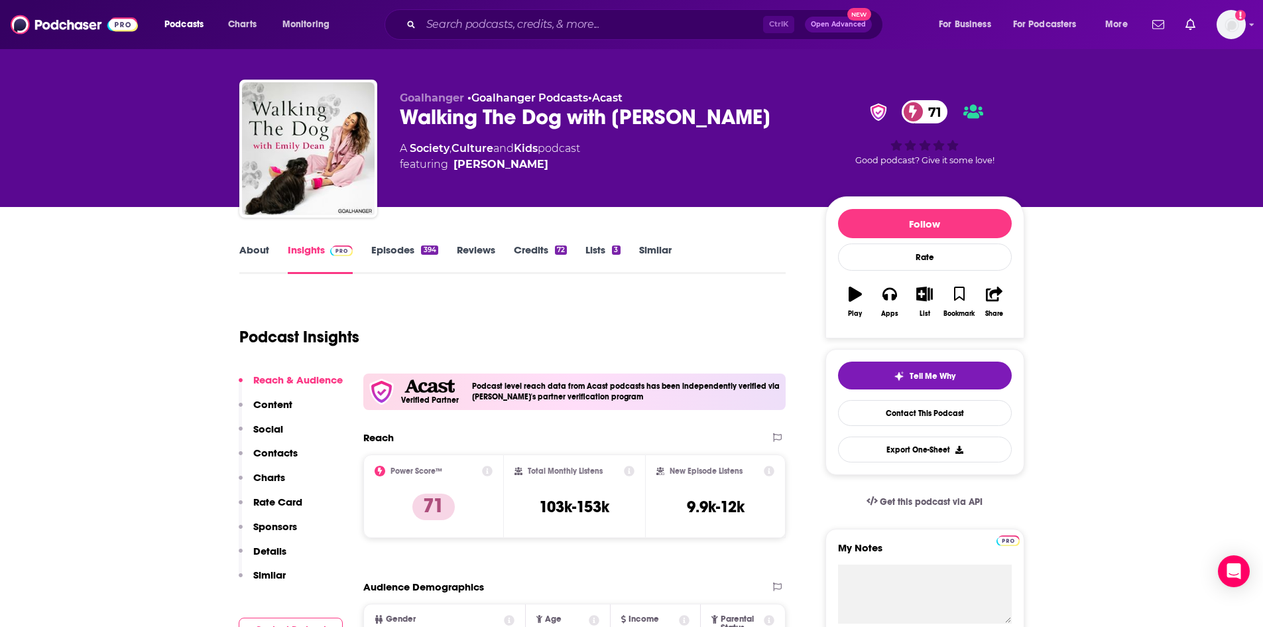
scroll to position [0, 0]
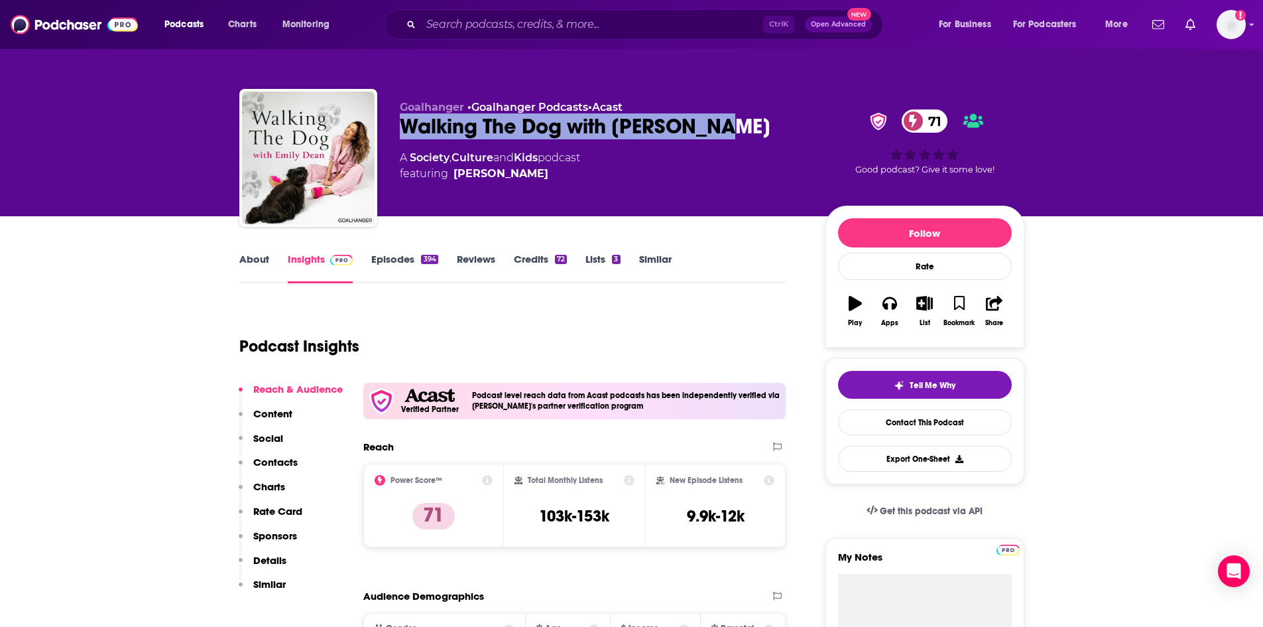
drag, startPoint x: 732, startPoint y: 125, endPoint x: 398, endPoint y: 128, distance: 334.2
click at [398, 128] on div "Goalhanger • Goalhanger Podcasts • Acast Walking The Dog with Emily Dean 71 A S…" at bounding box center [631, 160] width 785 height 143
copy h2 "Walking The Dog with [PERSON_NAME]"
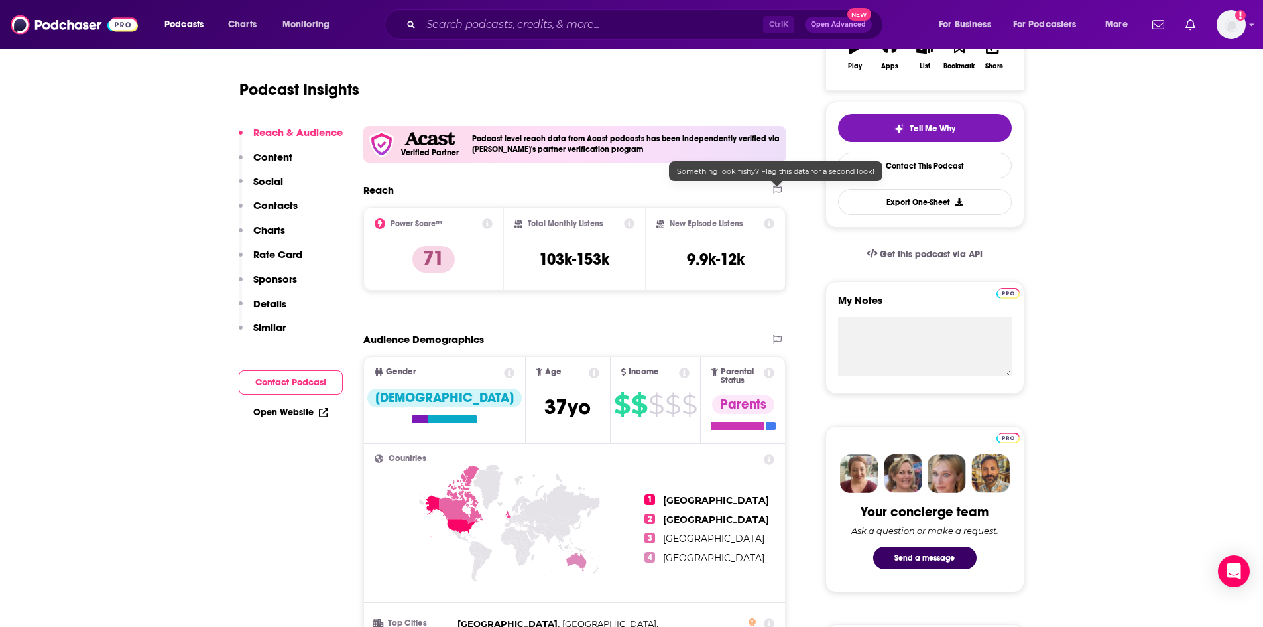
scroll to position [265, 0]
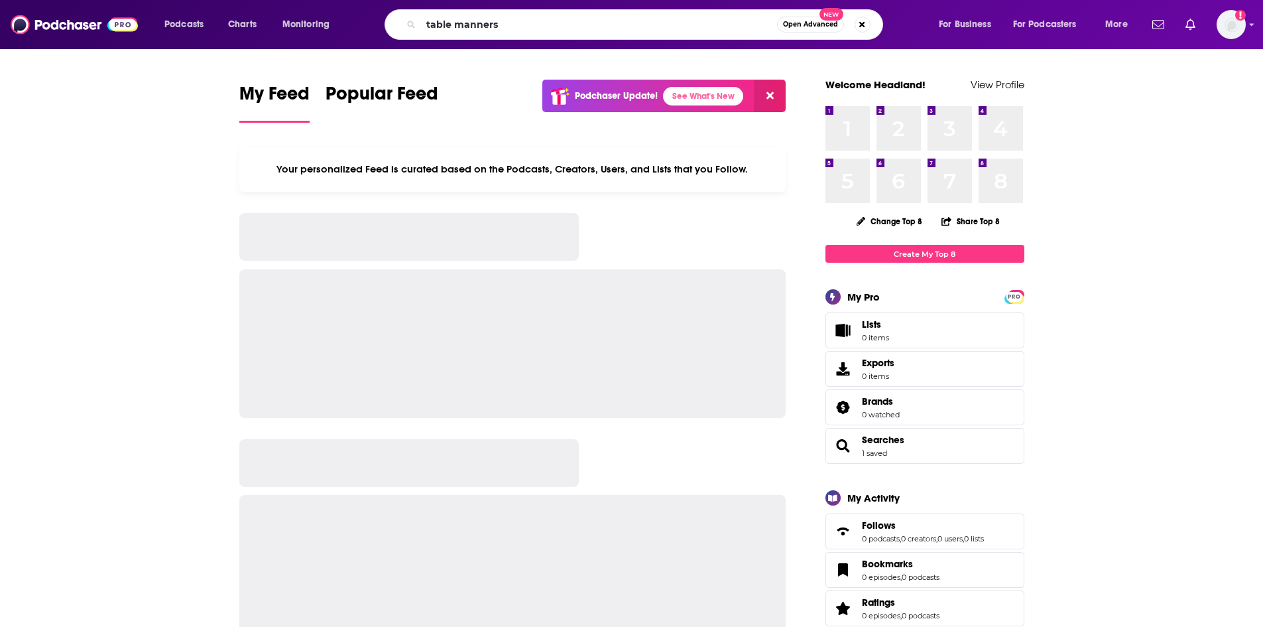
type input "table manners"
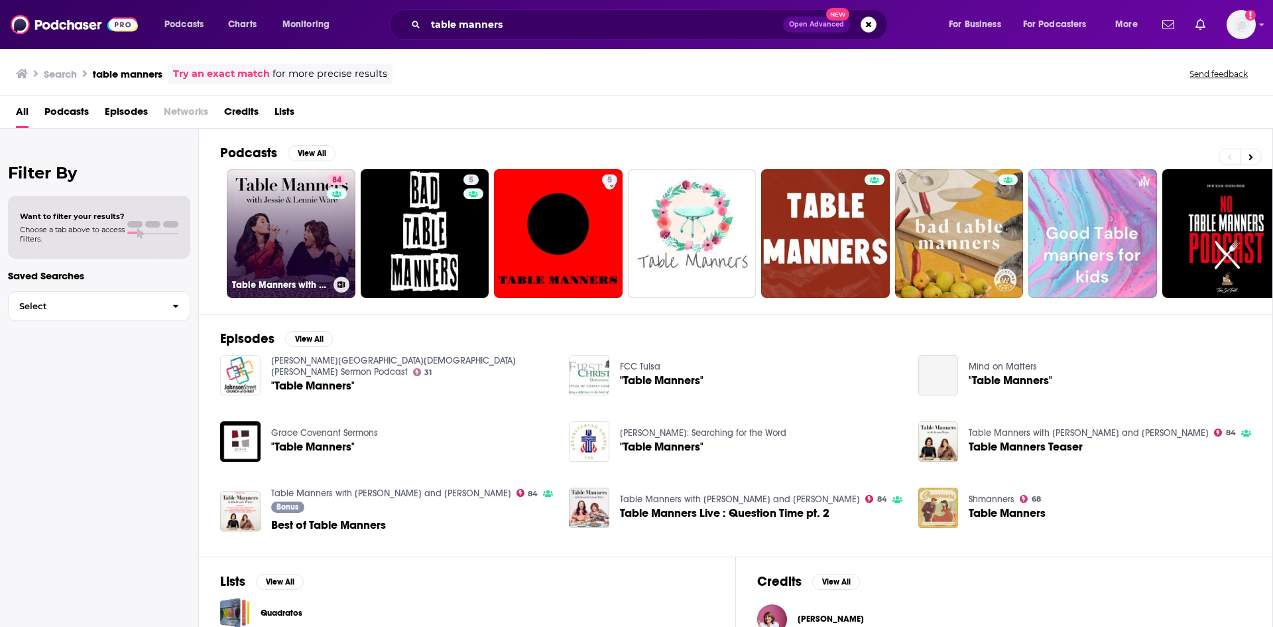
click at [314, 232] on link "84 Table Manners with [PERSON_NAME] and [PERSON_NAME]" at bounding box center [291, 233] width 129 height 129
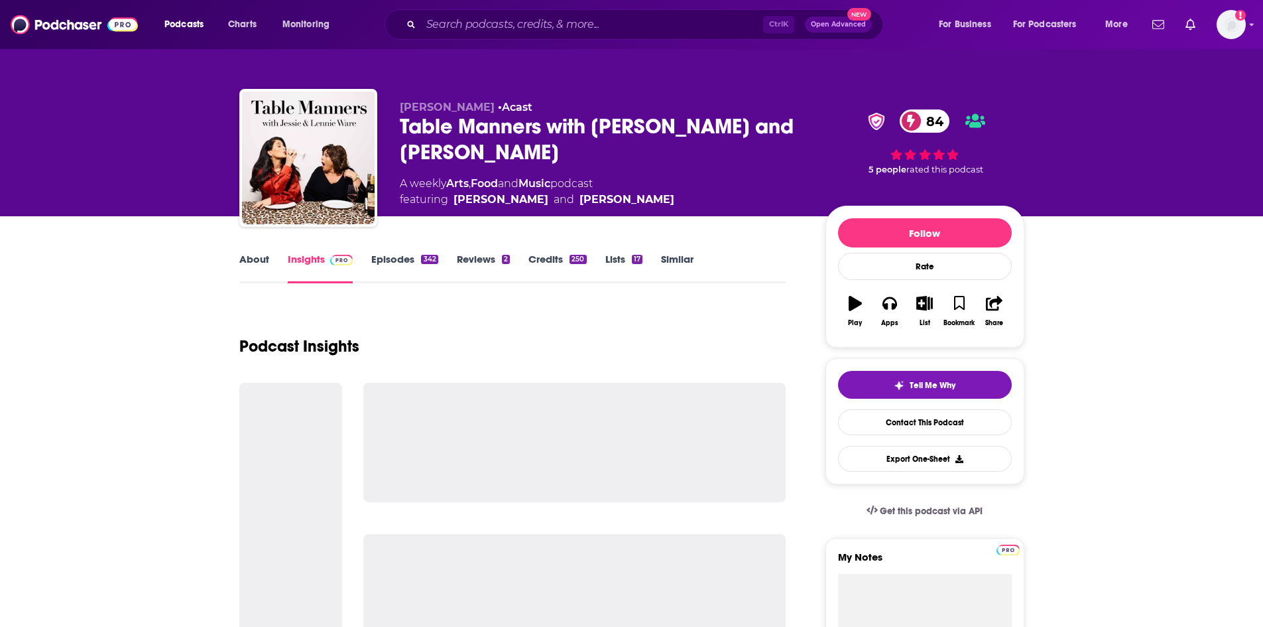
click at [684, 254] on link "Similar" at bounding box center [677, 268] width 32 height 31
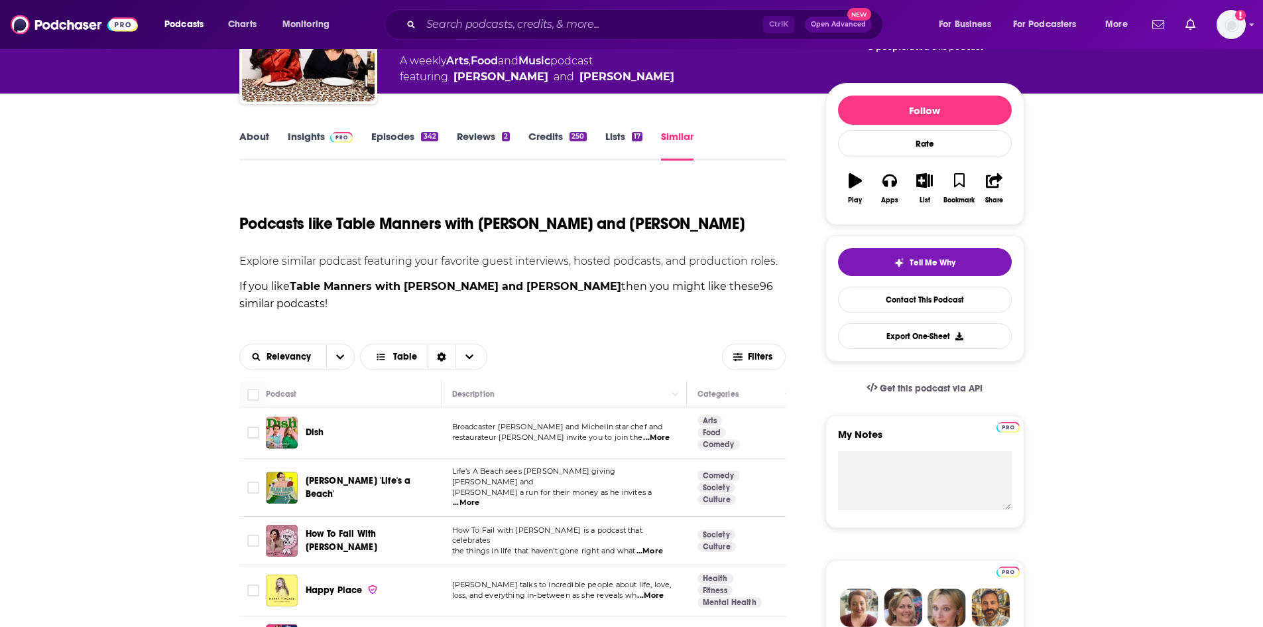
scroll to position [133, 0]
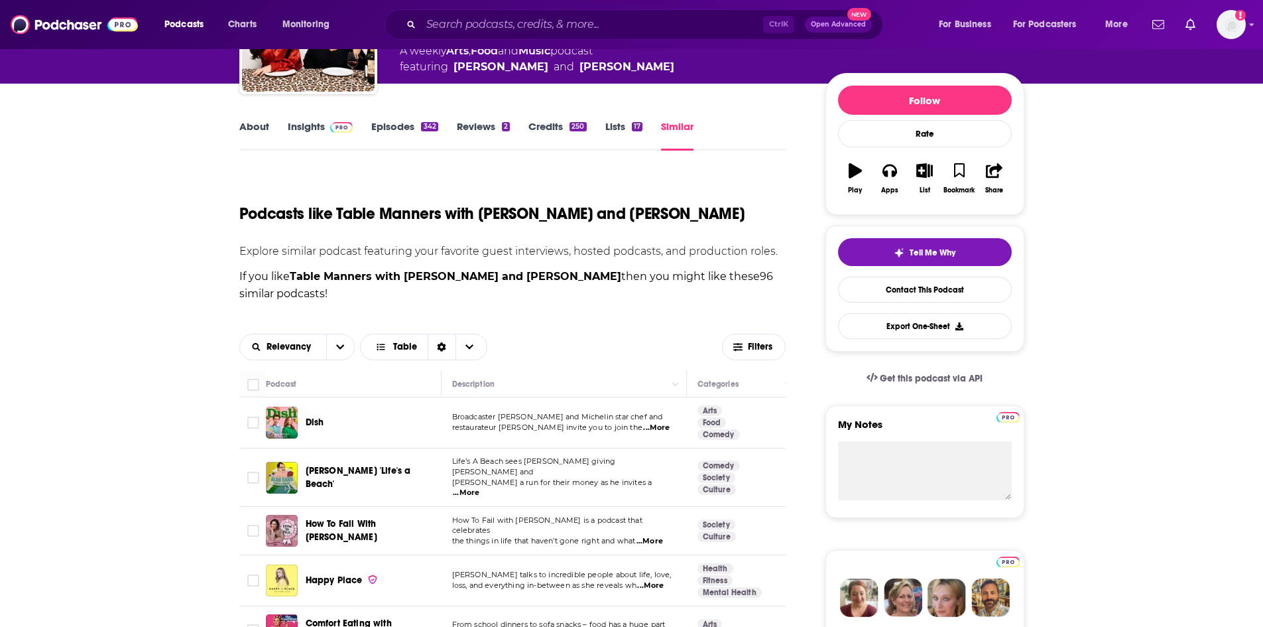
click at [479, 487] on span "...More" at bounding box center [466, 492] width 27 height 11
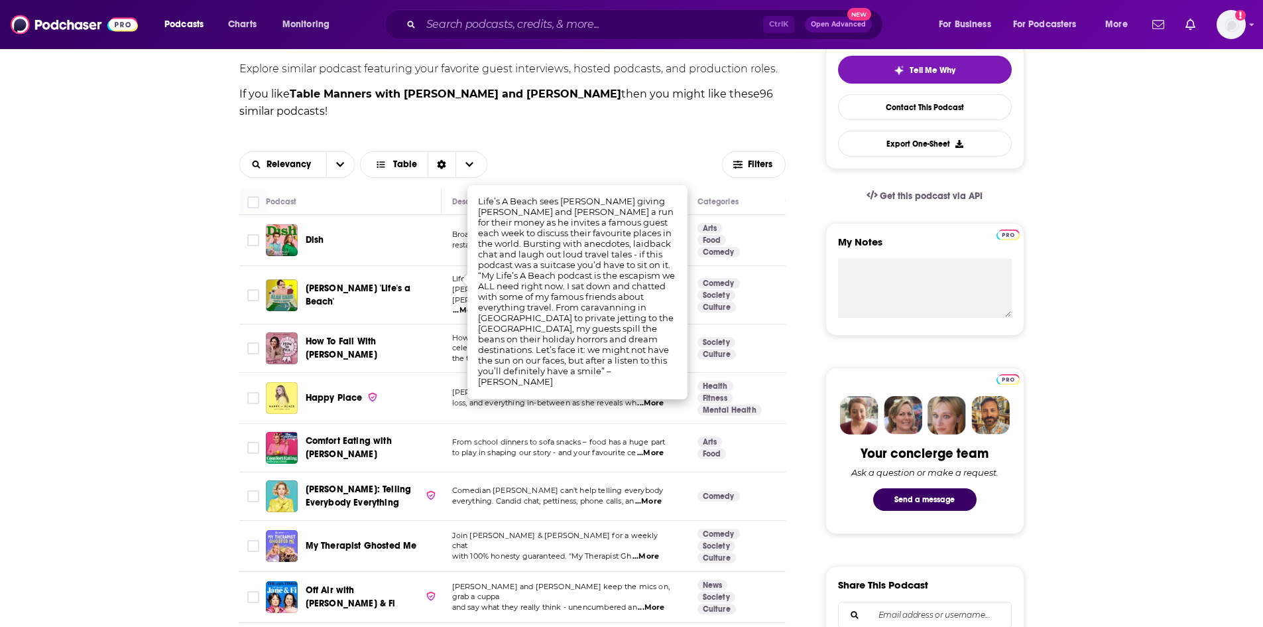
scroll to position [332, 0]
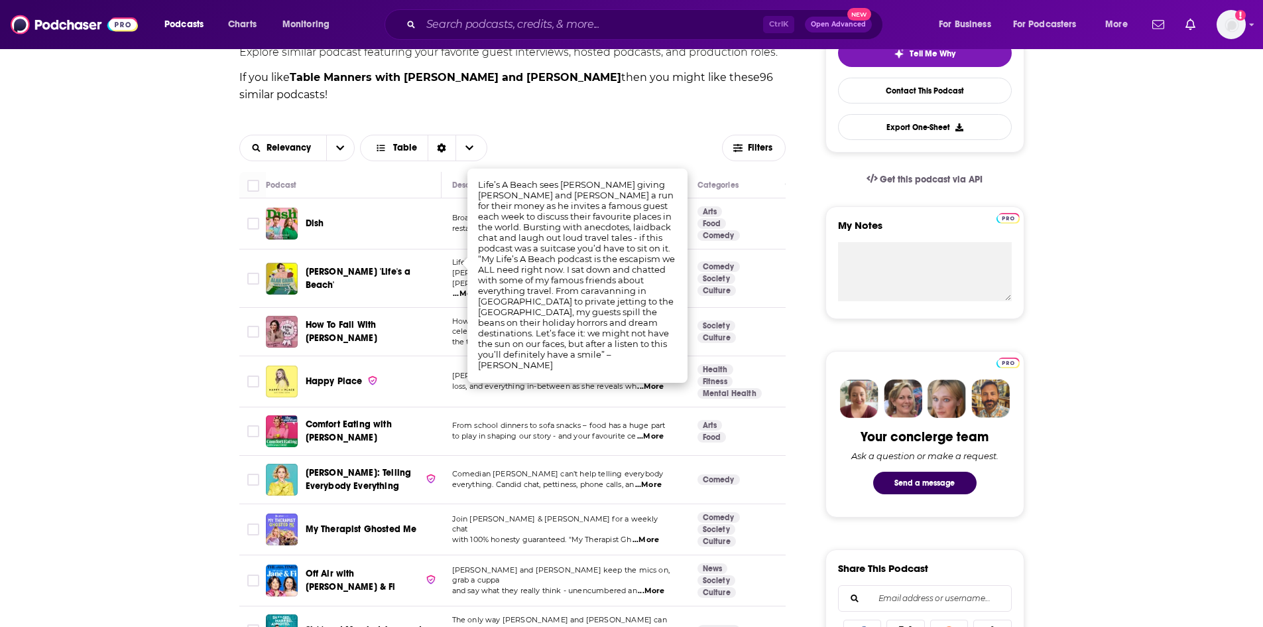
click at [482, 456] on td "Comedian Katherine Ryan can’t help telling everybody everything. Candid chat, p…" at bounding box center [564, 480] width 245 height 48
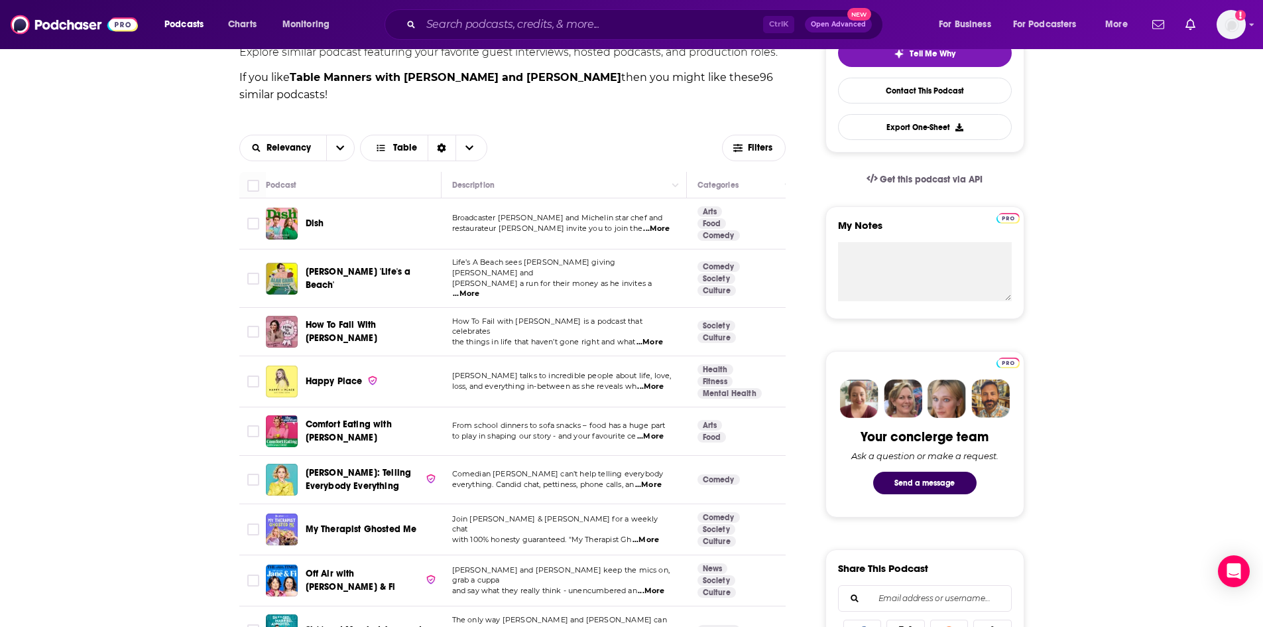
click at [656, 381] on span "...More" at bounding box center [650, 386] width 27 height 11
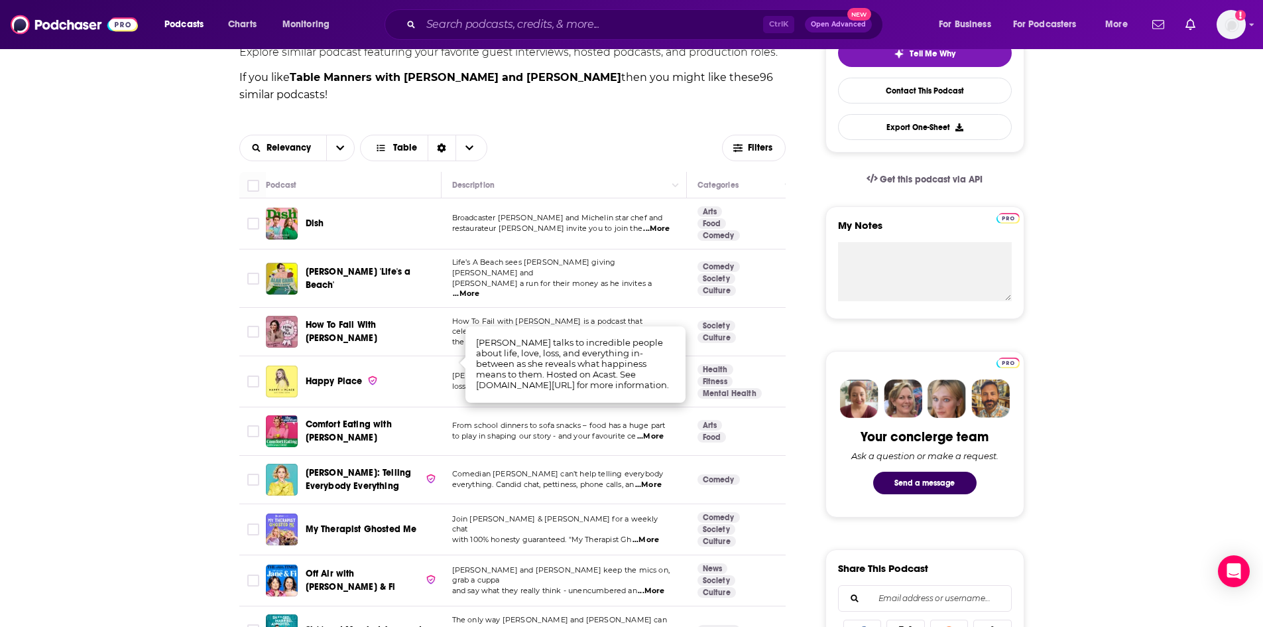
click at [591, 456] on td "Comedian Katherine Ryan can’t help telling everybody everything. Candid chat, p…" at bounding box center [564, 480] width 245 height 48
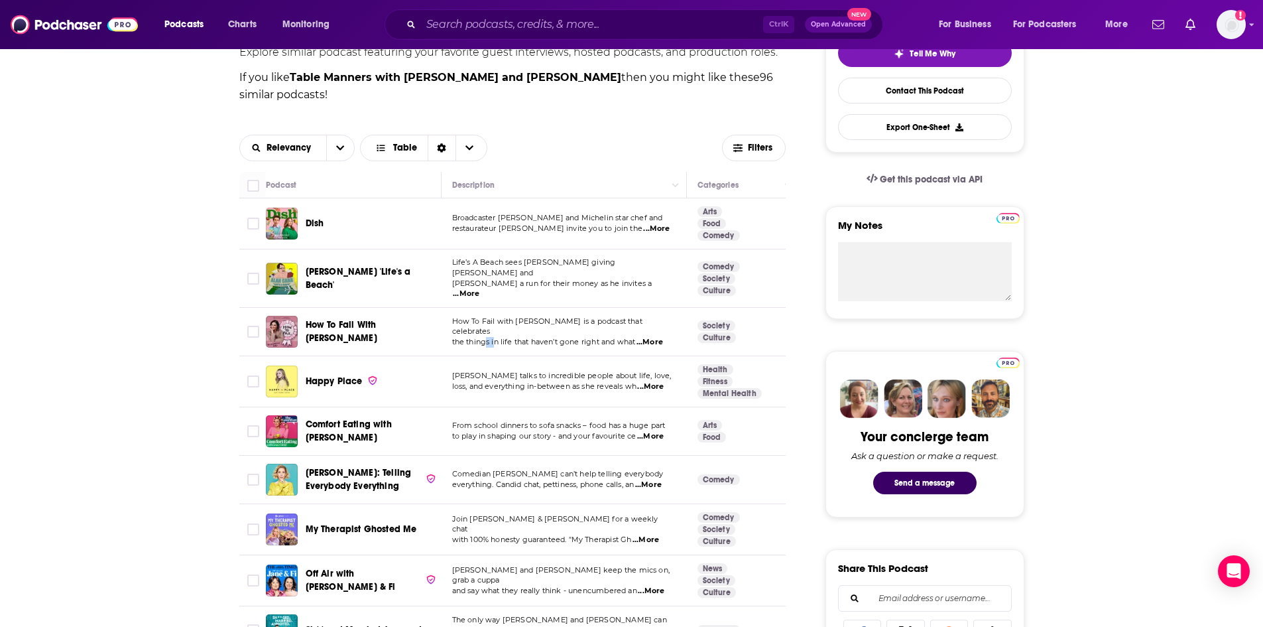
click at [485, 325] on td "How To Fail with Elizabeth Day is a podcast that celebrates the things in life …" at bounding box center [564, 332] width 245 height 48
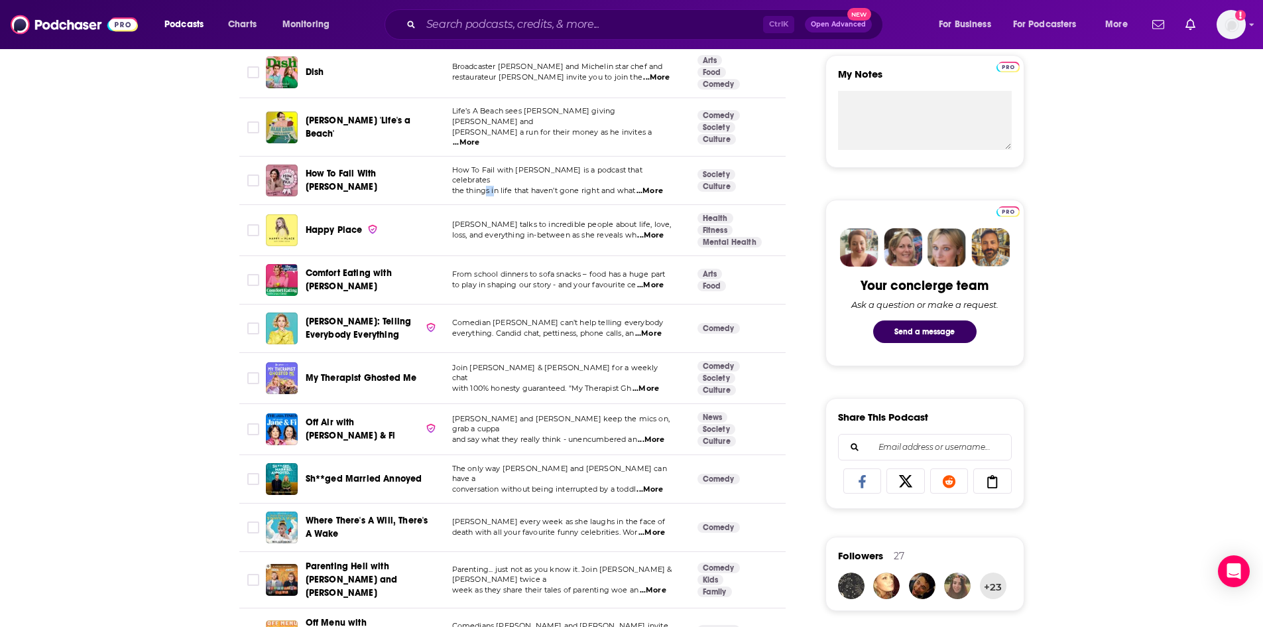
scroll to position [464, 0]
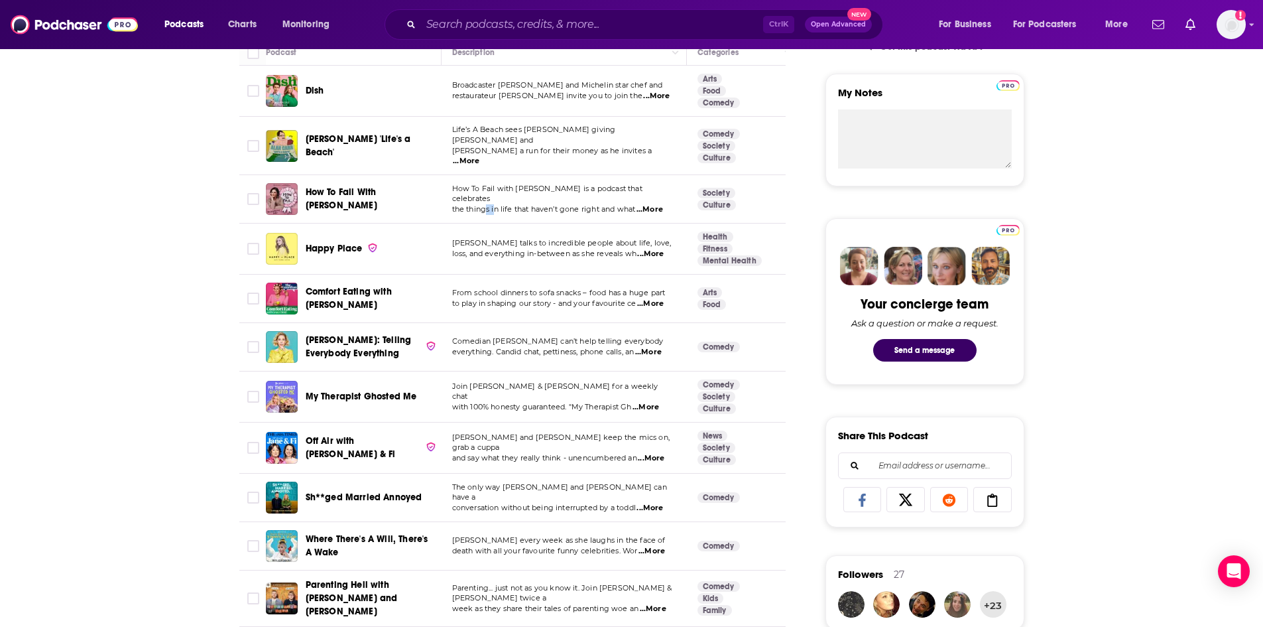
click at [335, 243] on span "Happy Place" at bounding box center [334, 248] width 57 height 11
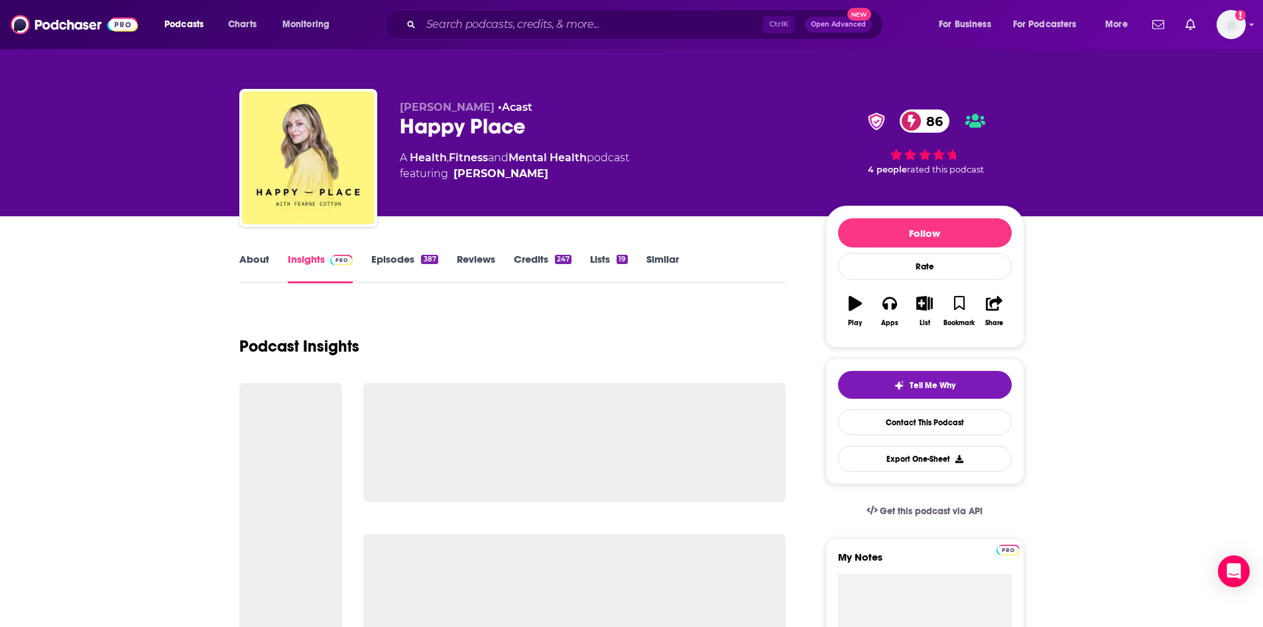
click at [534, 176] on span "featuring Fearne Cotton" at bounding box center [514, 174] width 229 height 16
click at [566, 179] on span "featuring Fearne Cotton" at bounding box center [514, 174] width 229 height 16
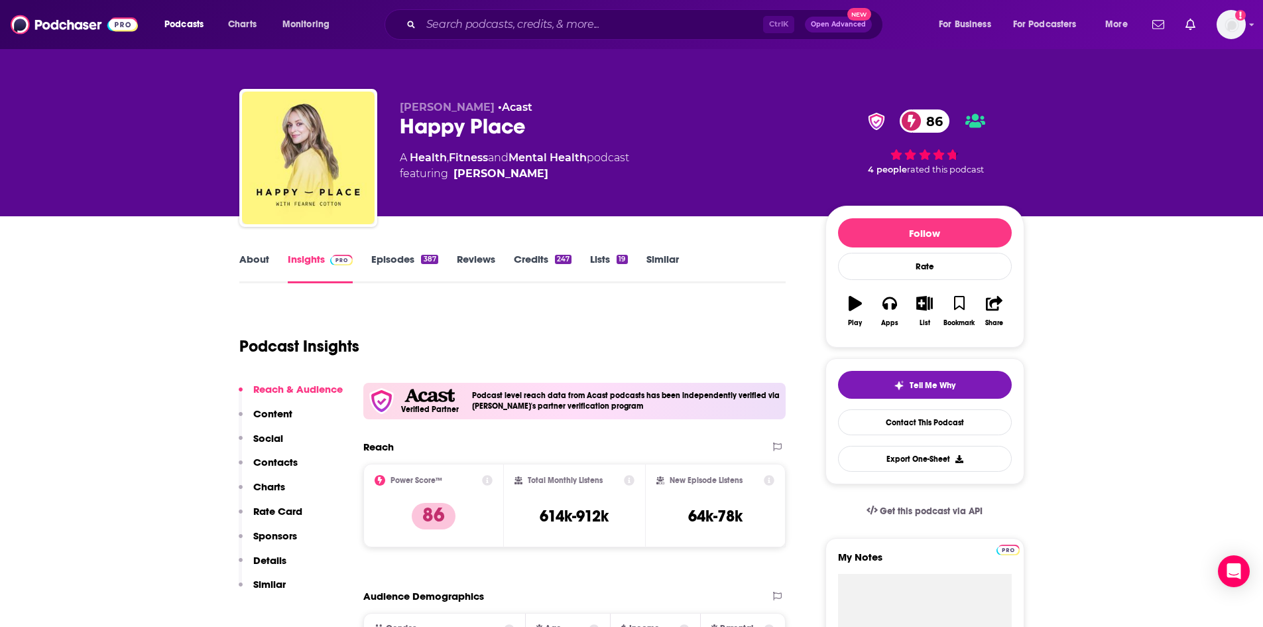
click at [556, 164] on div "A Health , Fitness and Mental Health podcast featuring Fearne Cotton" at bounding box center [514, 166] width 229 height 32
drag, startPoint x: 557, startPoint y: 170, endPoint x: 531, endPoint y: 175, distance: 26.4
click at [531, 175] on span "featuring Fearne Cotton" at bounding box center [514, 174] width 229 height 16
copy span "Fearne Cotton"
click at [493, 1] on div "Podcasts Charts Monitoring Ctrl K Open Advanced New For Business For Podcasters…" at bounding box center [631, 24] width 1263 height 49
